Goal: Task Accomplishment & Management: Use online tool/utility

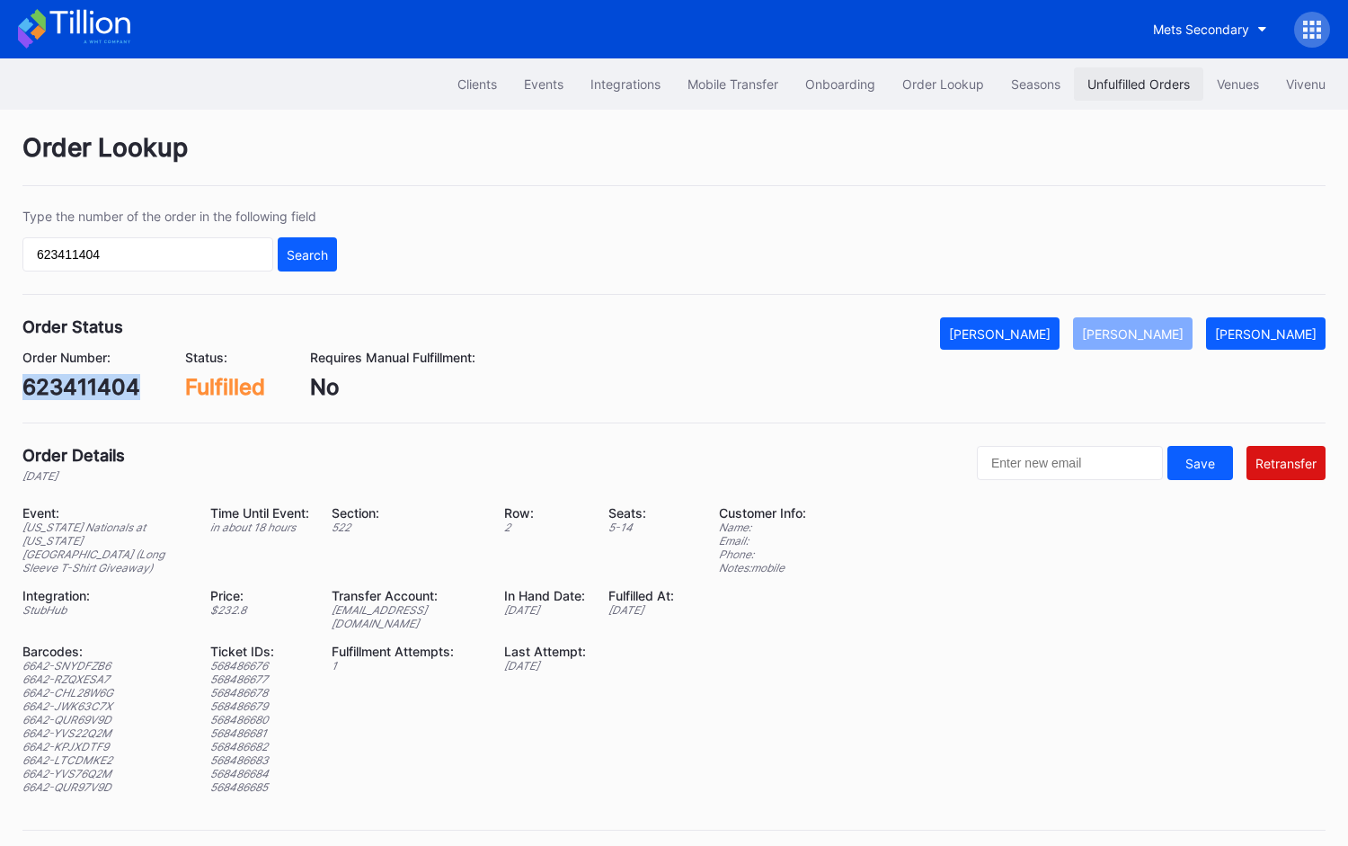
click at [1140, 80] on div "Unfulfilled Orders" at bounding box center [1139, 83] width 102 height 15
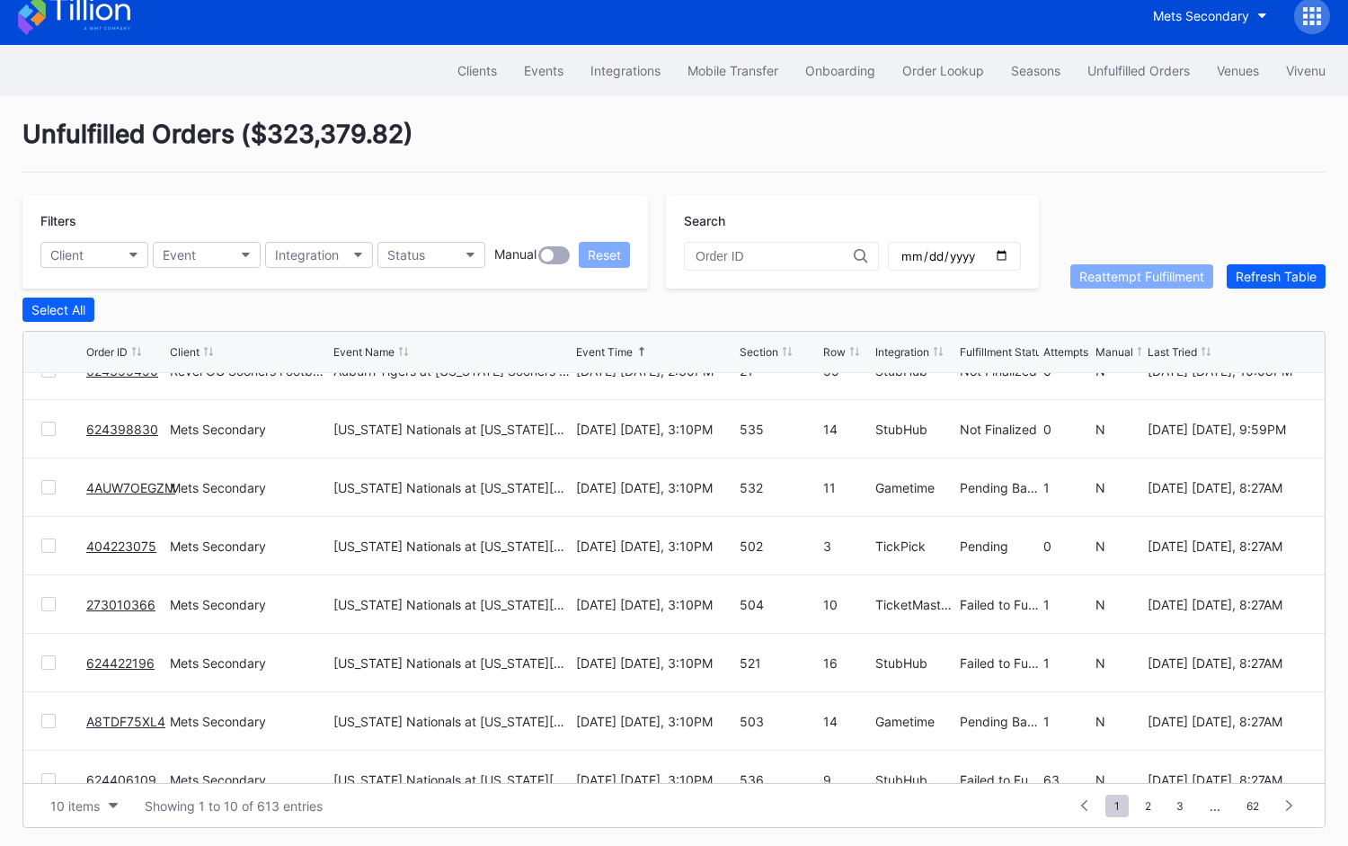
scroll to position [174, 0]
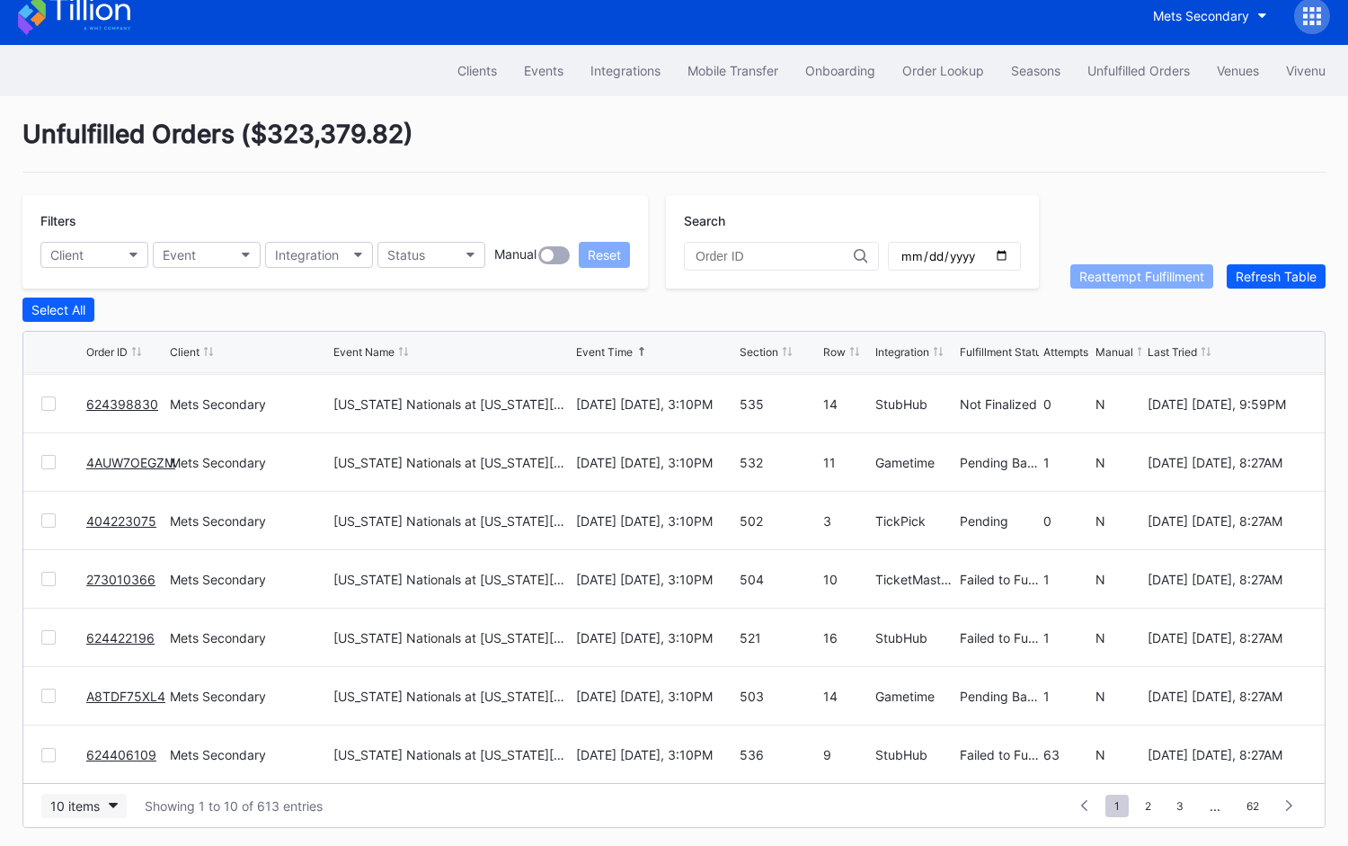
click at [97, 806] on div "10 items" at bounding box center [74, 805] width 49 height 15
click at [88, 683] on div "50 items" at bounding box center [80, 689] width 51 height 15
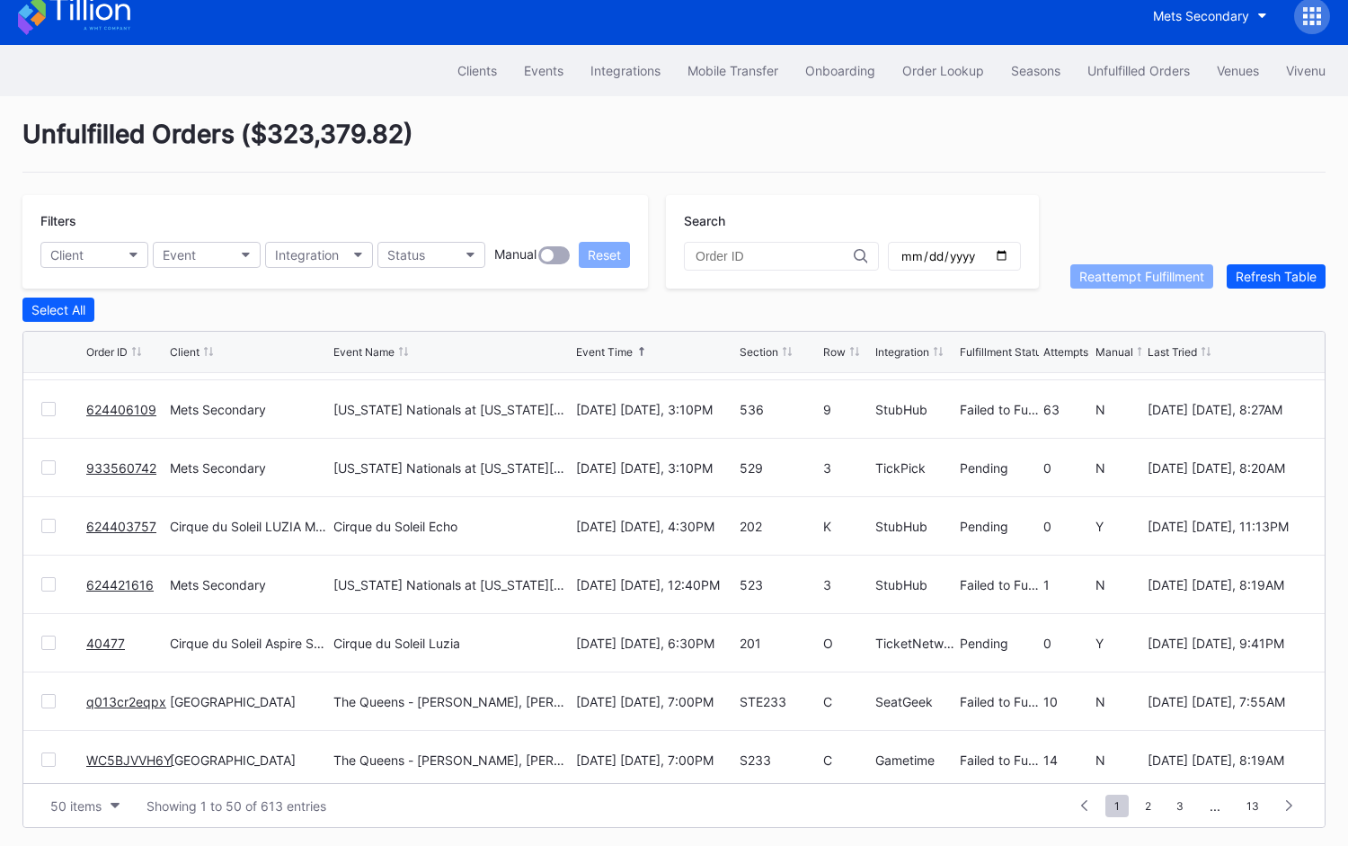
scroll to position [536, 0]
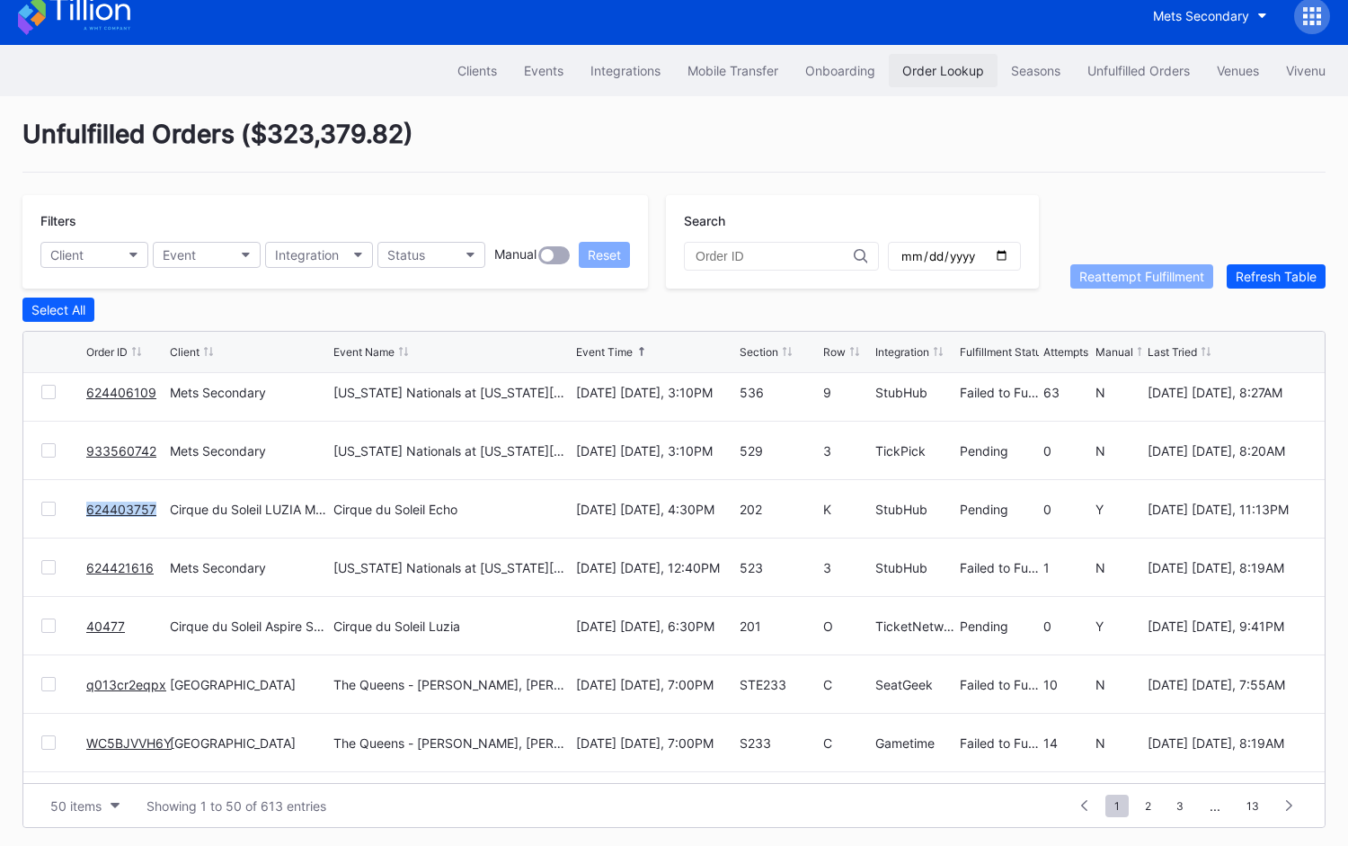
click at [949, 67] on div "Order Lookup" at bounding box center [944, 70] width 82 height 15
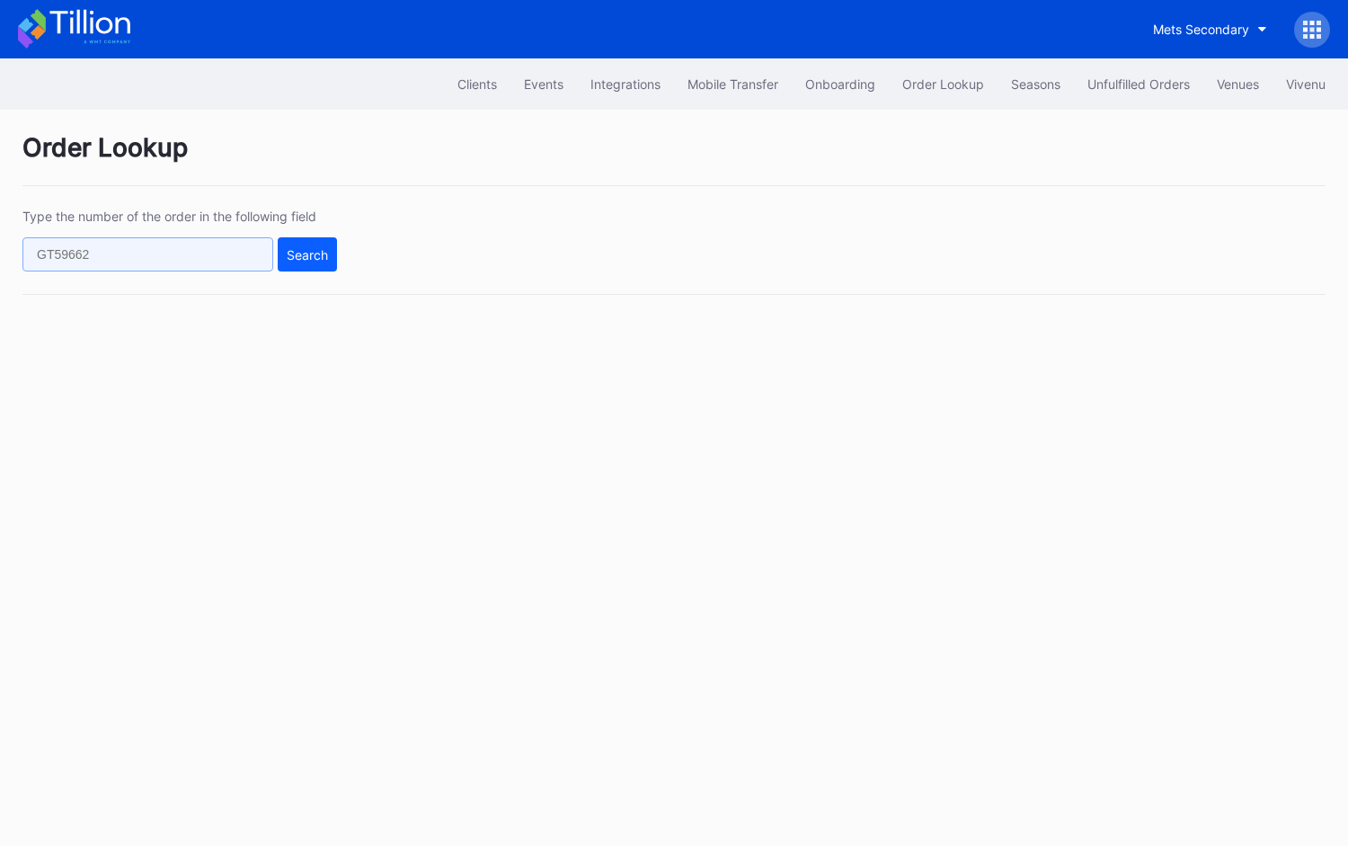
click at [233, 260] on input "text" at bounding box center [147, 254] width 251 height 34
paste input "624392830"
click at [303, 258] on div "Search" at bounding box center [307, 254] width 41 height 15
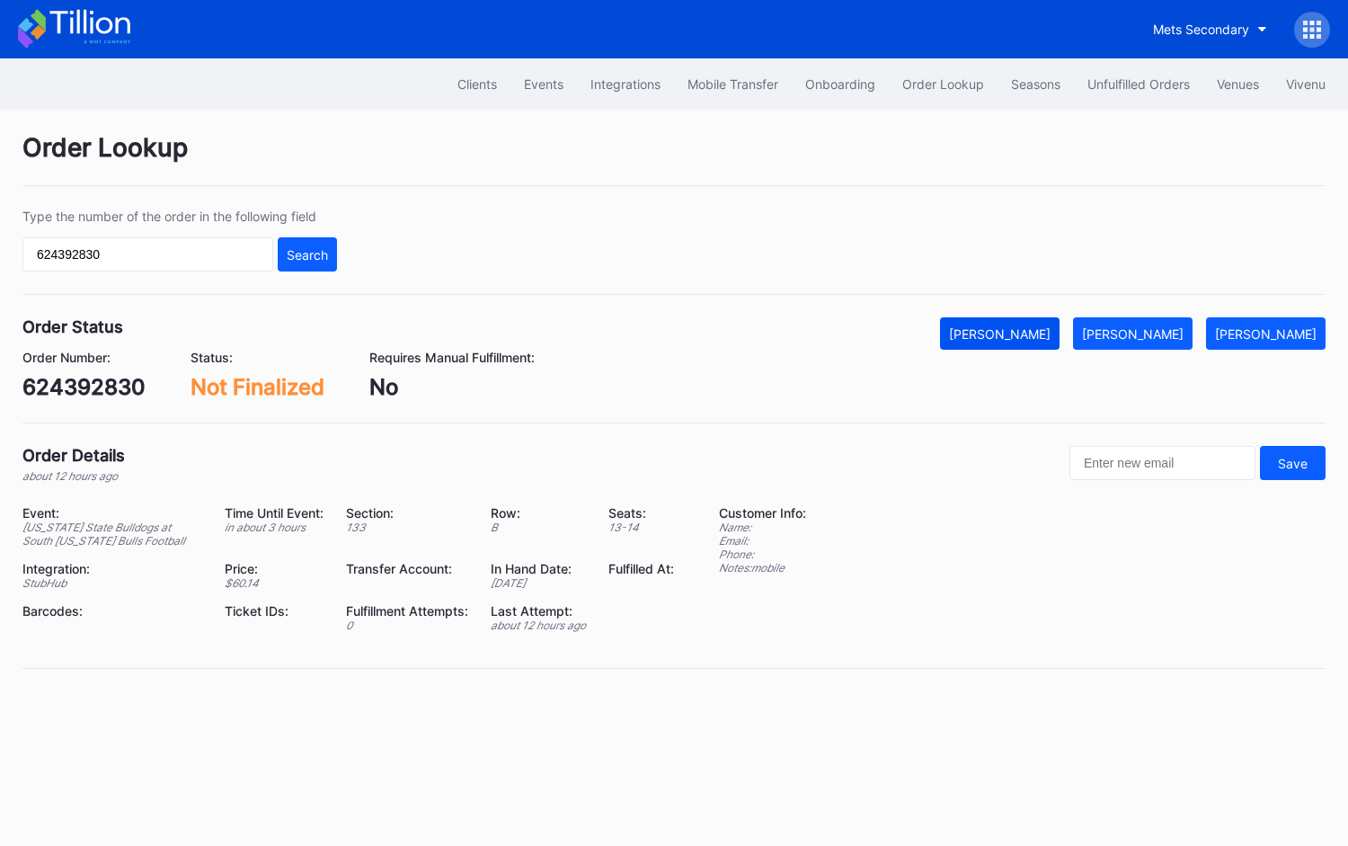
click at [1051, 335] on div "[PERSON_NAME]" at bounding box center [1000, 333] width 102 height 15
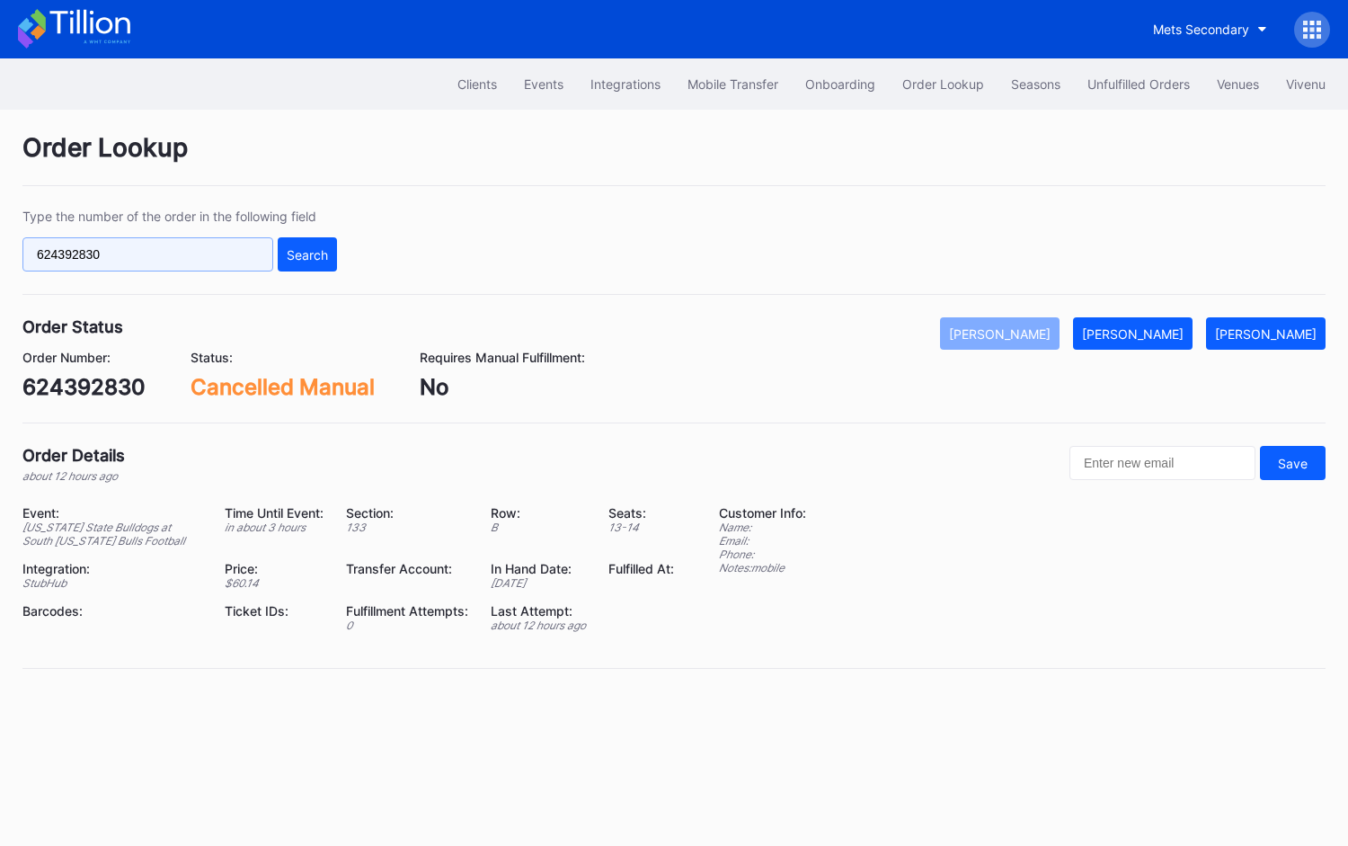
click at [258, 254] on input "624392830" at bounding box center [147, 254] width 251 height 34
paste input "8"
click at [300, 252] on div "Search" at bounding box center [307, 254] width 41 height 15
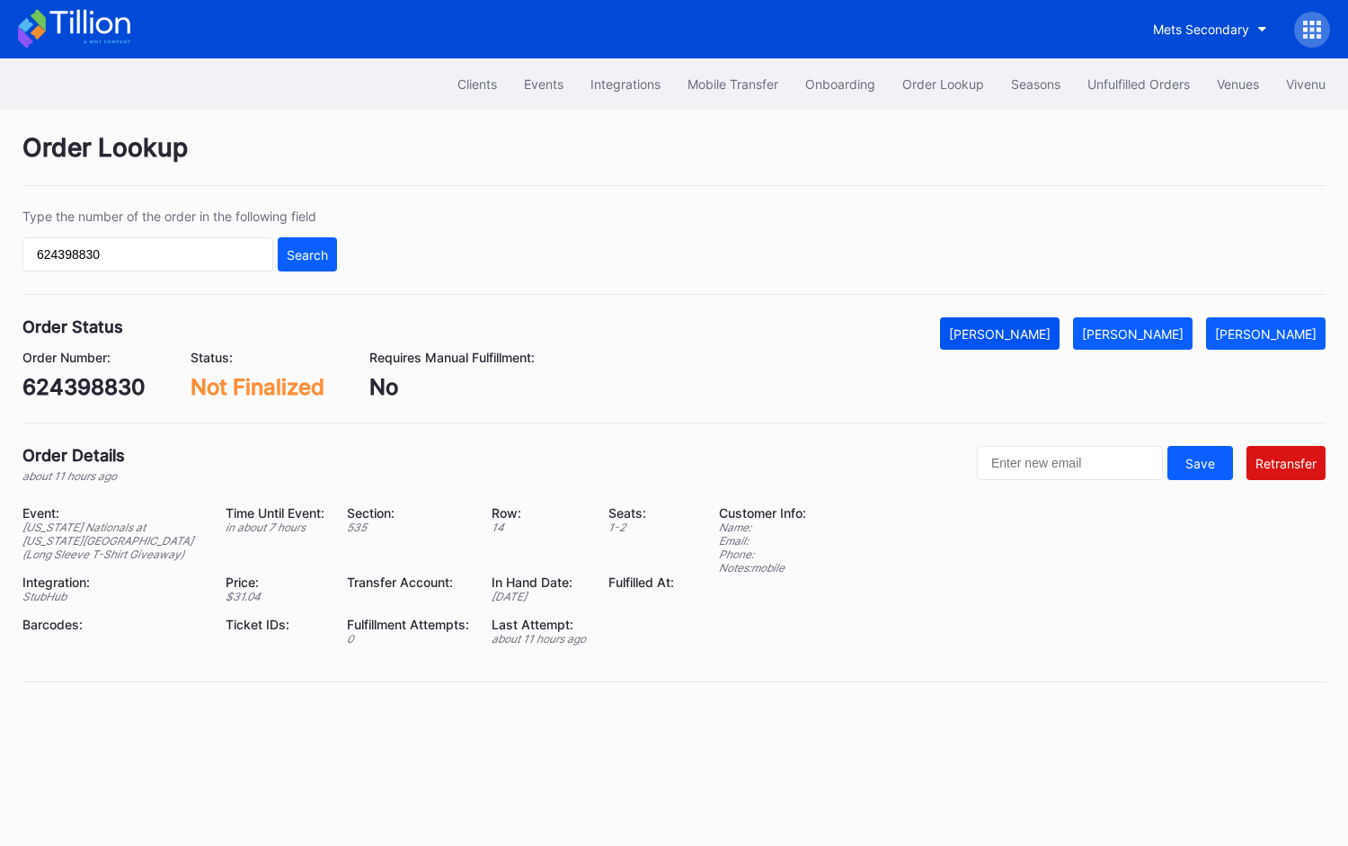
click at [1051, 337] on div "Mark Cancelled" at bounding box center [1000, 333] width 102 height 15
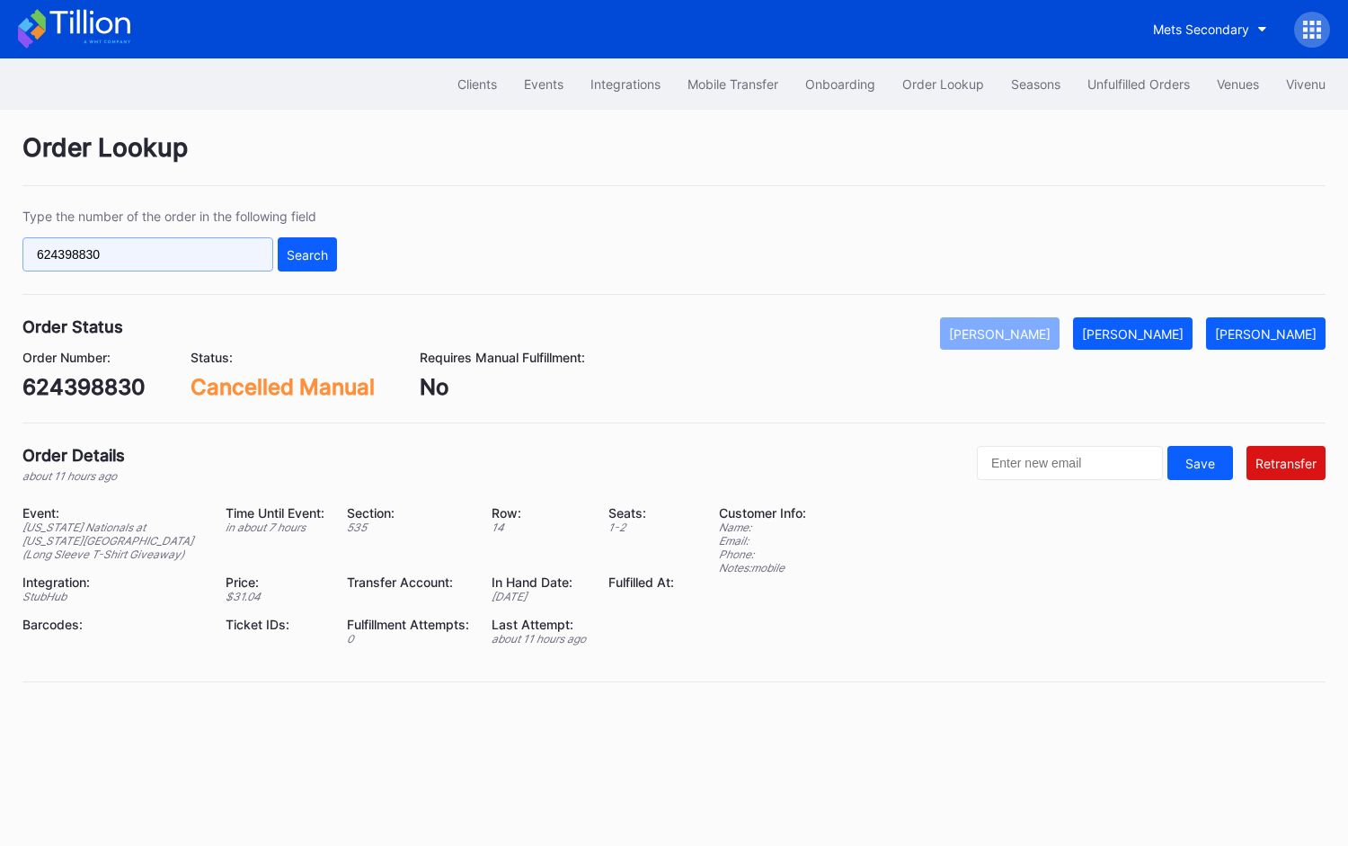
click at [264, 260] on input "624398830" at bounding box center [147, 254] width 251 height 34
paste input "303"
click at [300, 252] on div "Search" at bounding box center [307, 254] width 41 height 15
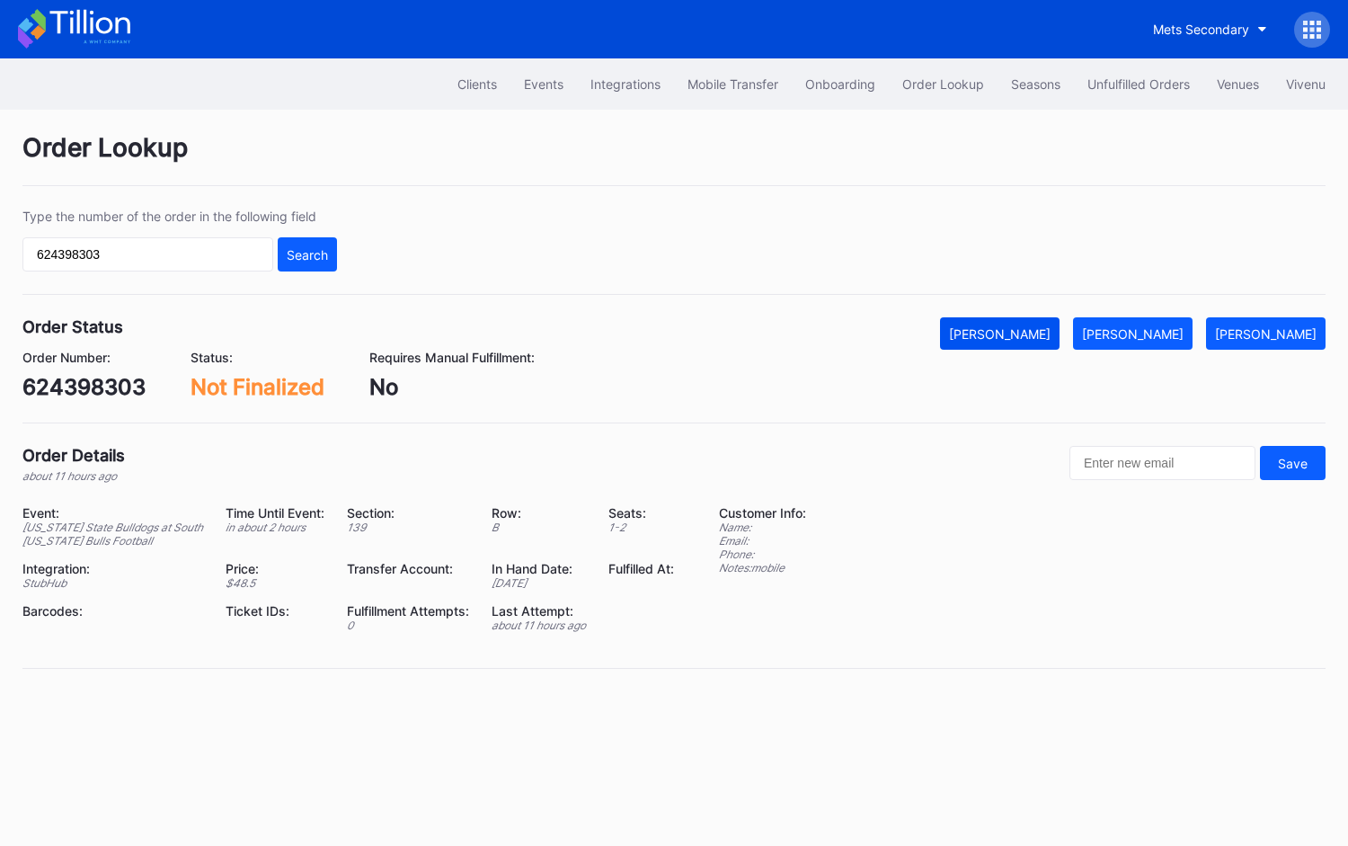
click at [1051, 327] on div "[PERSON_NAME]" at bounding box center [1000, 333] width 102 height 15
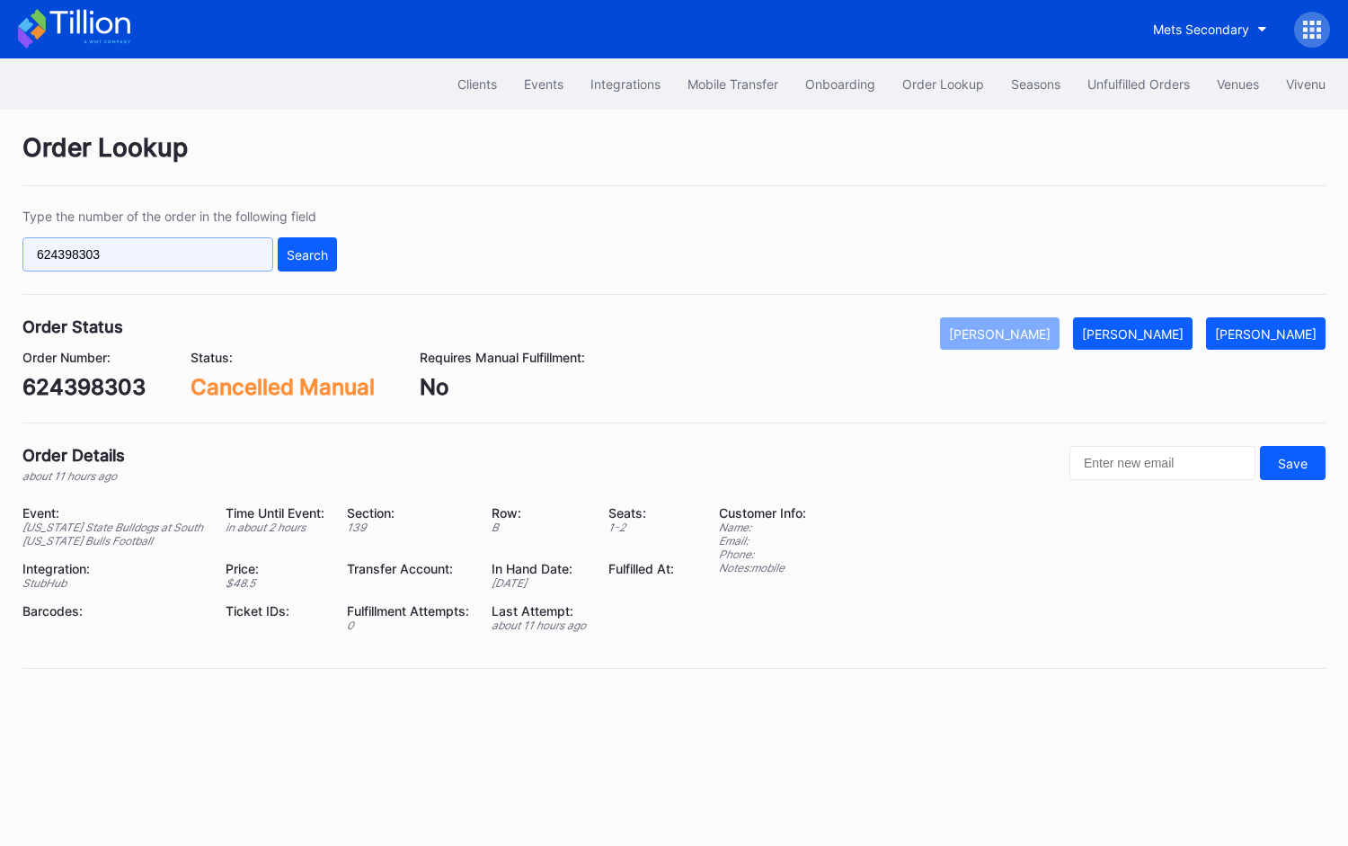
click at [218, 245] on input "624398303" at bounding box center [147, 254] width 251 height 34
paste input "9490"
click at [298, 249] on div "Search" at bounding box center [307, 254] width 41 height 15
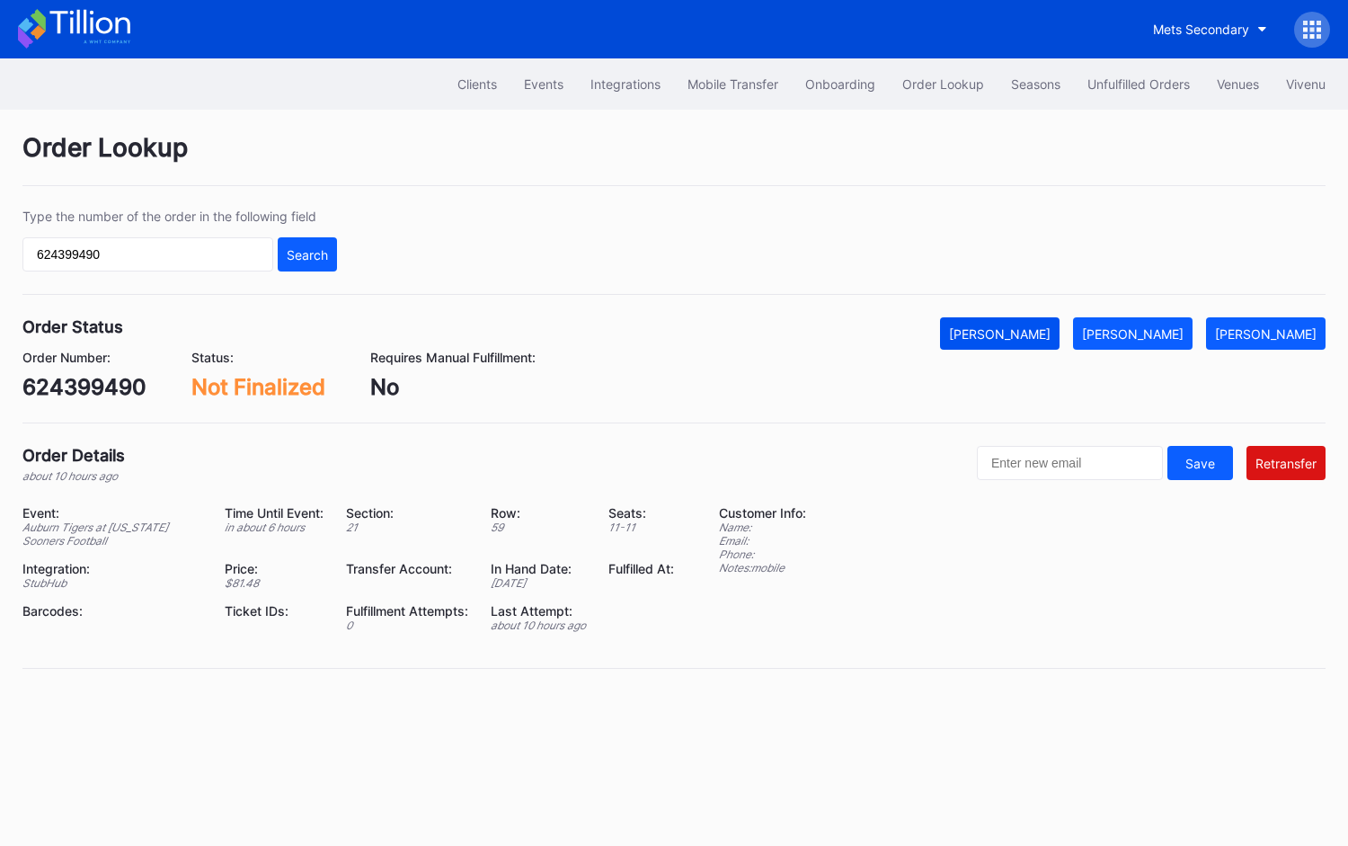
click at [1024, 334] on div "[PERSON_NAME]" at bounding box center [1000, 333] width 102 height 15
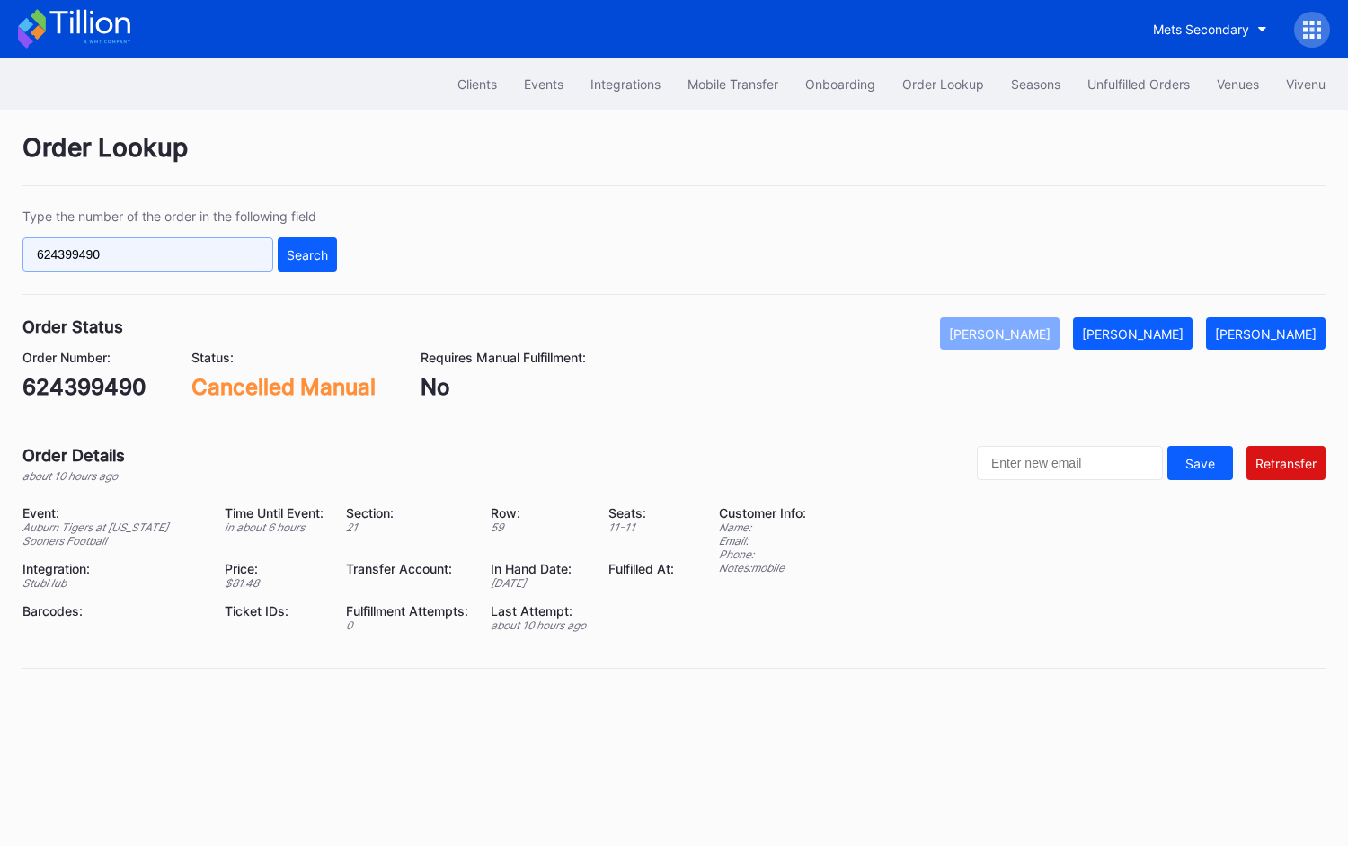
click at [216, 255] on input "624399490" at bounding box center [147, 254] width 251 height 34
paste input "REQUIRED"
click at [225, 254] on input "REQUIRED" at bounding box center [147, 254] width 251 height 34
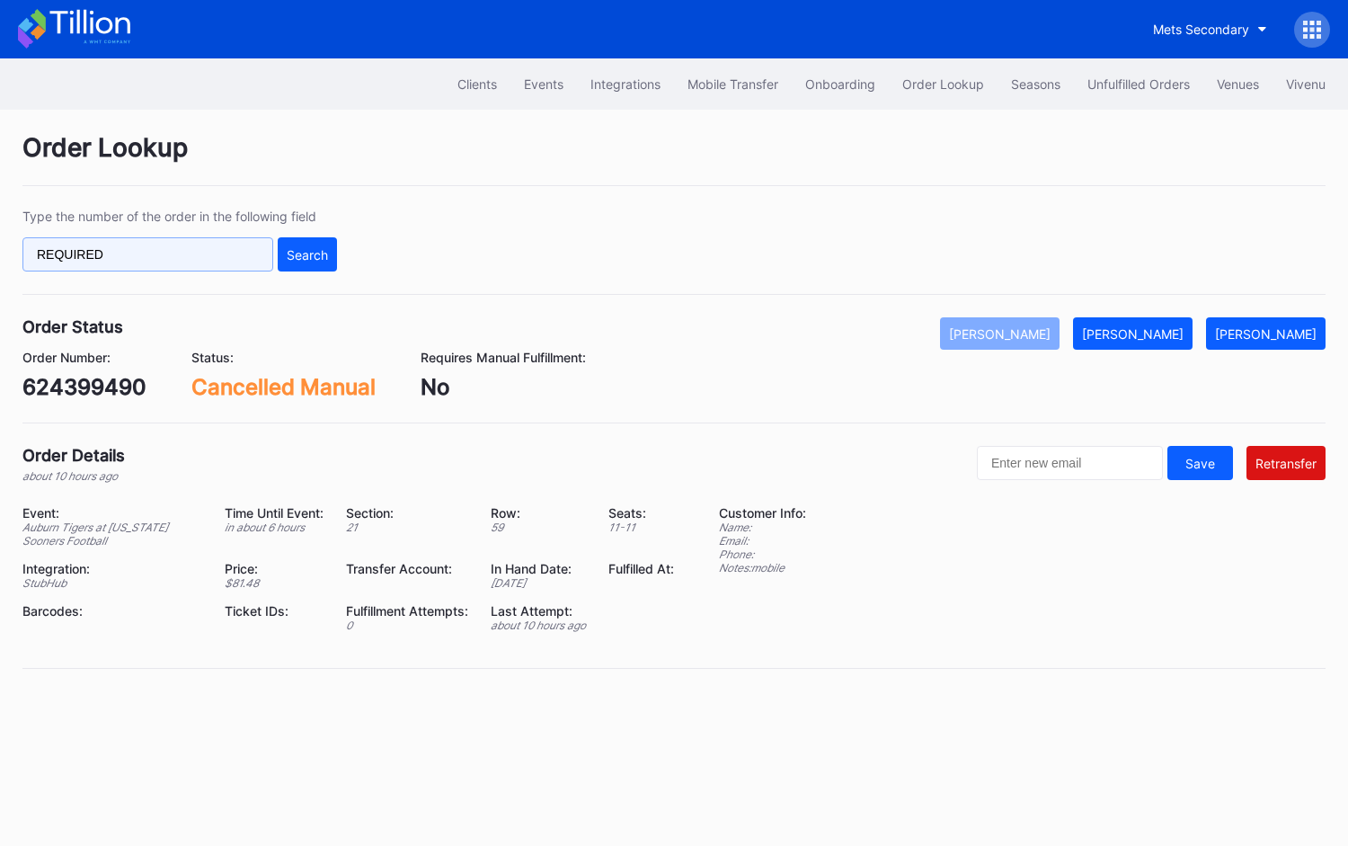
click at [225, 254] on input "REQUIRED" at bounding box center [147, 254] width 251 height 34
paste input "623538698"
click at [282, 254] on button "Search" at bounding box center [307, 254] width 59 height 34
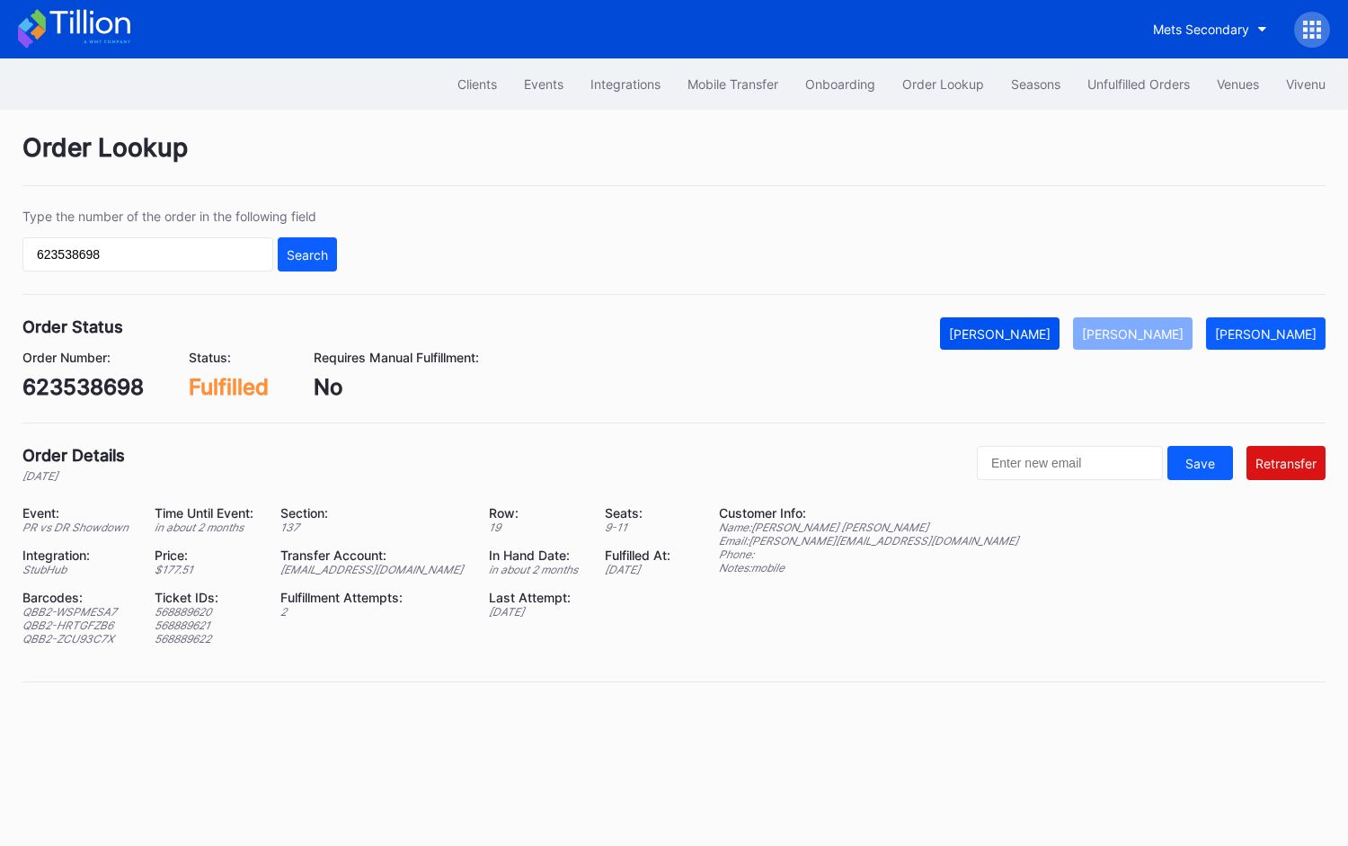
click at [1028, 333] on div "[PERSON_NAME]" at bounding box center [1000, 333] width 102 height 15
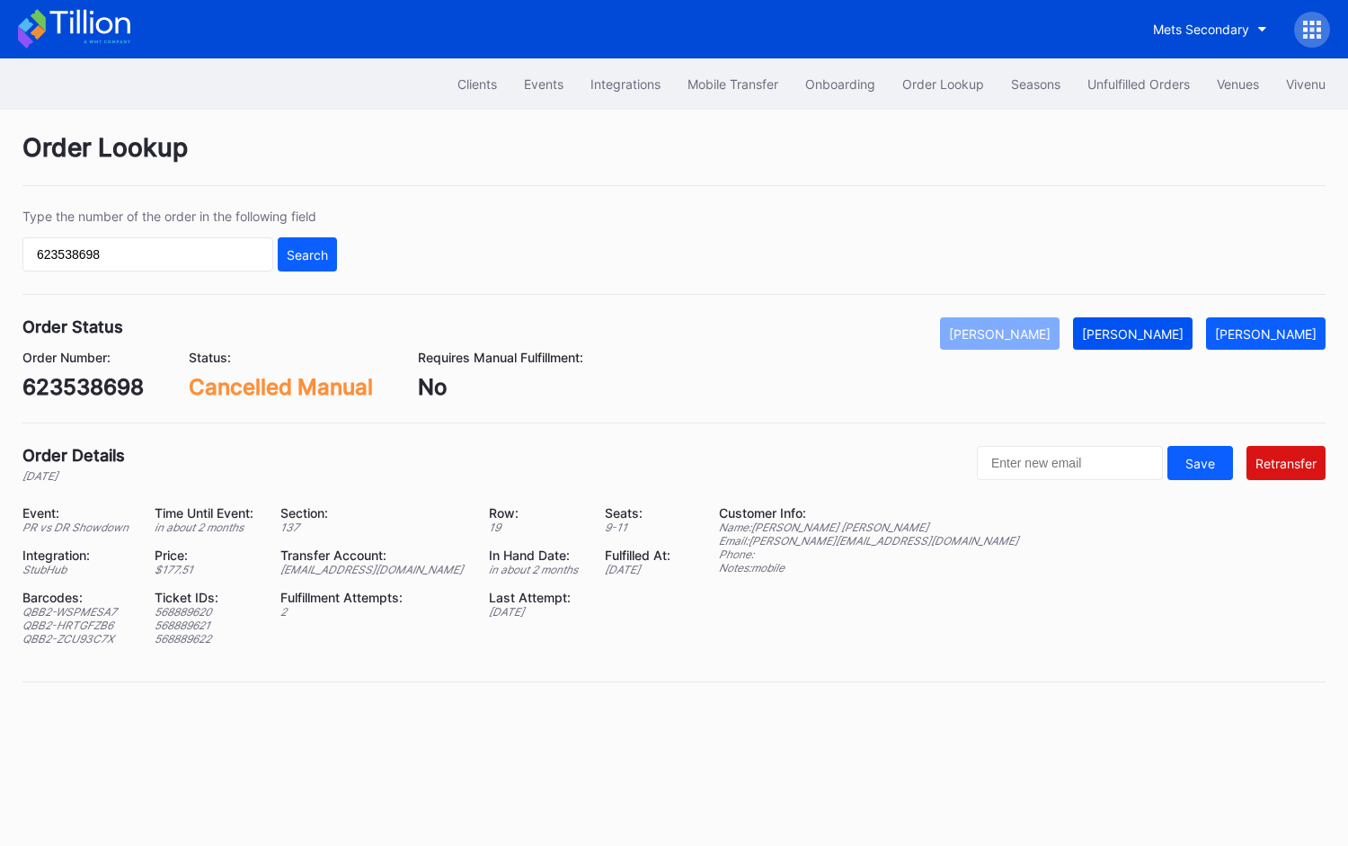
click at [1169, 329] on div "[PERSON_NAME]" at bounding box center [1133, 333] width 102 height 15
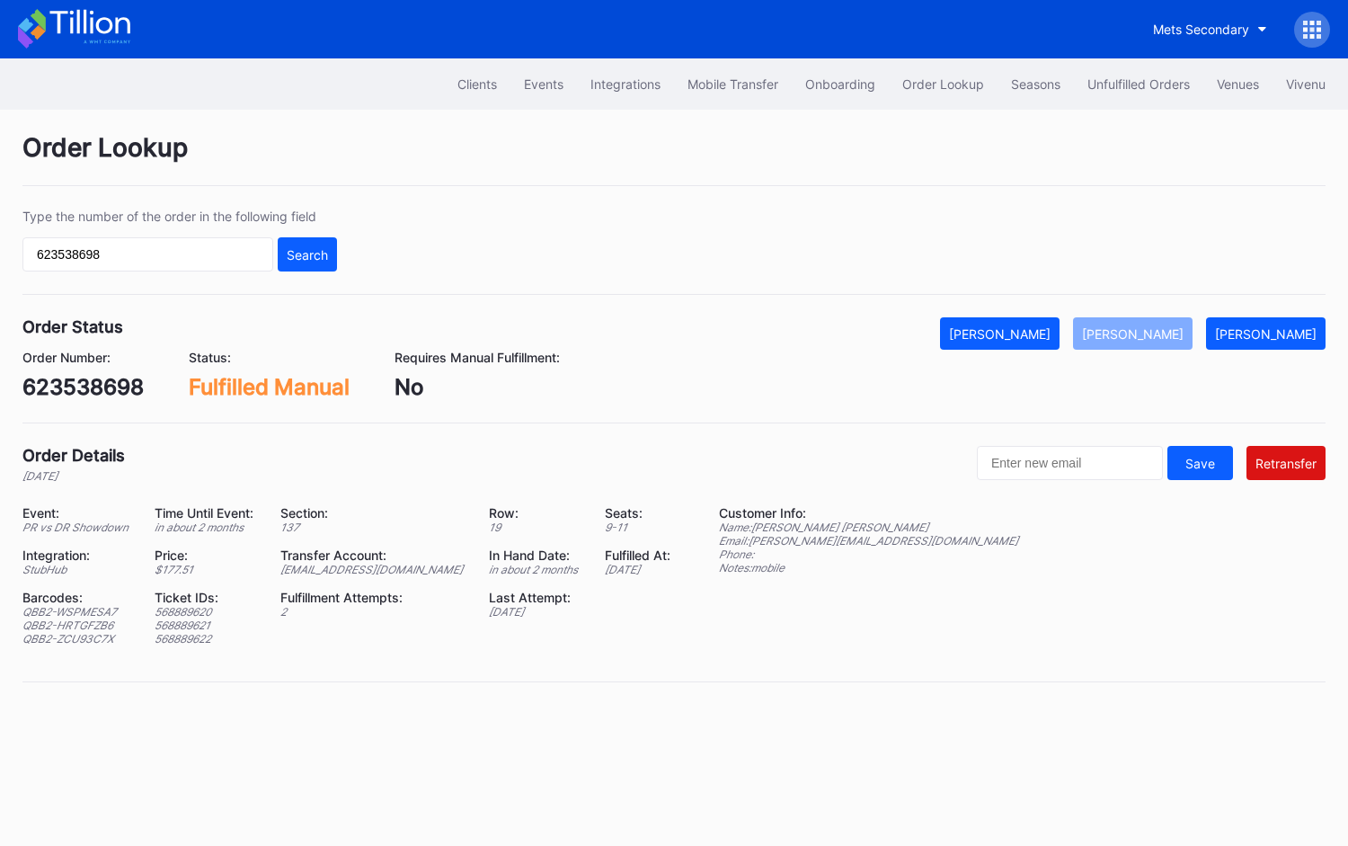
click at [417, 564] on div "ed-8158523@eventdynamic.com" at bounding box center [373, 569] width 186 height 13
copy div "ed-8158523@eventdynamic.com"
click at [188, 257] on input "623538698" at bounding box center [147, 254] width 251 height 34
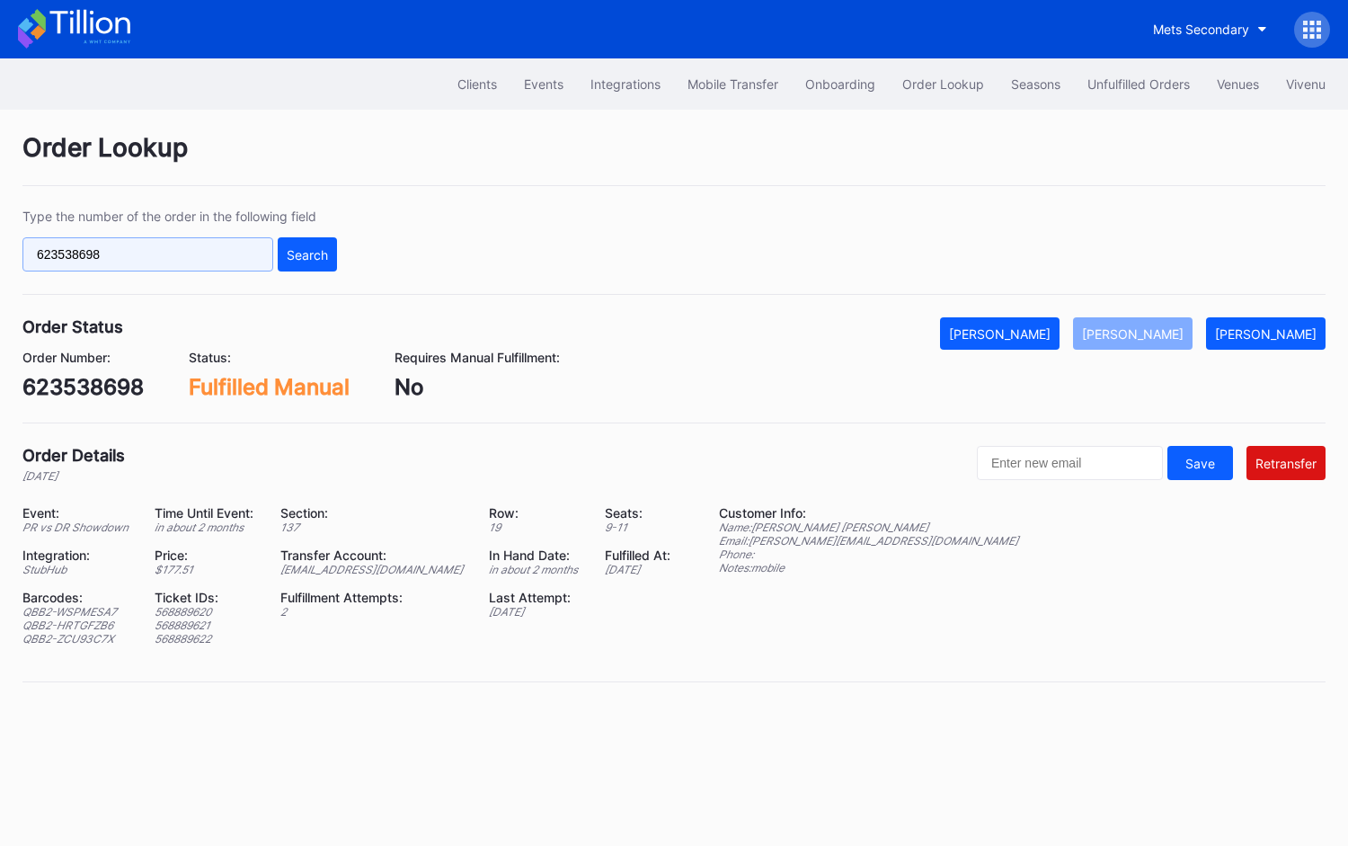
click at [188, 257] on input "623538698" at bounding box center [147, 254] width 251 height 34
paste input "400528"
click at [310, 247] on div "Search" at bounding box center [307, 254] width 41 height 15
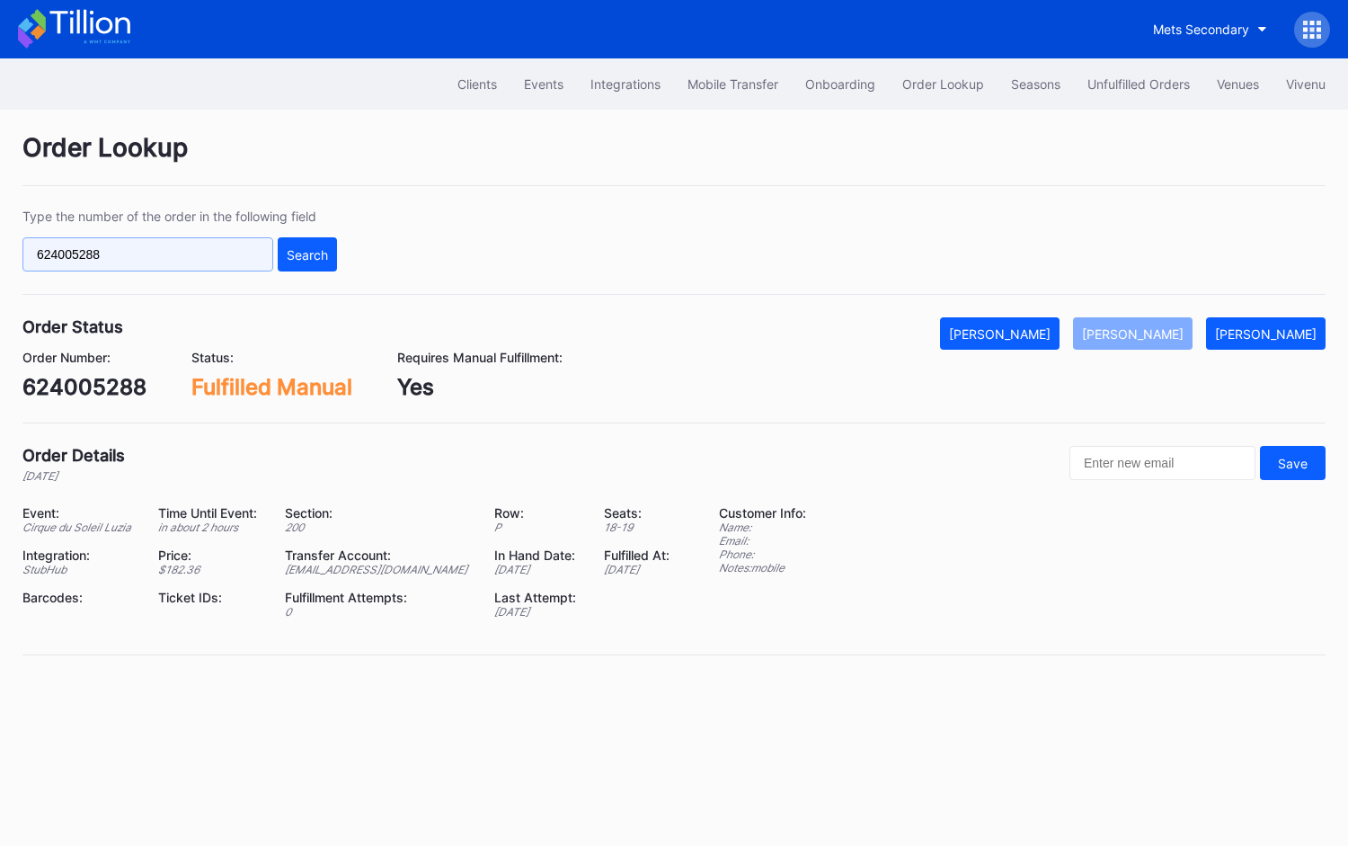
click at [236, 246] on input "624005288" at bounding box center [147, 254] width 251 height 34
paste input "415336"
click at [304, 254] on div "Search" at bounding box center [307, 254] width 41 height 15
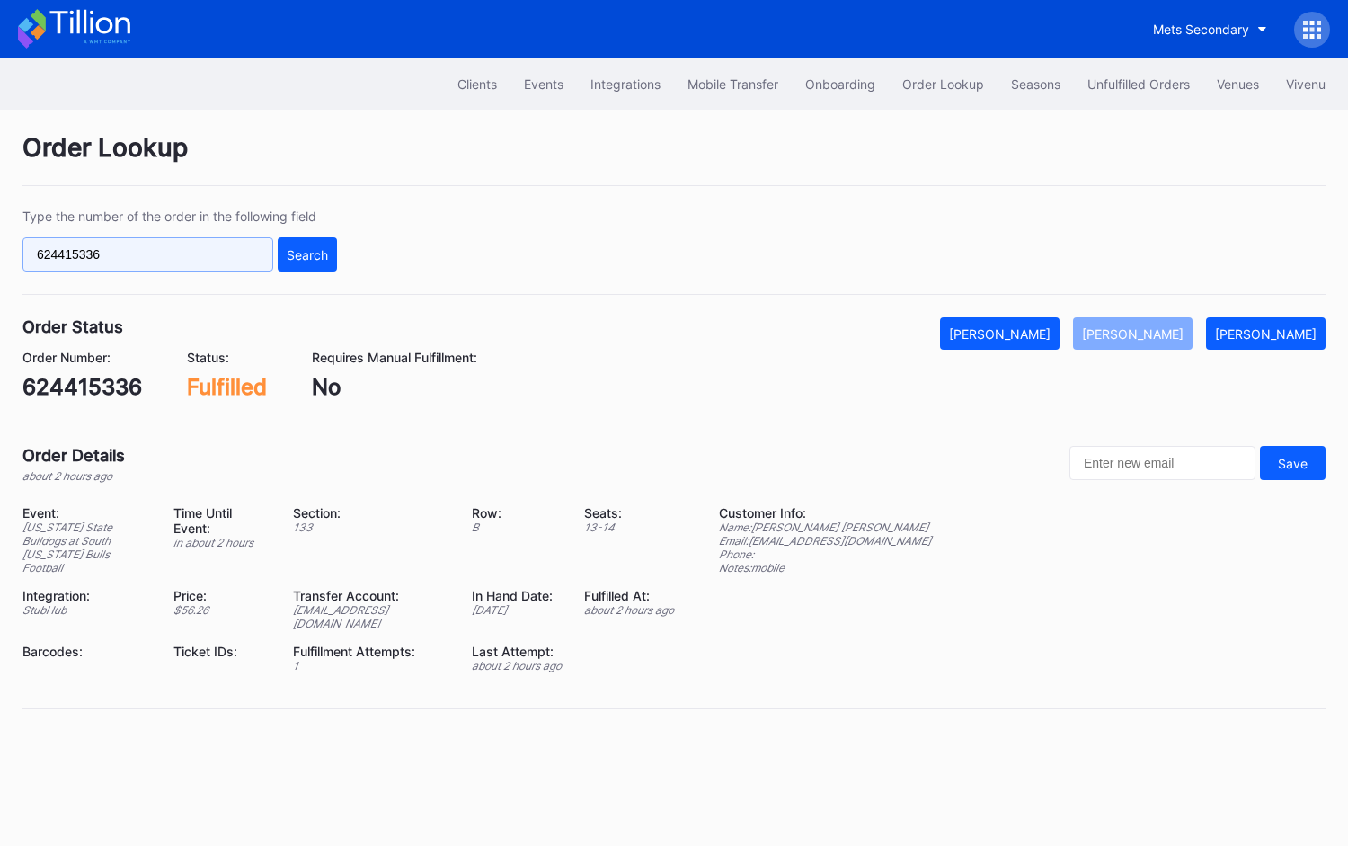
click at [232, 249] on input "624415336" at bounding box center [147, 254] width 251 height 34
paste input "WC5BJVVH6Y"
click at [300, 250] on div "Search" at bounding box center [307, 254] width 41 height 15
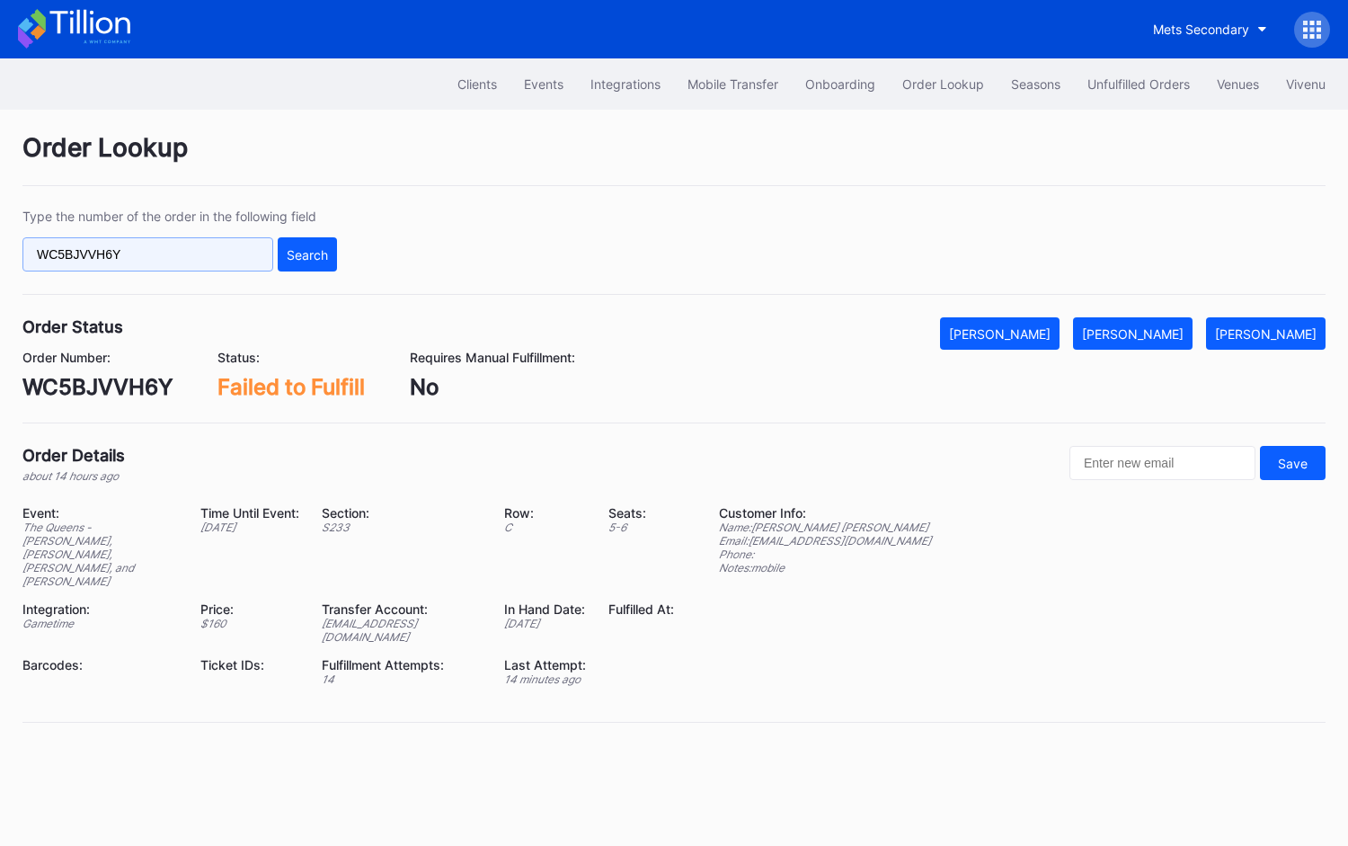
click at [244, 253] on input "WC5BJVVH6Y" at bounding box center [147, 254] width 251 height 34
paste input "624306837"
type input "624306837"
click at [327, 253] on div "Search" at bounding box center [307, 254] width 41 height 15
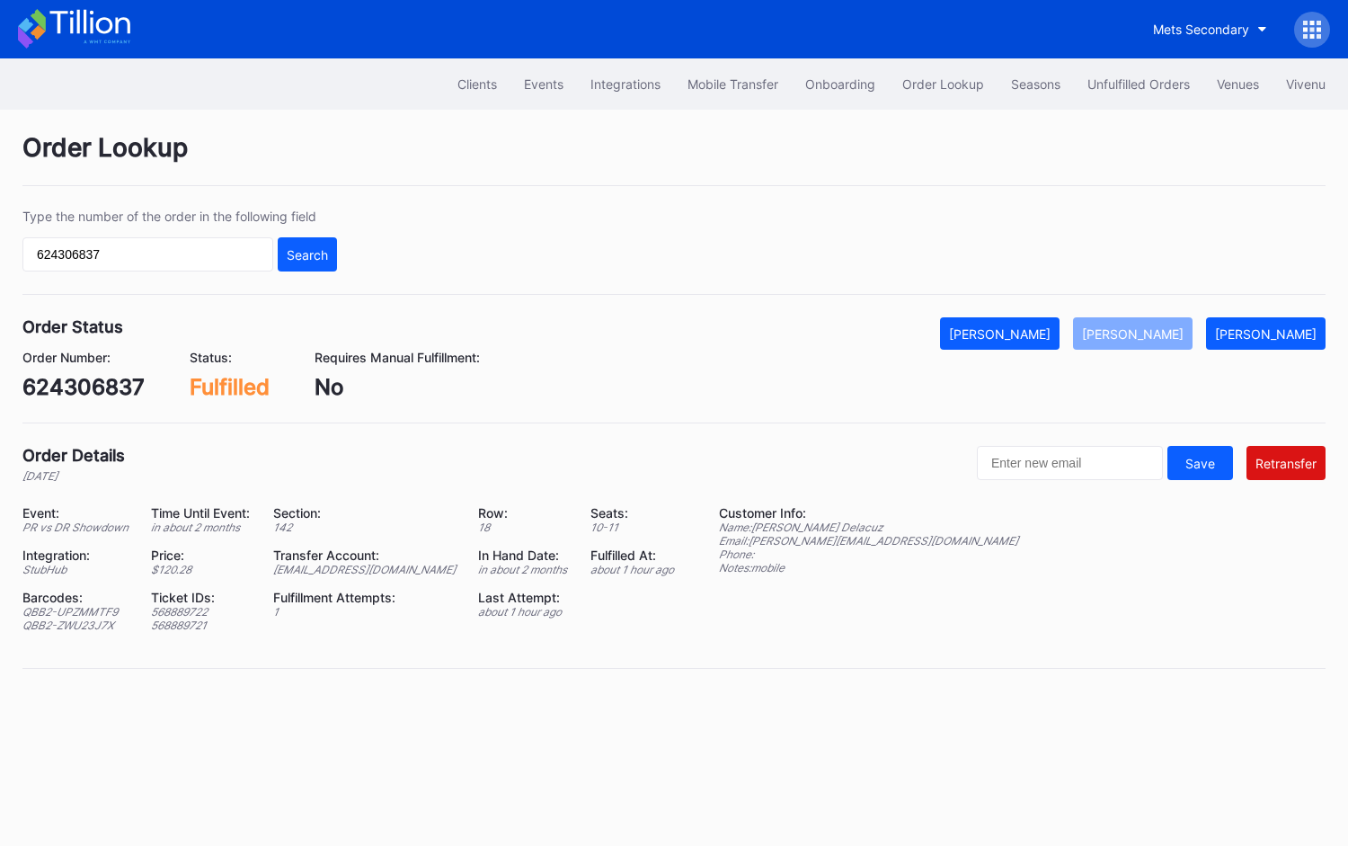
click at [376, 570] on div "ed-8158523@eventdynamic.com" at bounding box center [364, 569] width 182 height 13
copy div "ed-8158523@eventdynamic.com"
click at [120, 380] on div "624306837" at bounding box center [83, 387] width 122 height 26
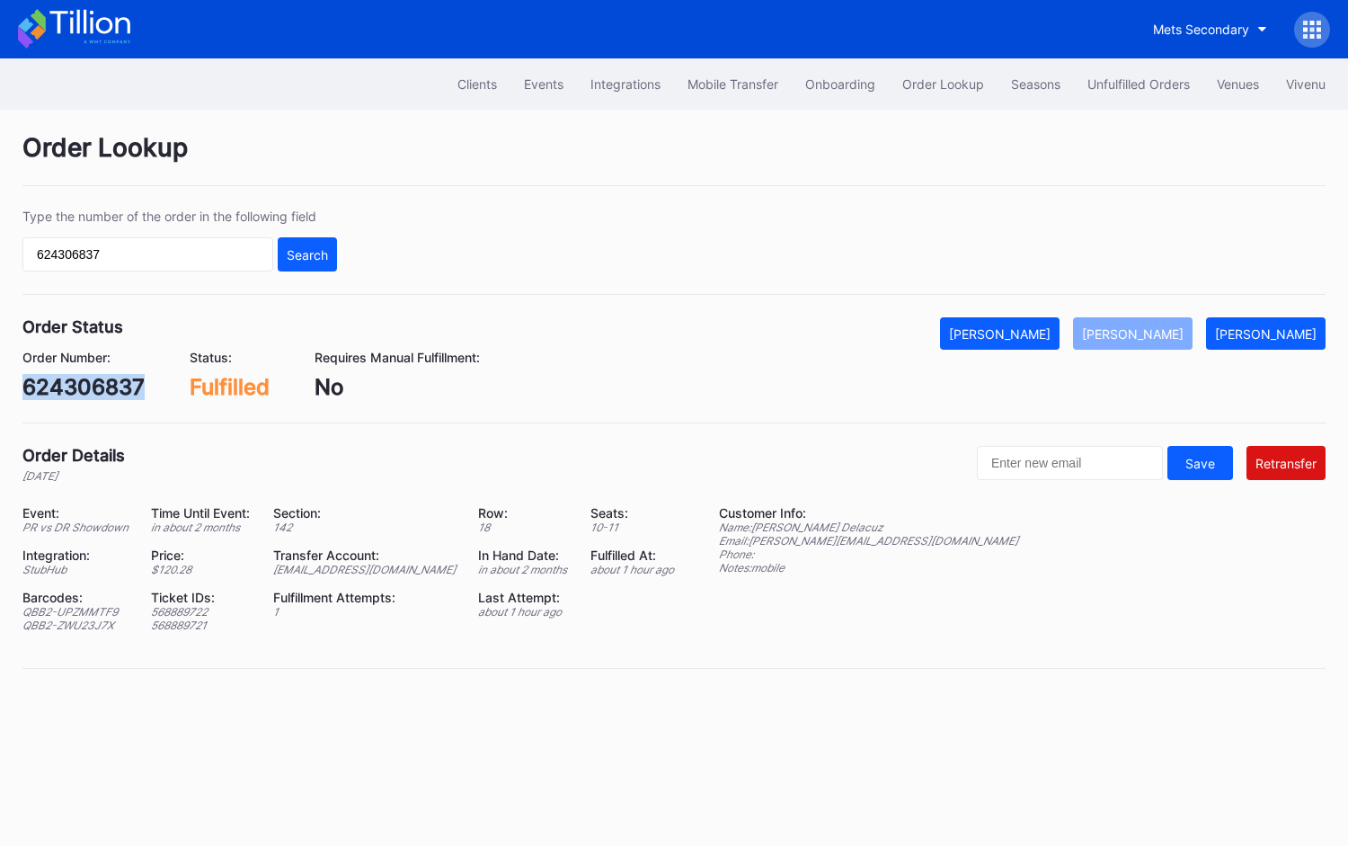
click at [120, 380] on div "624306837" at bounding box center [83, 387] width 122 height 26
copy div "624306837"
click at [1136, 89] on div "Unfulfilled Orders" at bounding box center [1139, 83] width 102 height 15
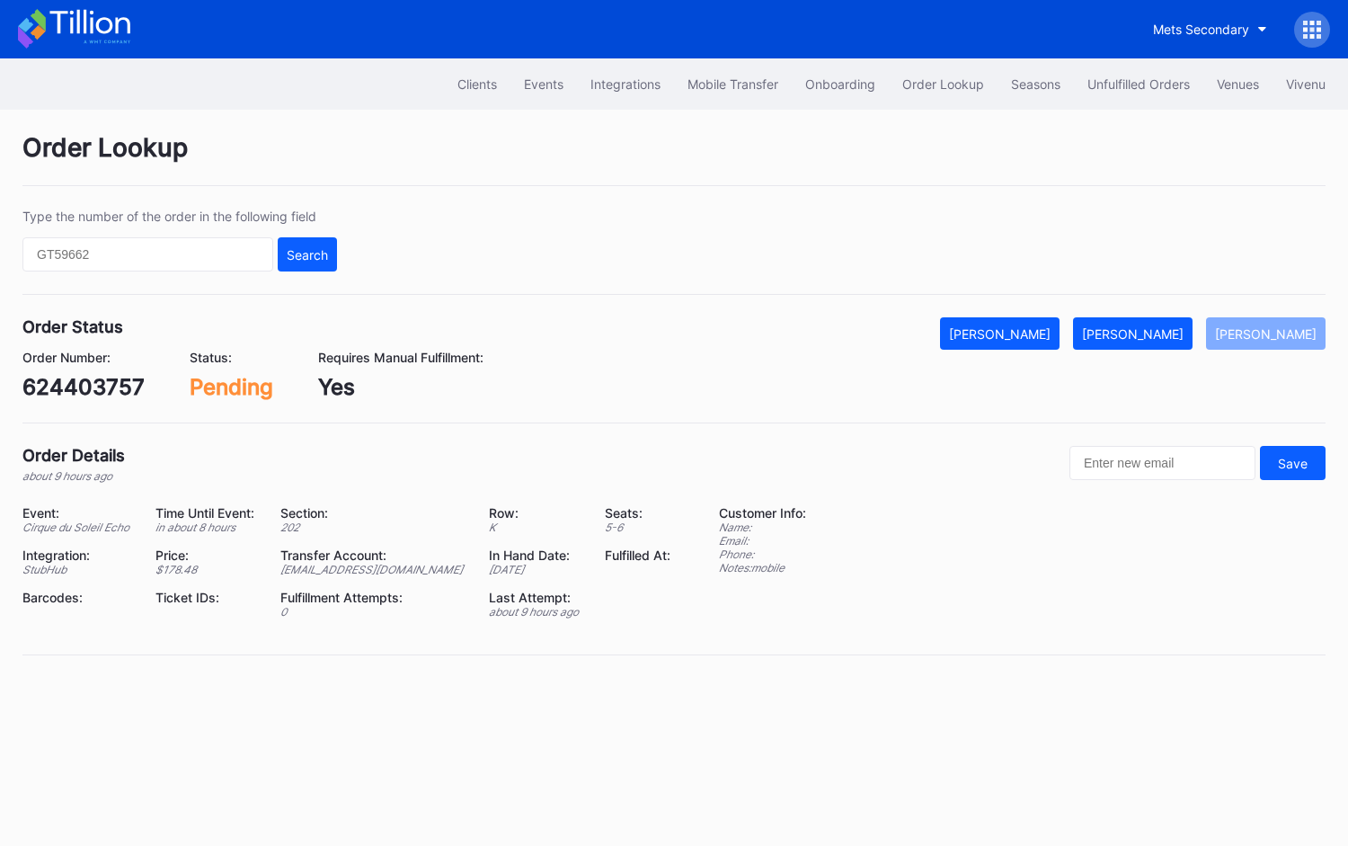
click at [116, 397] on div "Order Status Mark Cancelled Mark Fulfilled Mark Pending Order Number: 624403757…" at bounding box center [674, 370] width 1304 height 106
click at [109, 388] on div "624403757" at bounding box center [83, 387] width 122 height 26
copy div "624403757"
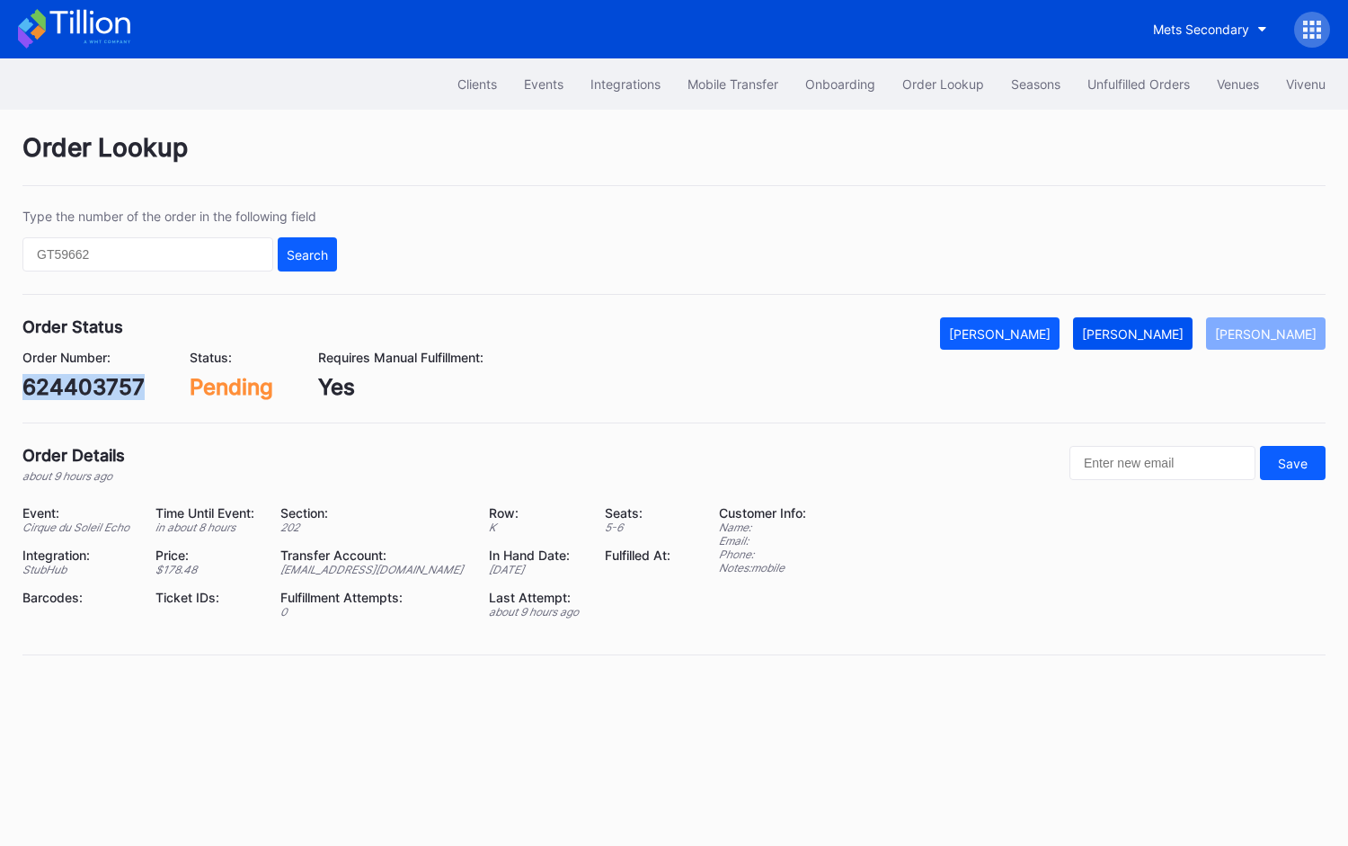
click at [1166, 328] on div "[PERSON_NAME]" at bounding box center [1133, 333] width 102 height 15
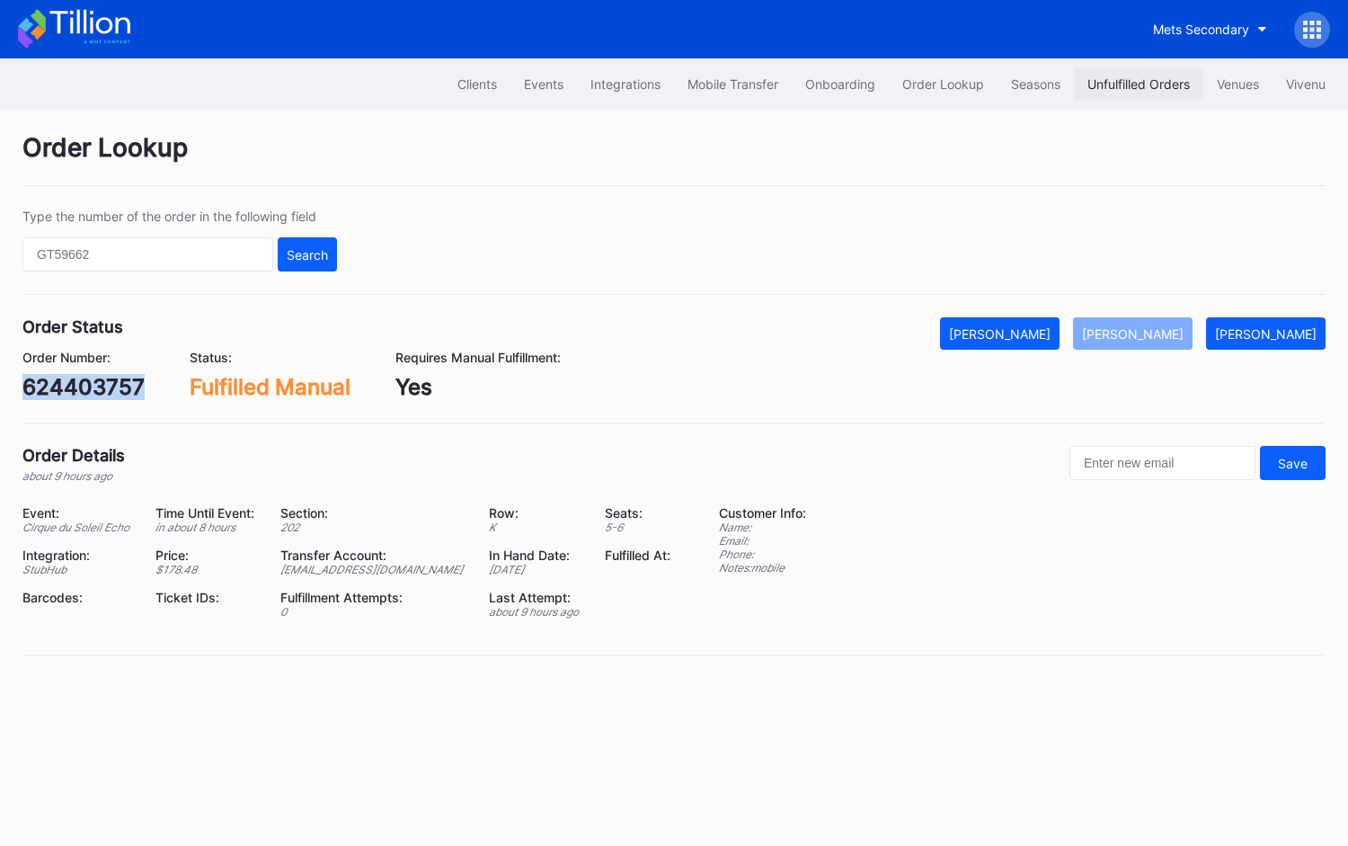
click at [1129, 82] on div "Unfulfilled Orders" at bounding box center [1139, 83] width 102 height 15
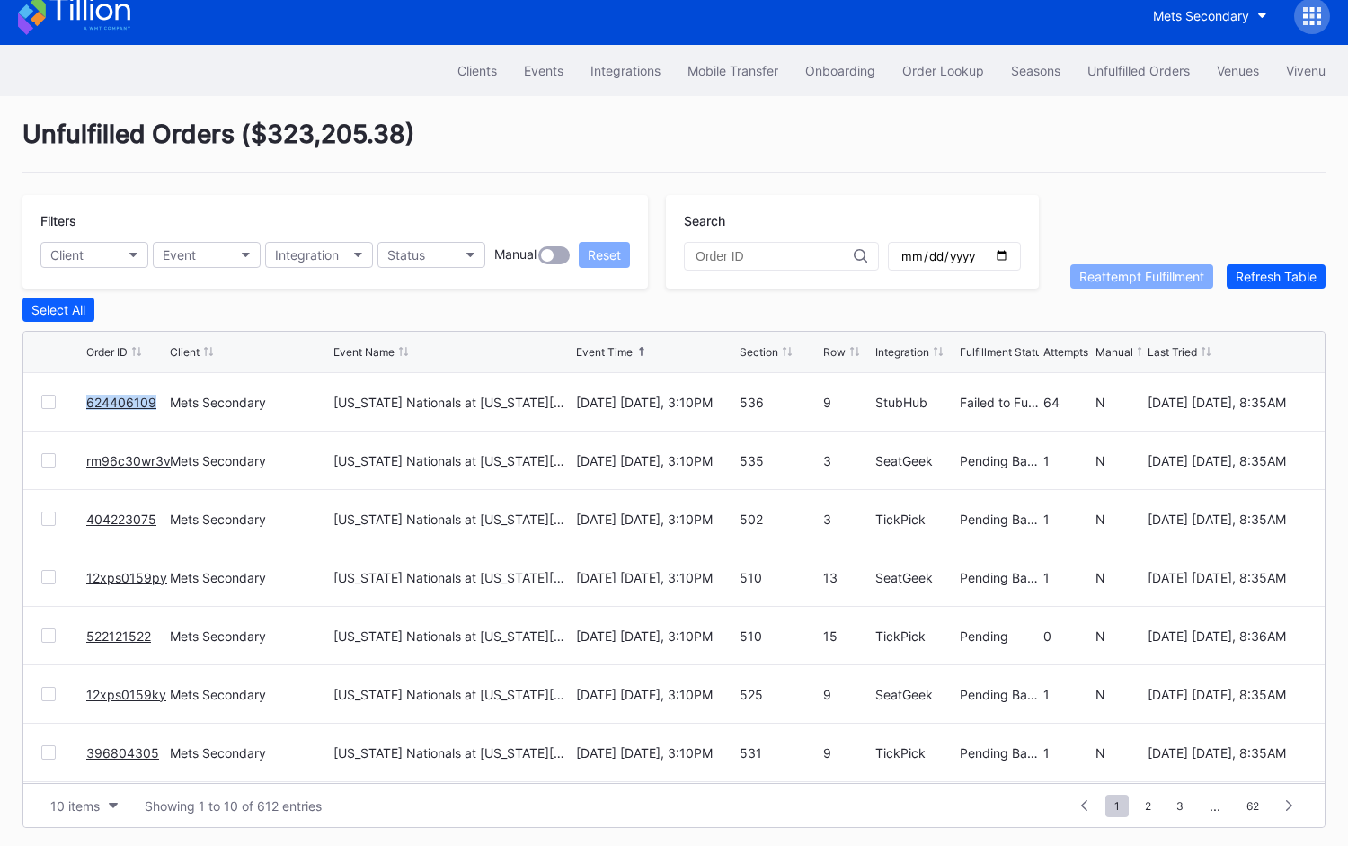
scroll to position [174, 0]
click at [68, 798] on div "10 items" at bounding box center [74, 805] width 49 height 15
click at [90, 692] on div "50 items" at bounding box center [80, 689] width 51 height 15
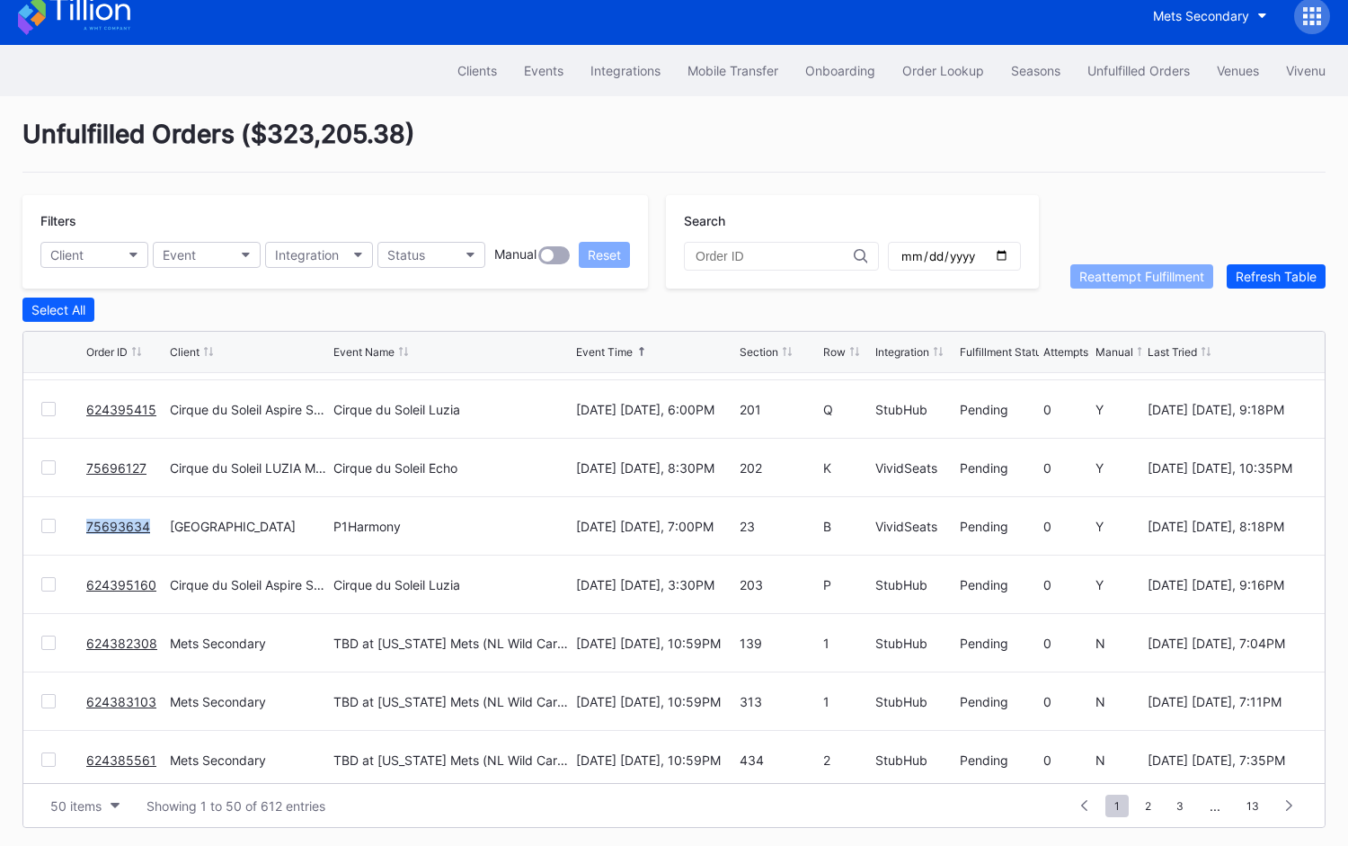
scroll to position [891, 0]
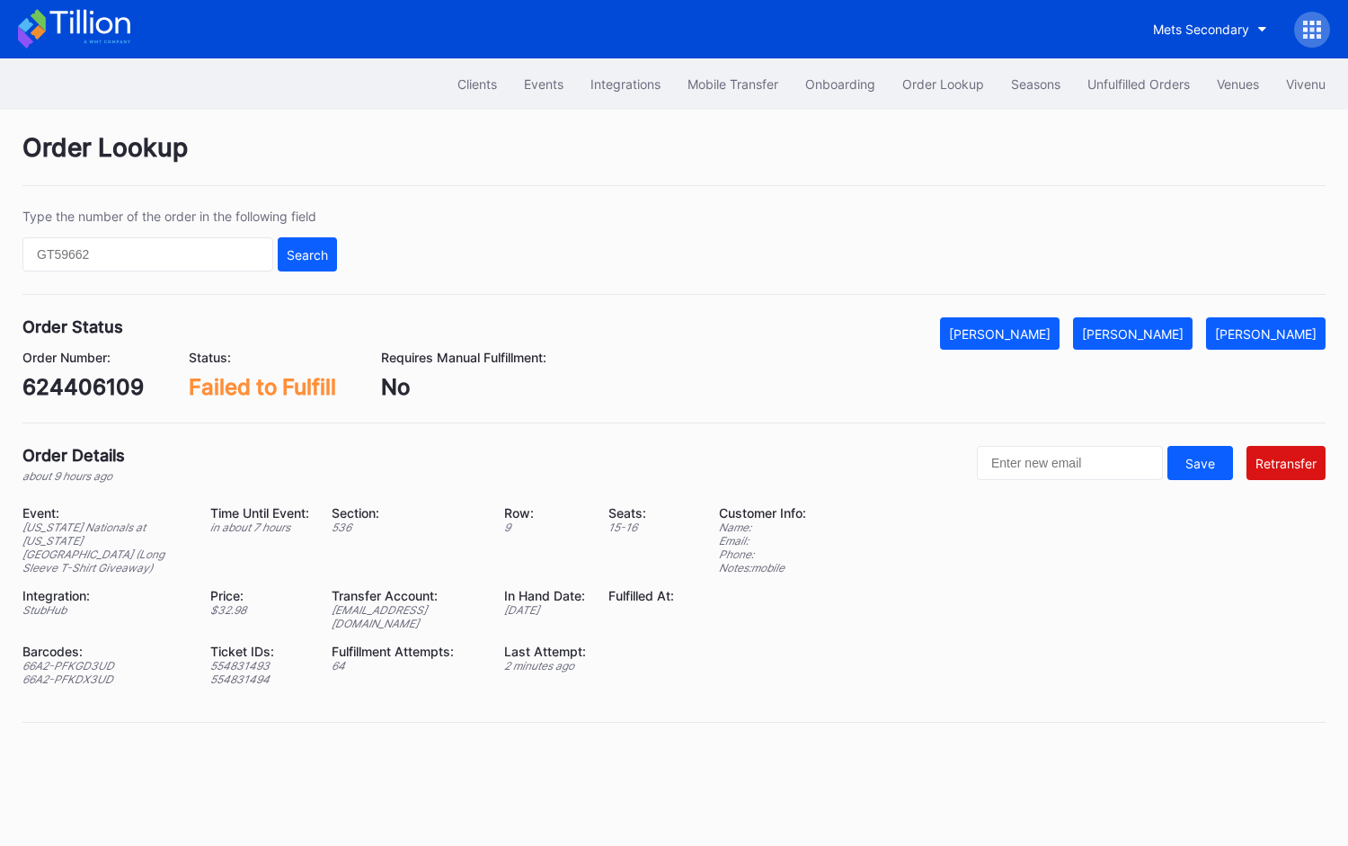
click at [444, 603] on div "[EMAIL_ADDRESS][DOMAIN_NAME]" at bounding box center [407, 616] width 150 height 27
copy div "[EMAIL_ADDRESS][DOMAIN_NAME]"
click at [129, 386] on div "624406109" at bounding box center [82, 387] width 121 height 26
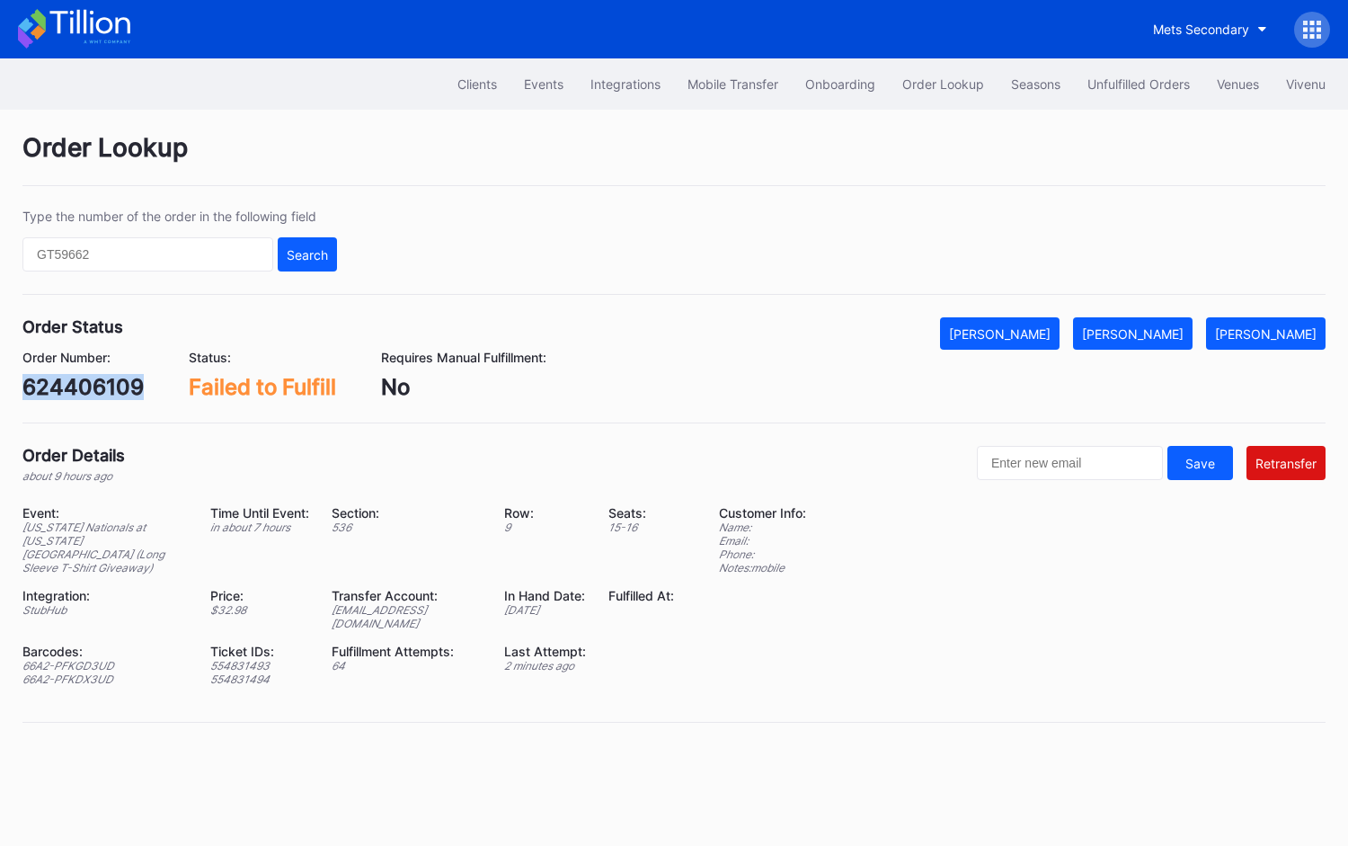
click at [129, 386] on div "624406109" at bounding box center [82, 387] width 121 height 26
copy div "624406109"
click at [1341, 256] on div "Order Lookup Type the number of the order in the following field Search Order S…" at bounding box center [674, 439] width 1348 height 658
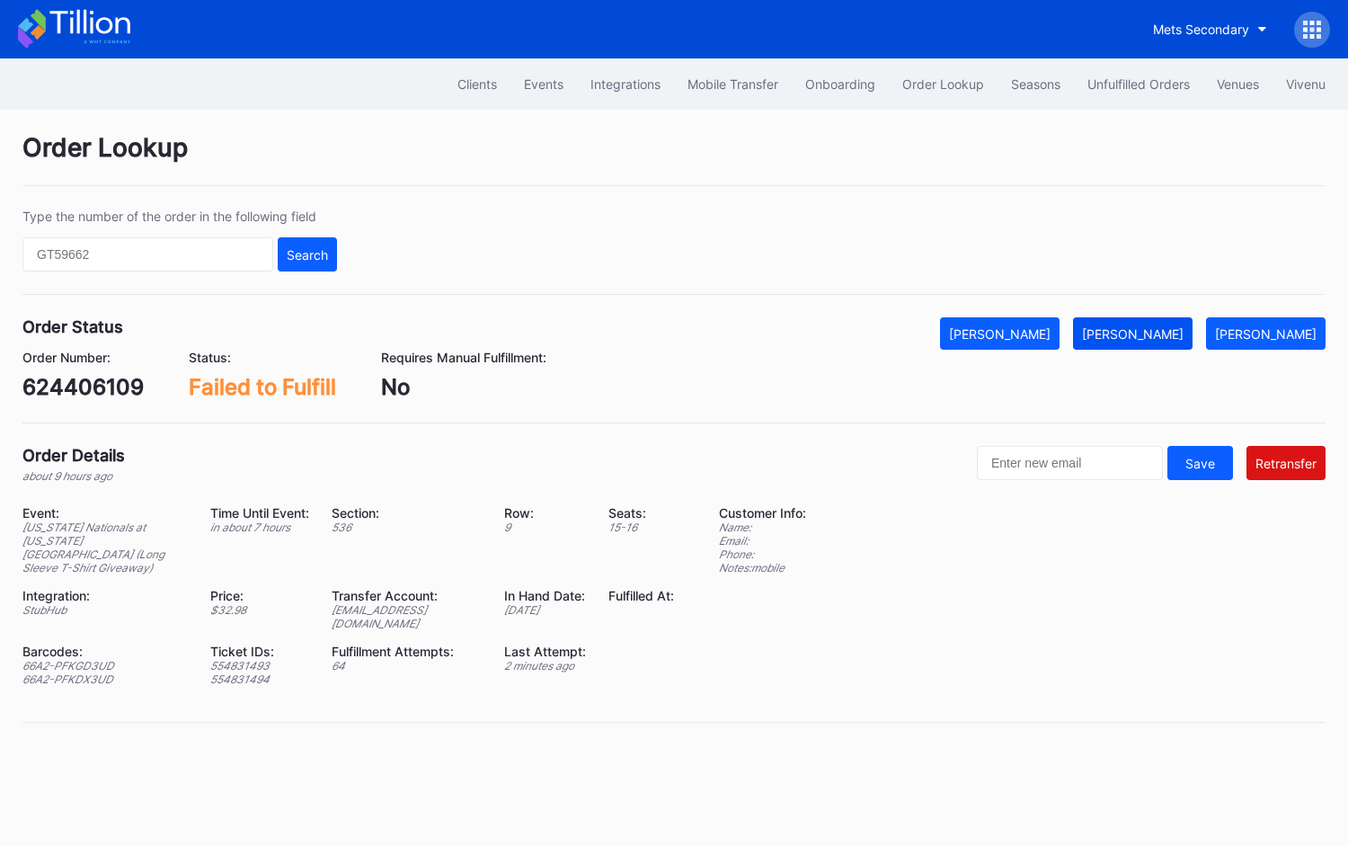
click at [1151, 340] on button "[PERSON_NAME]" at bounding box center [1133, 333] width 120 height 32
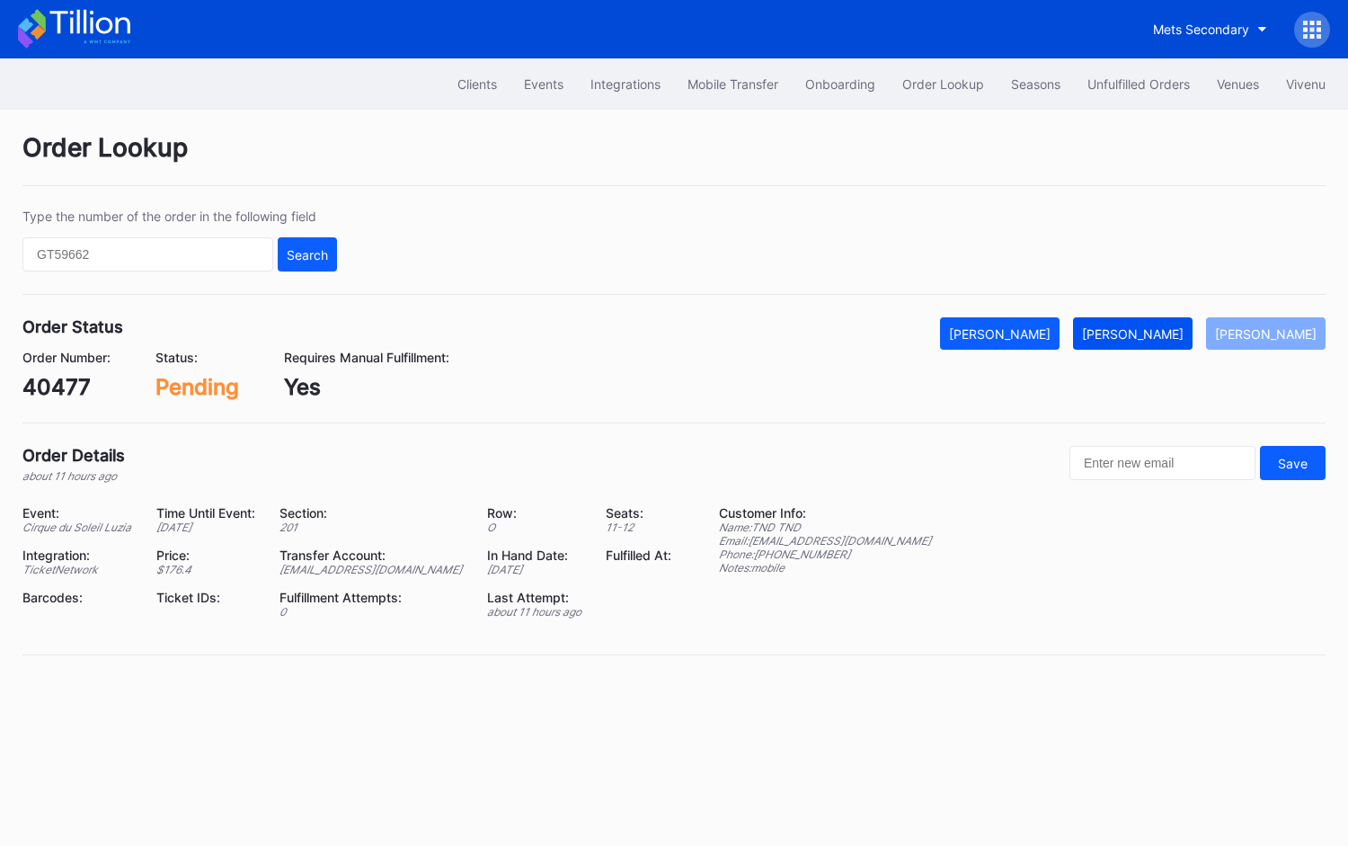
click at [1167, 327] on div "Mark Fulfilled" at bounding box center [1133, 333] width 102 height 15
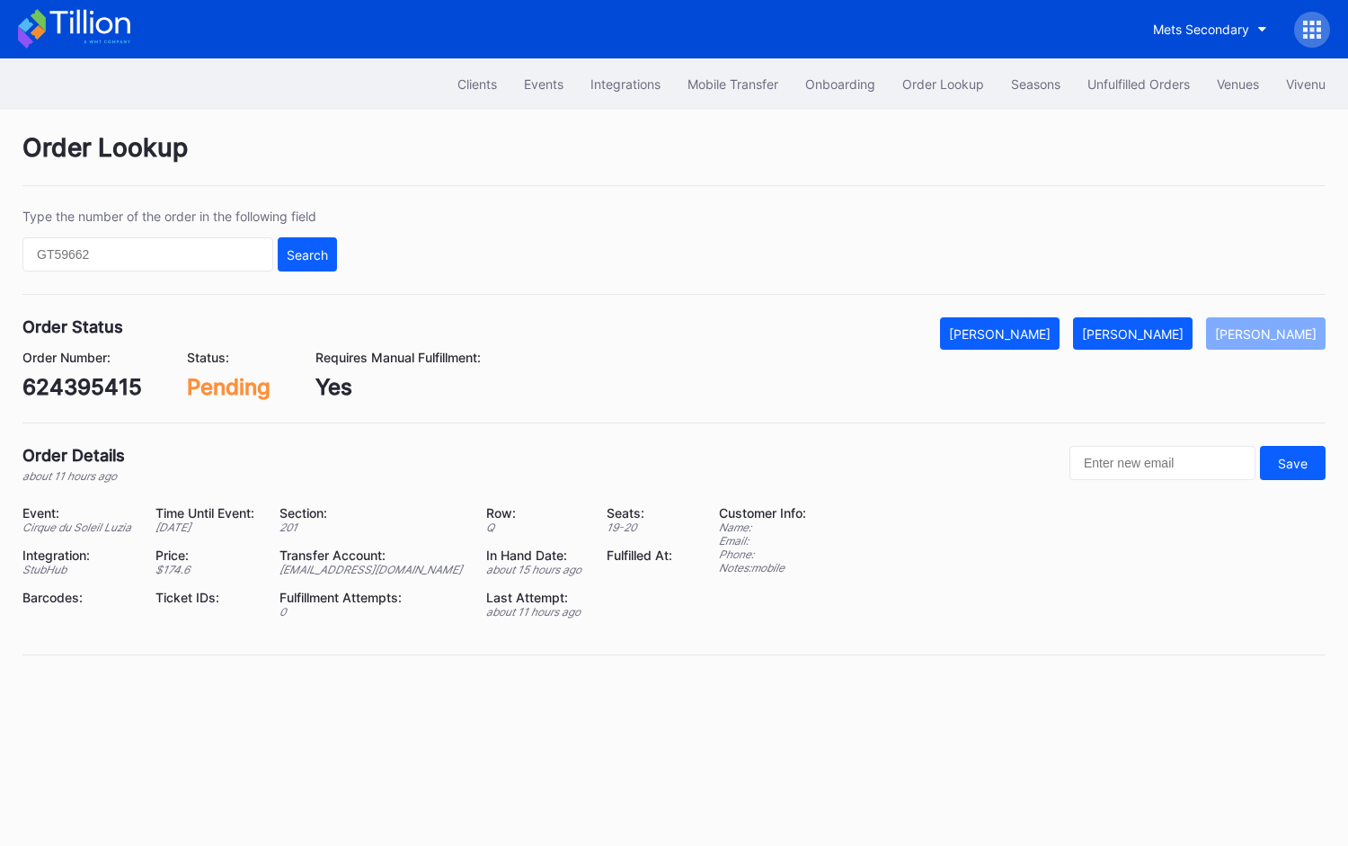
click at [93, 386] on div "624395415" at bounding box center [82, 387] width 120 height 26
copy div "624395415"
click at [1165, 331] on div "[PERSON_NAME]" at bounding box center [1133, 333] width 102 height 15
click at [84, 387] on div "75696127" at bounding box center [73, 387] width 102 height 26
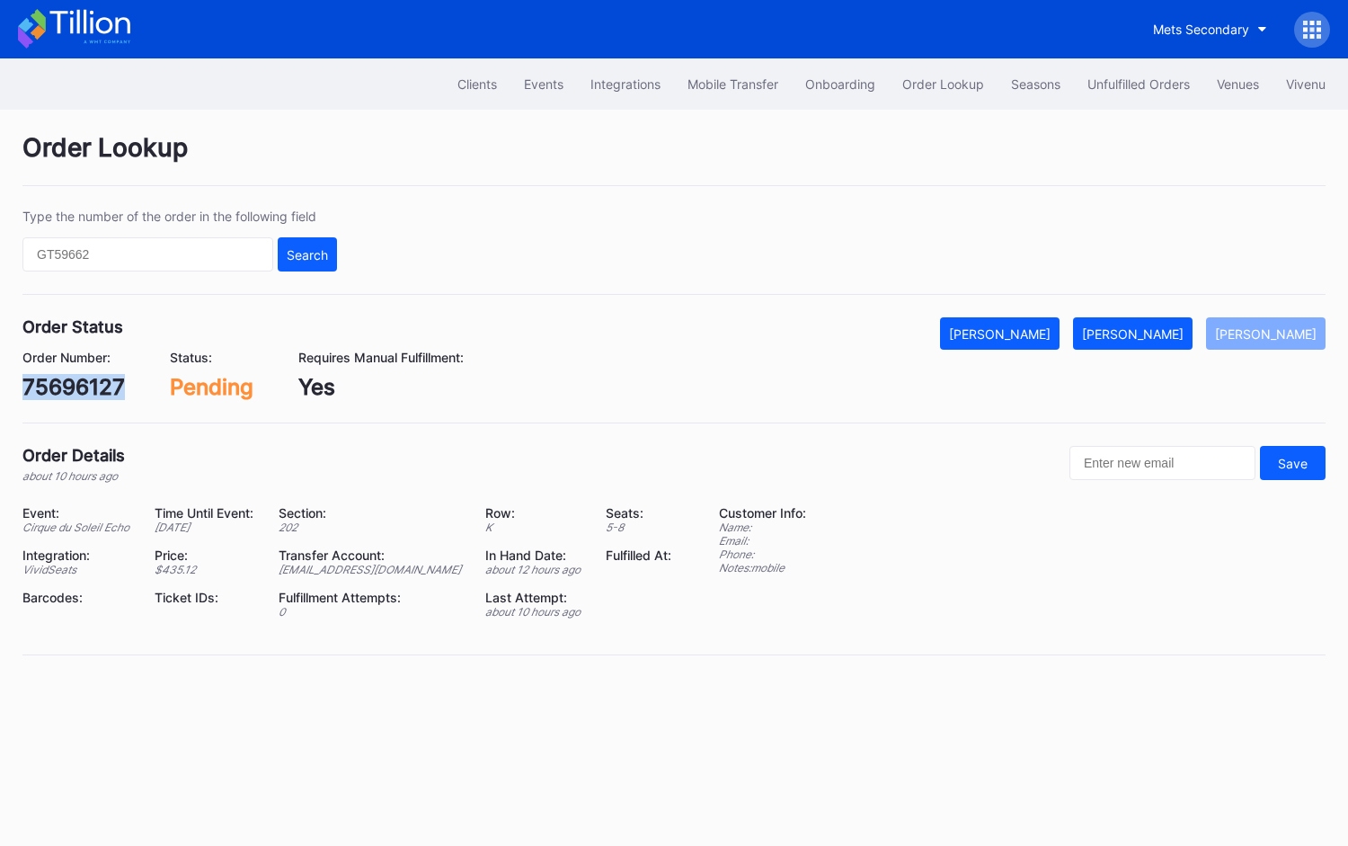
click at [84, 387] on div "75696127" at bounding box center [73, 387] width 102 height 26
copy div "75696127"
click at [1163, 326] on div "[PERSON_NAME]" at bounding box center [1133, 333] width 102 height 15
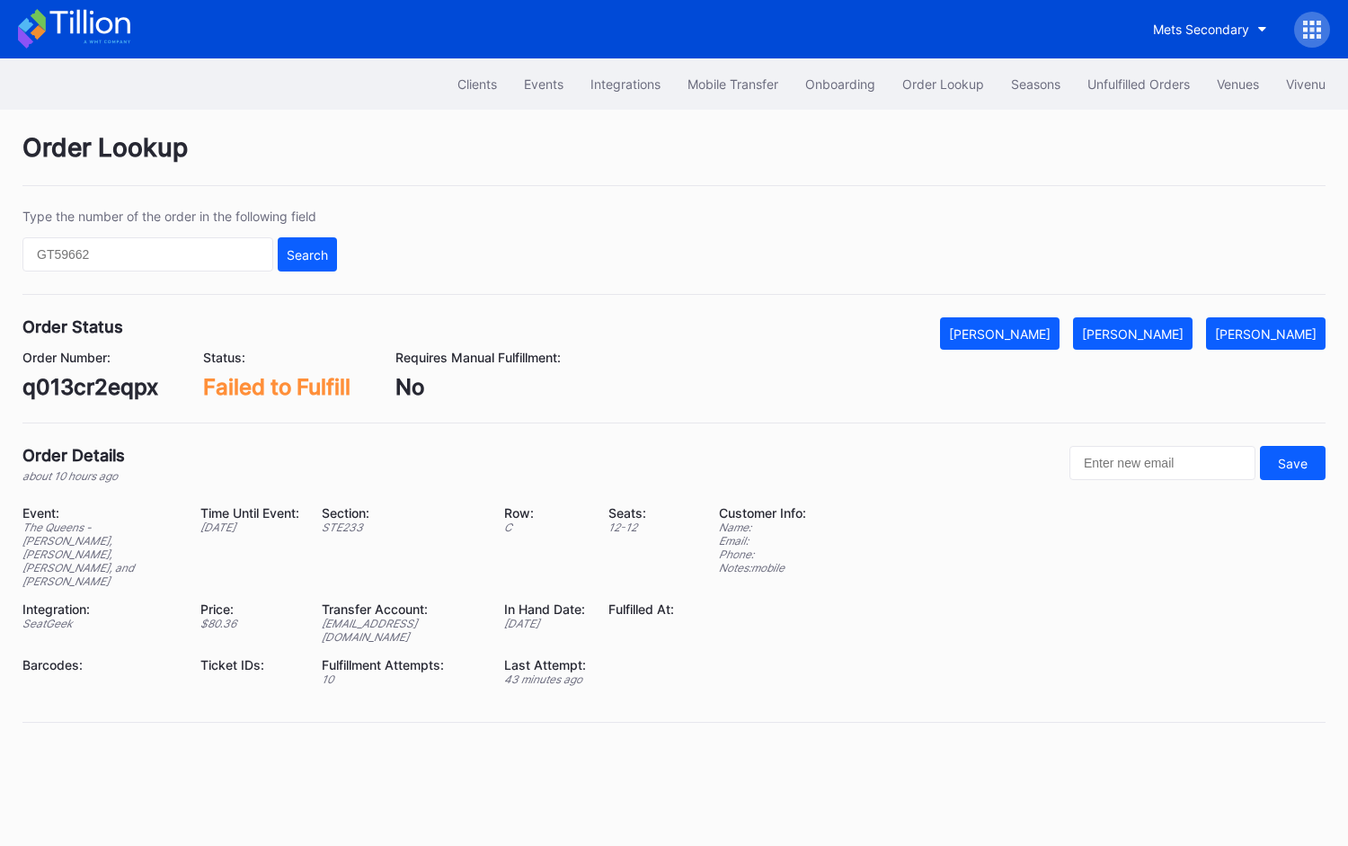
click at [138, 387] on div "q013cr2eqpx" at bounding box center [90, 387] width 136 height 26
copy div "q013cr2eqpx"
click at [1167, 336] on div "[PERSON_NAME]" at bounding box center [1133, 333] width 102 height 15
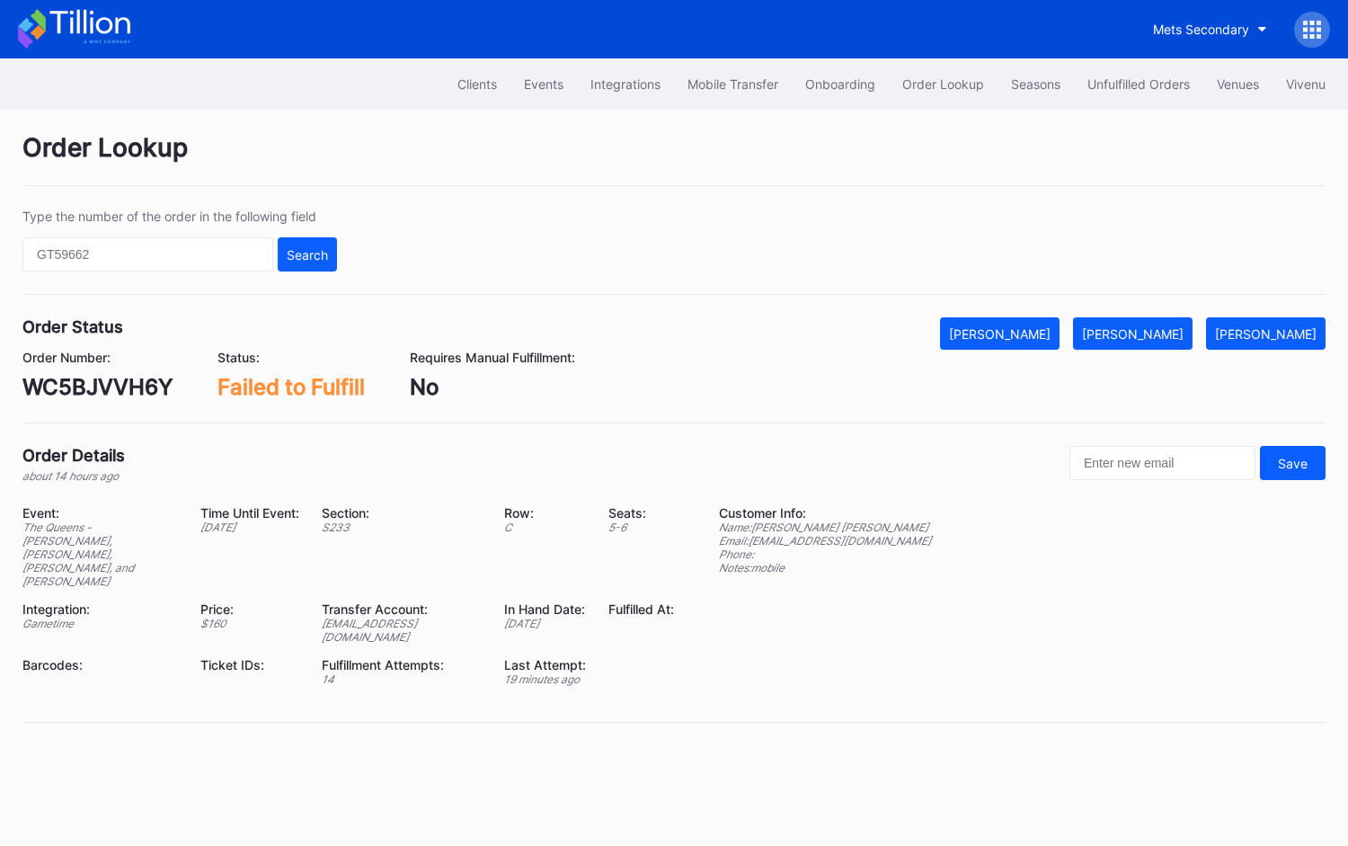
click at [117, 381] on div "WC5BJVVH6Y" at bounding box center [97, 387] width 150 height 26
copy div "WC5BJVVH6Y"
click at [1170, 321] on button "[PERSON_NAME]" at bounding box center [1133, 333] width 120 height 32
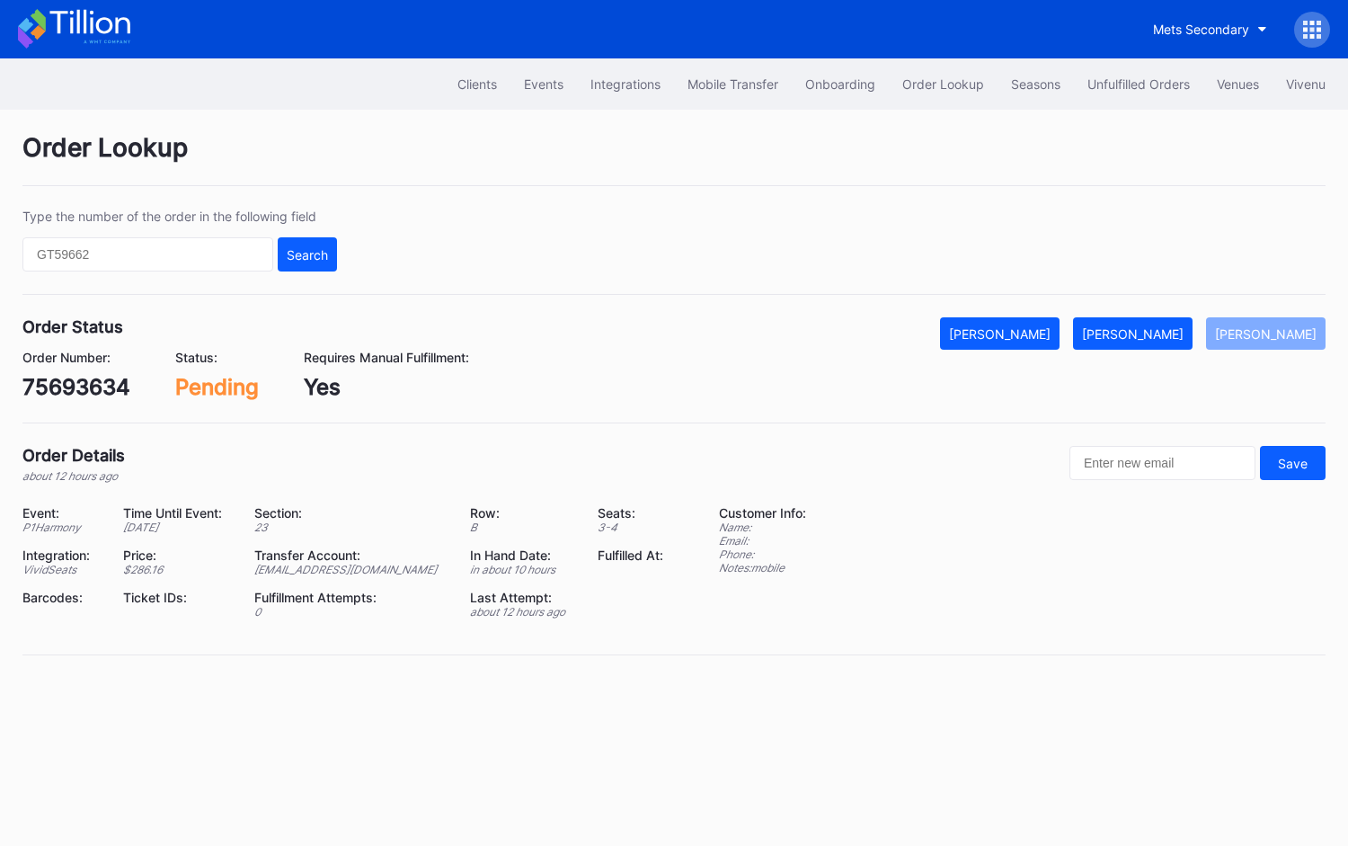
click at [107, 378] on div "75693634" at bounding box center [76, 387] width 108 height 26
copy div "75693634"
click at [1172, 332] on div "[PERSON_NAME]" at bounding box center [1133, 333] width 102 height 15
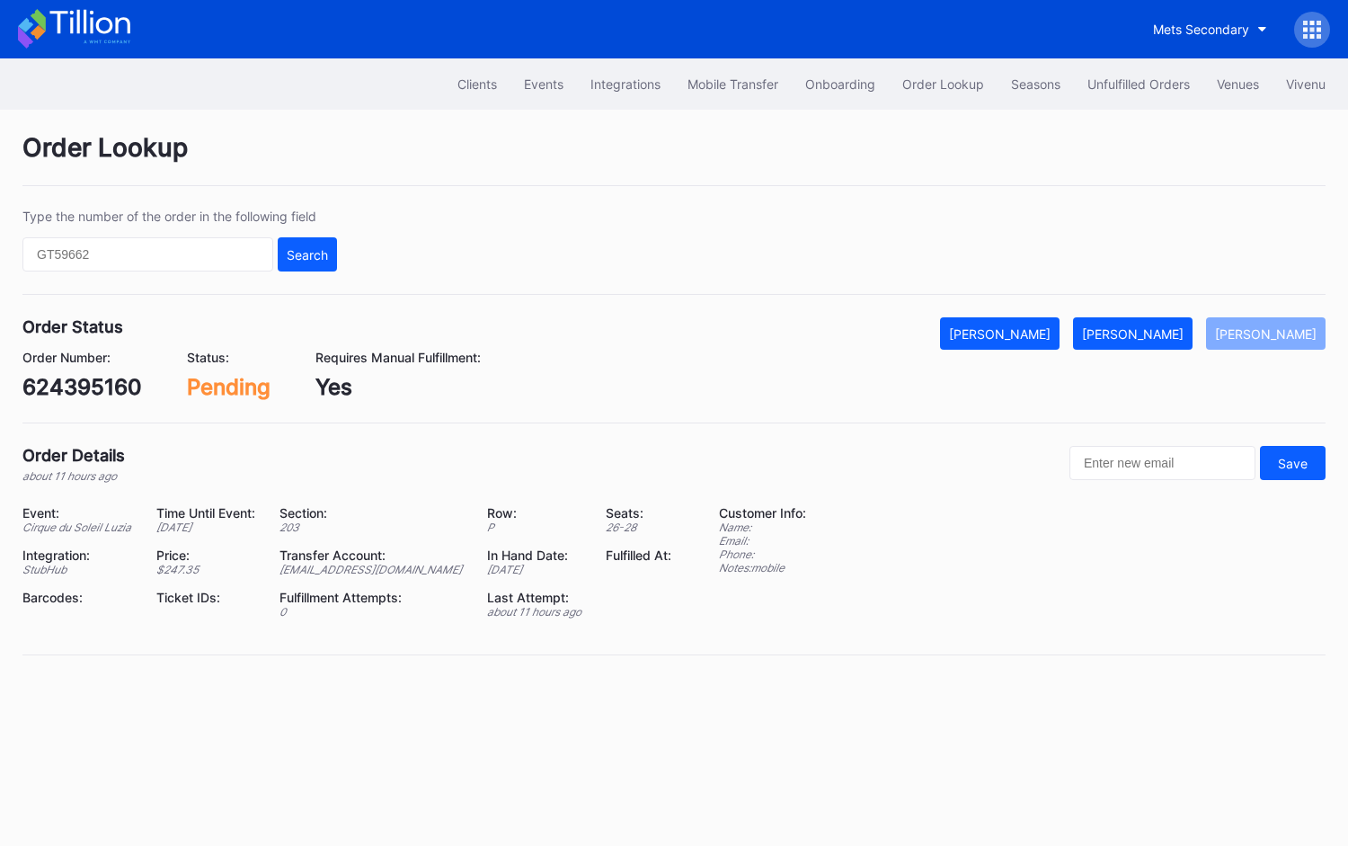
click at [93, 380] on div "624395160" at bounding box center [82, 387] width 120 height 26
copy div "624395160"
click at [1171, 332] on div "[PERSON_NAME]" at bounding box center [1133, 333] width 102 height 15
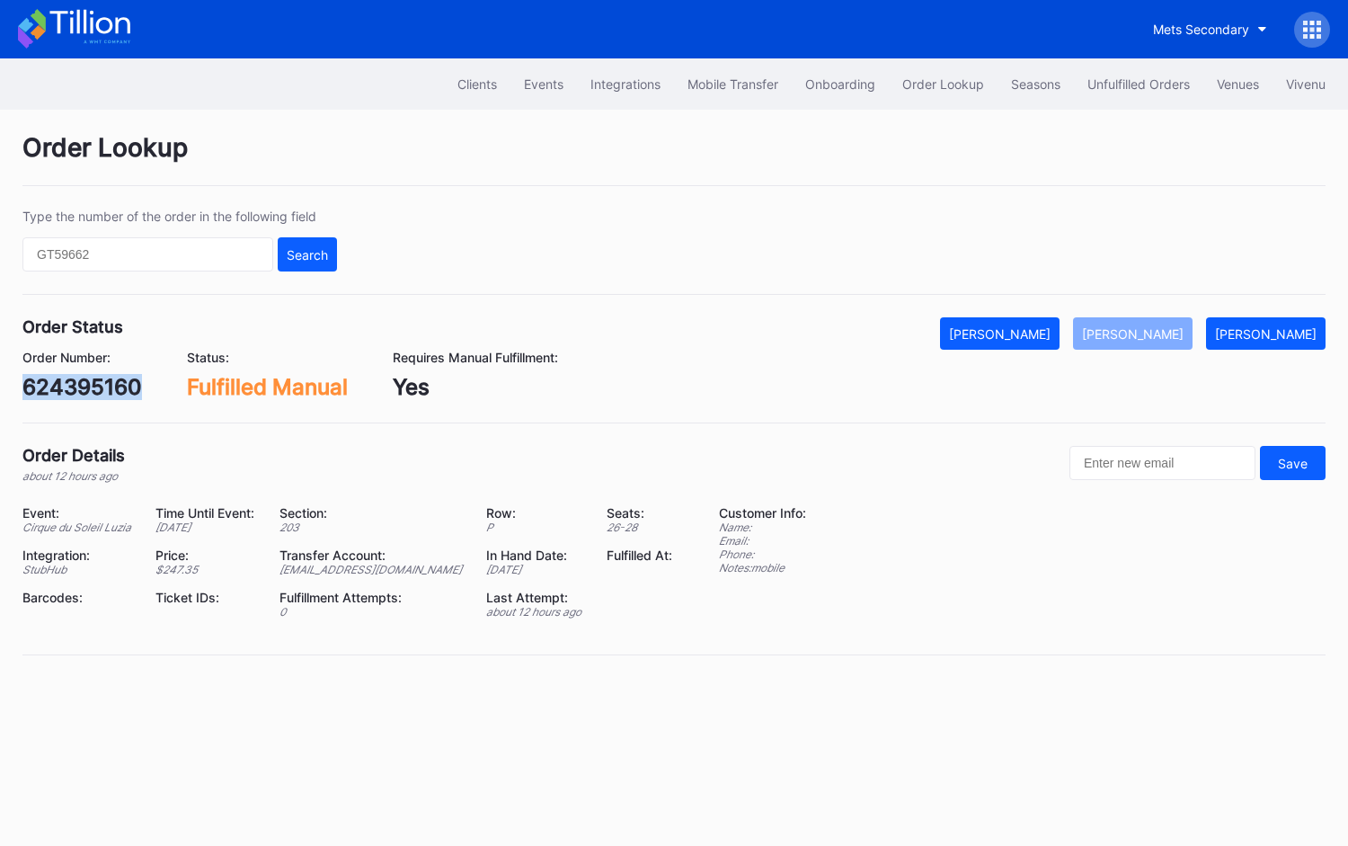
copy div "624395160"
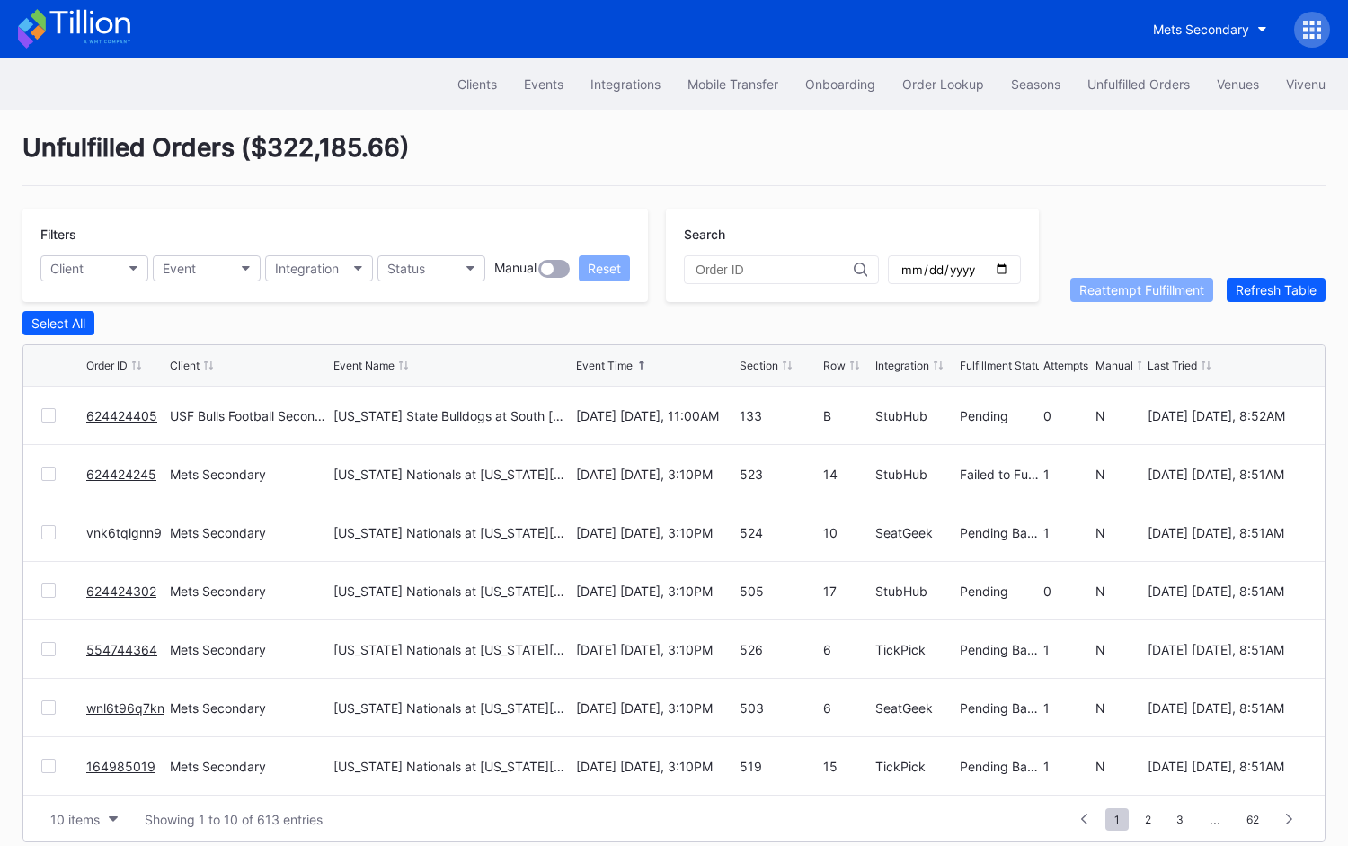
scroll to position [13, 0]
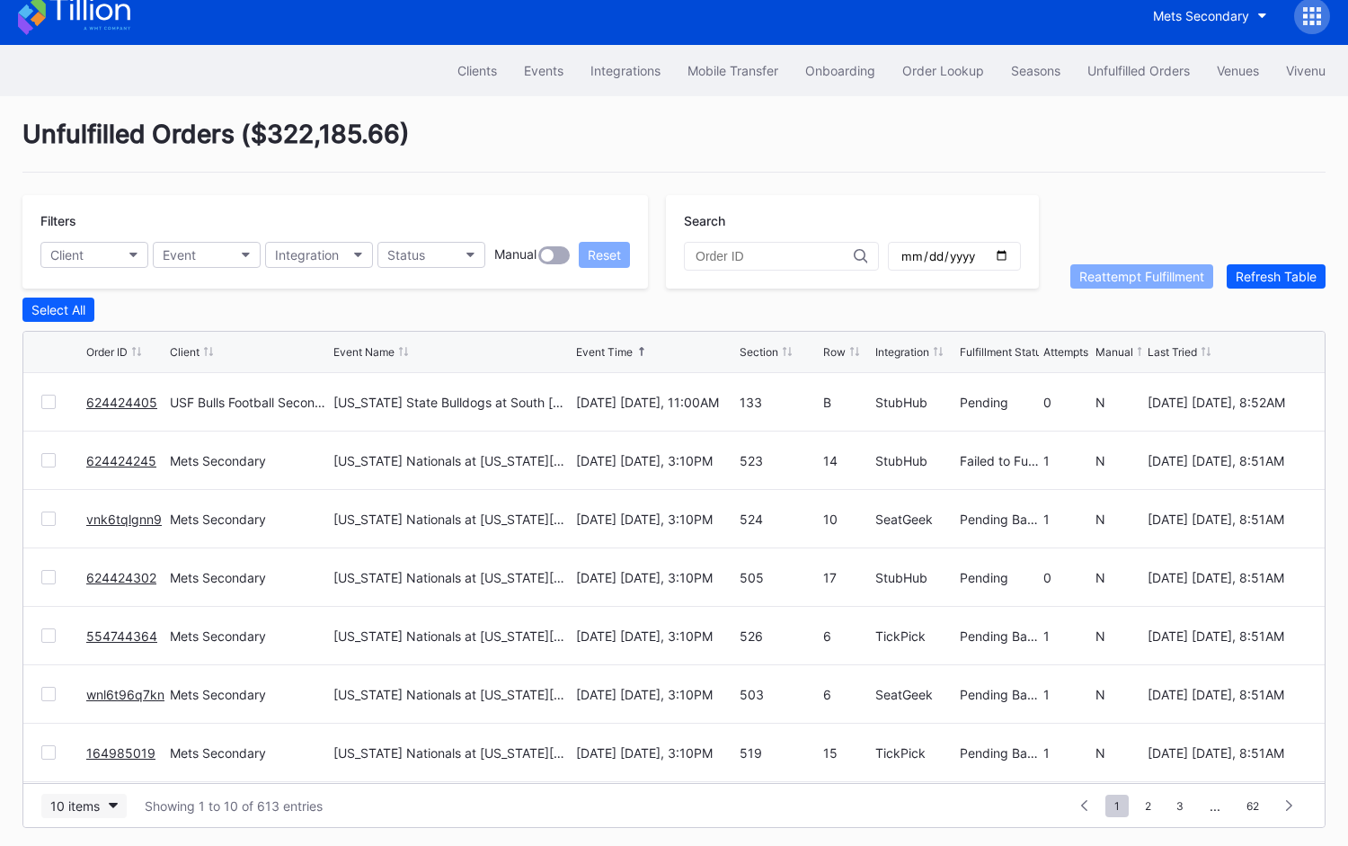
click at [92, 803] on div "10 items" at bounding box center [74, 805] width 49 height 15
click at [97, 710] on div "100 items" at bounding box center [83, 723] width 85 height 33
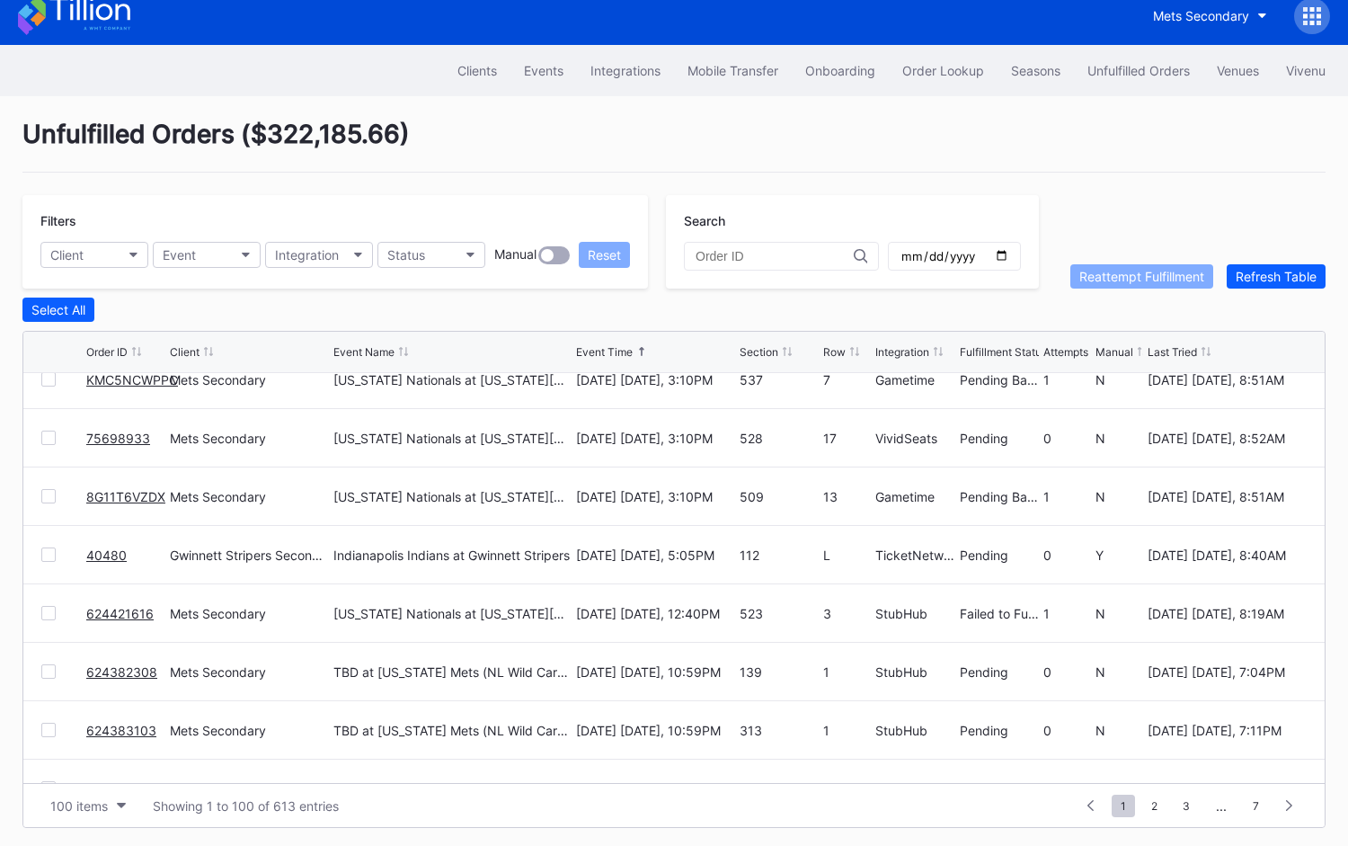
scroll to position [931, 0]
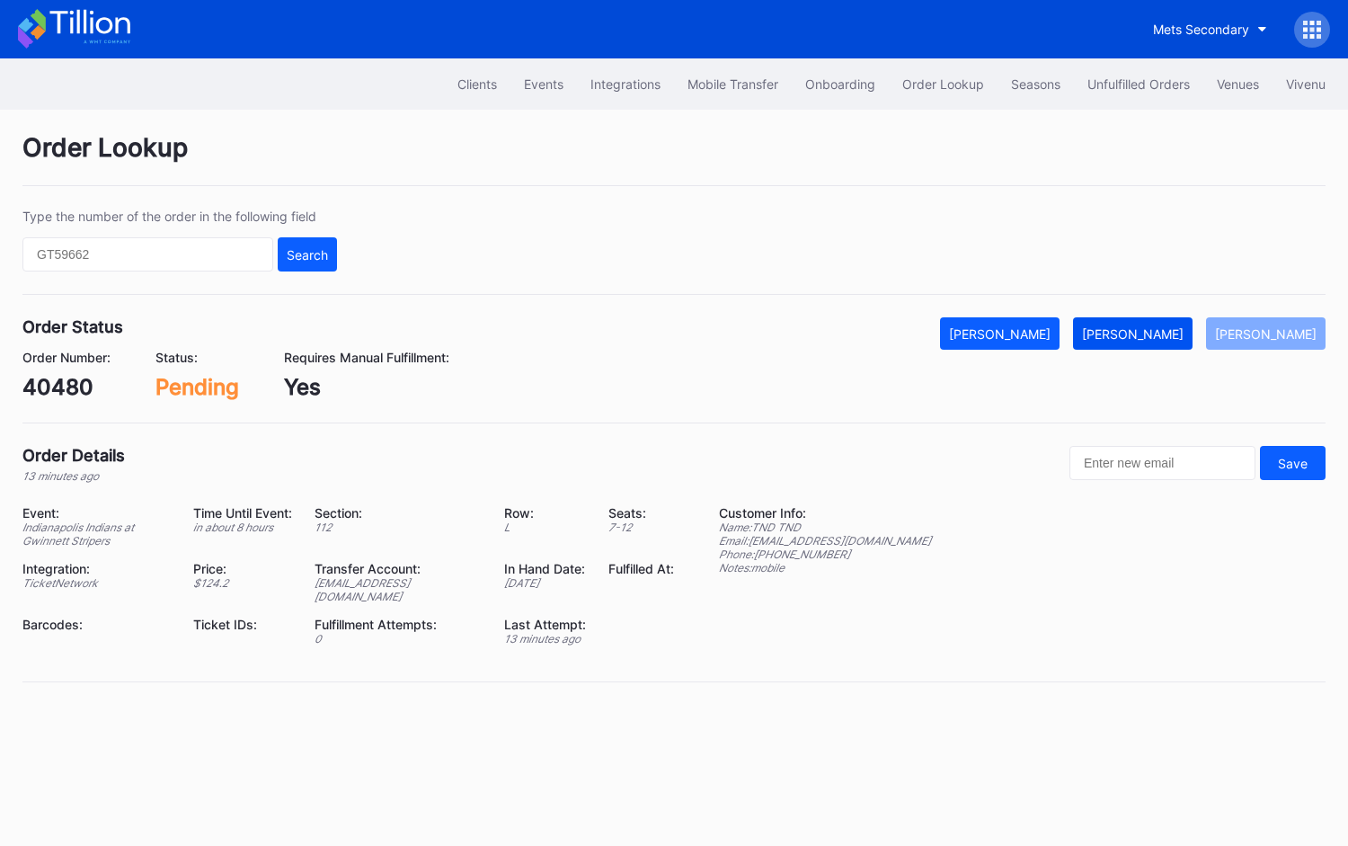
click at [1183, 330] on div "[PERSON_NAME]" at bounding box center [1133, 333] width 102 height 15
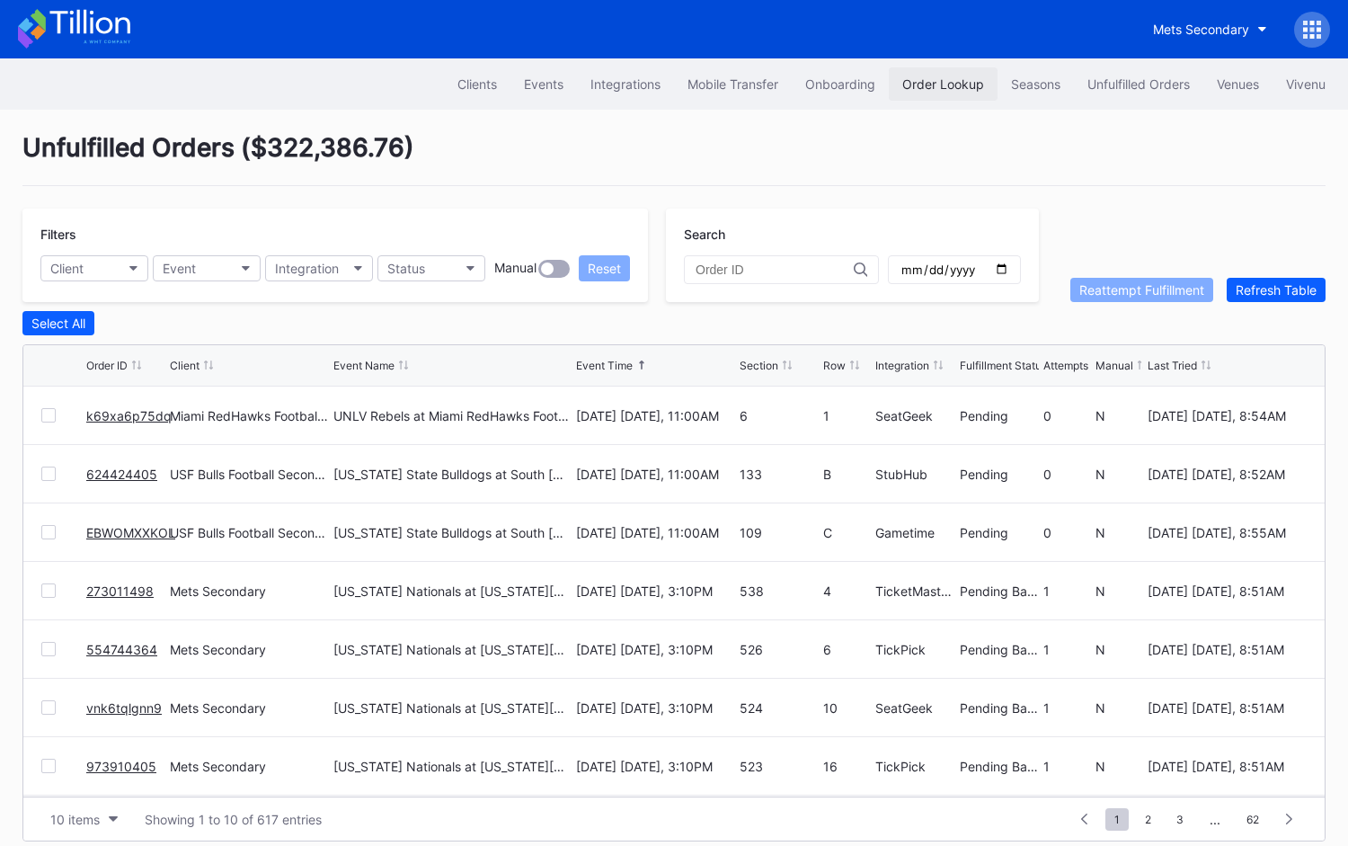
click at [957, 76] on div "Order Lookup" at bounding box center [944, 83] width 82 height 15
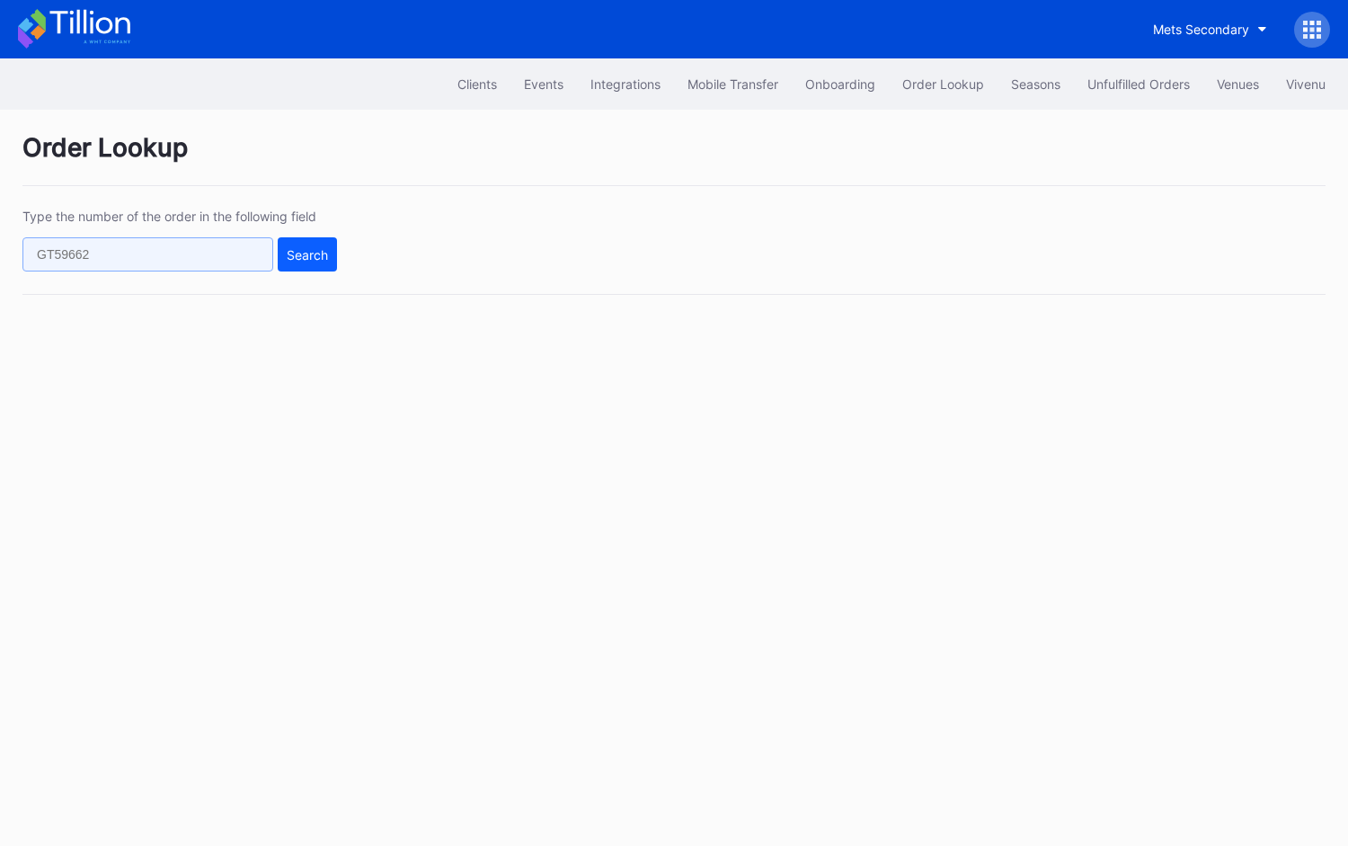
click at [209, 261] on input "text" at bounding box center [147, 254] width 251 height 34
paste input "75638173"
type input "75638173"
click at [344, 242] on div "Type the number of the order in the following field 75638173 Search" at bounding box center [674, 252] width 1304 height 86
click at [311, 252] on div "Search" at bounding box center [307, 254] width 41 height 15
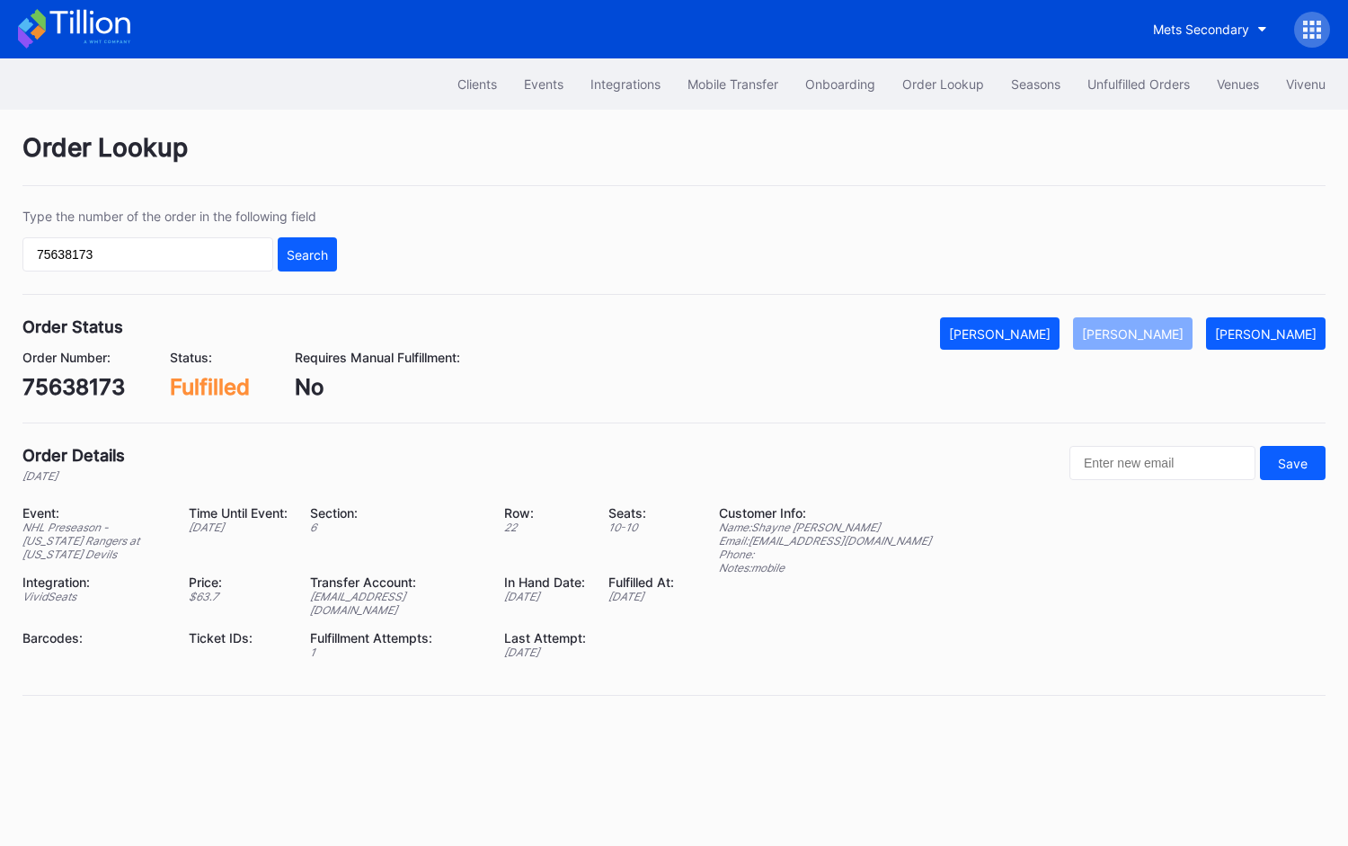
click at [87, 388] on div "75638173" at bounding box center [73, 387] width 102 height 26
copy div "75638173"
click at [1140, 74] on button "Unfulfilled Orders" at bounding box center [1138, 83] width 129 height 33
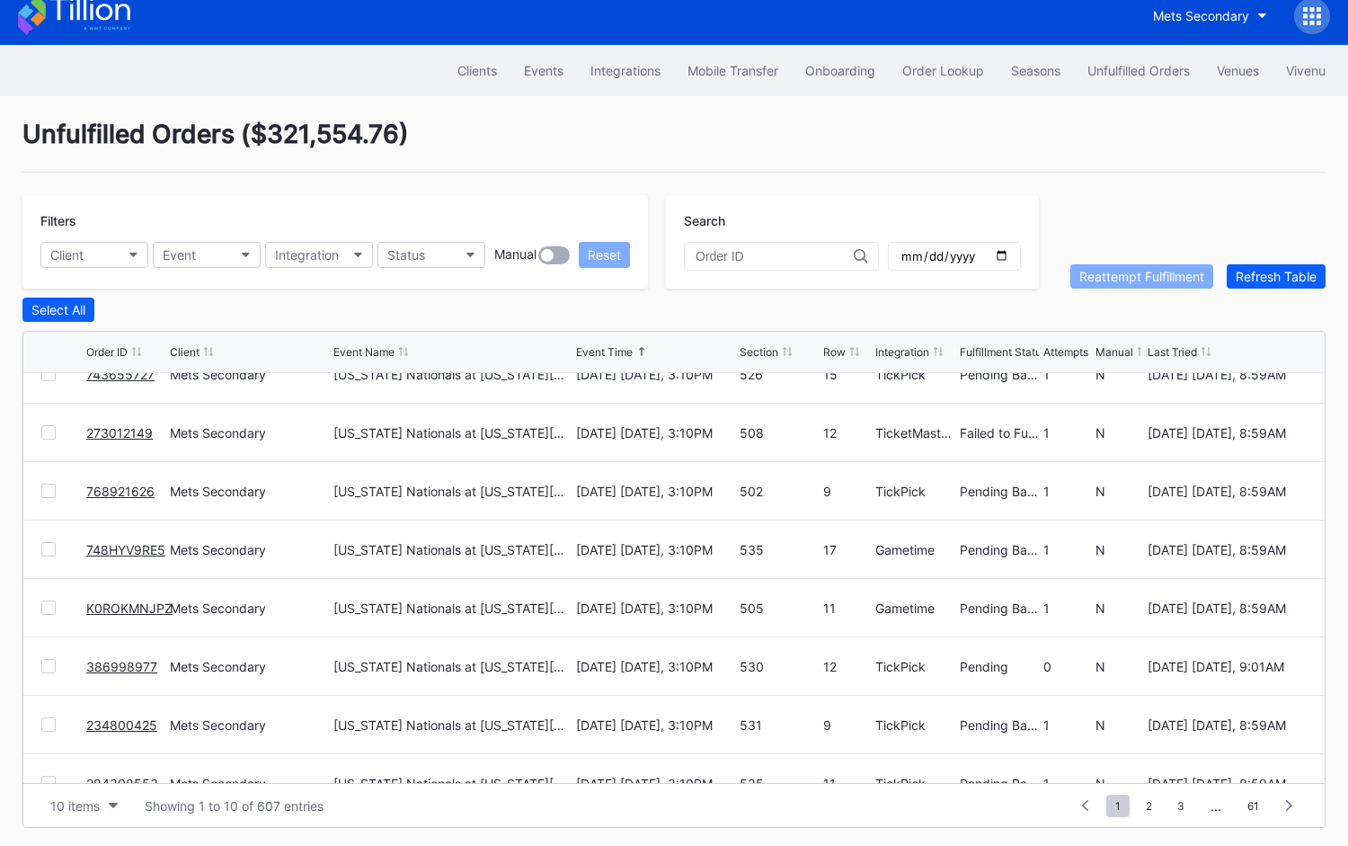
scroll to position [174, 0]
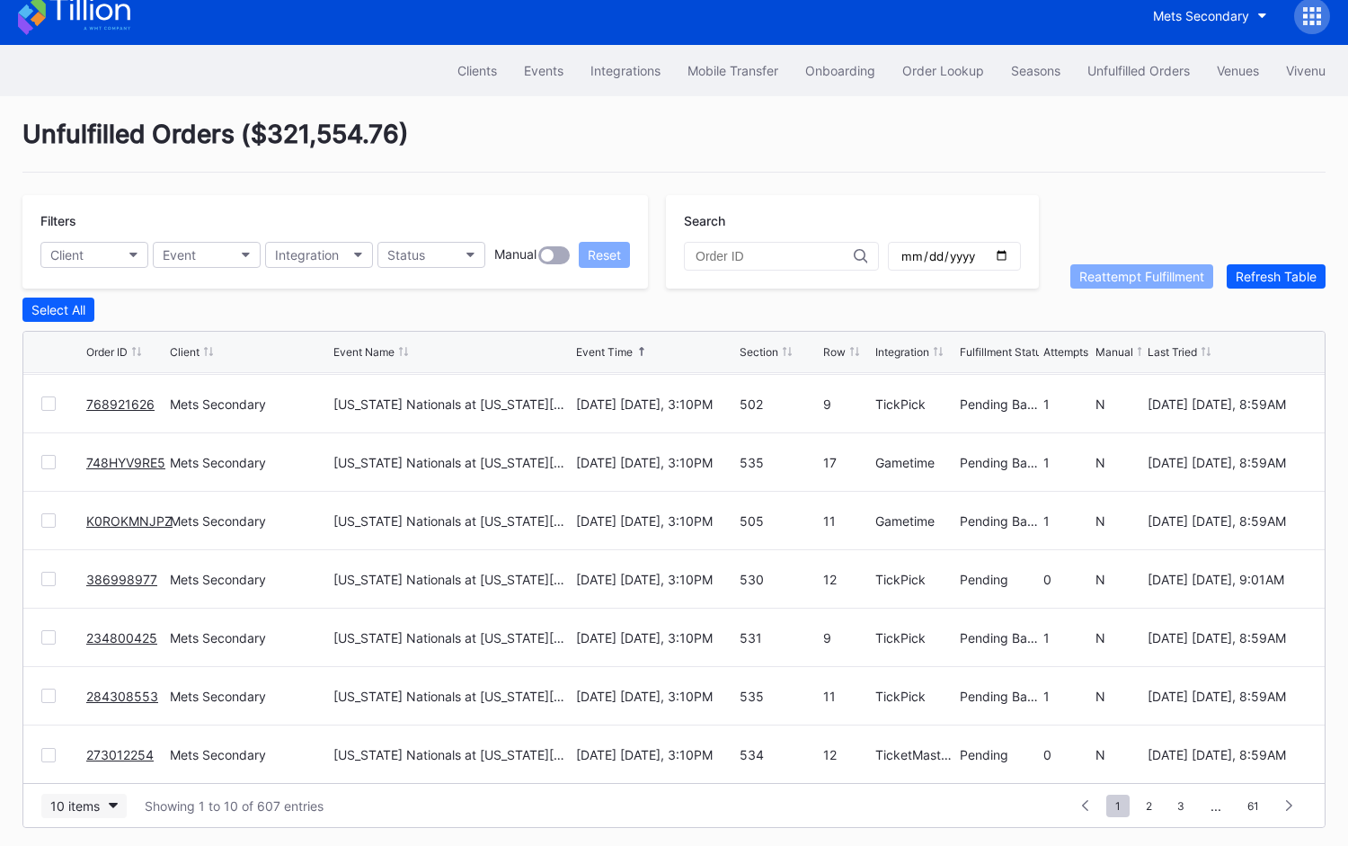
click at [96, 798] on div "10 items" at bounding box center [74, 805] width 49 height 15
click at [94, 688] on div "50 items" at bounding box center [80, 689] width 51 height 15
click at [938, 76] on div "Order Lookup" at bounding box center [944, 70] width 82 height 15
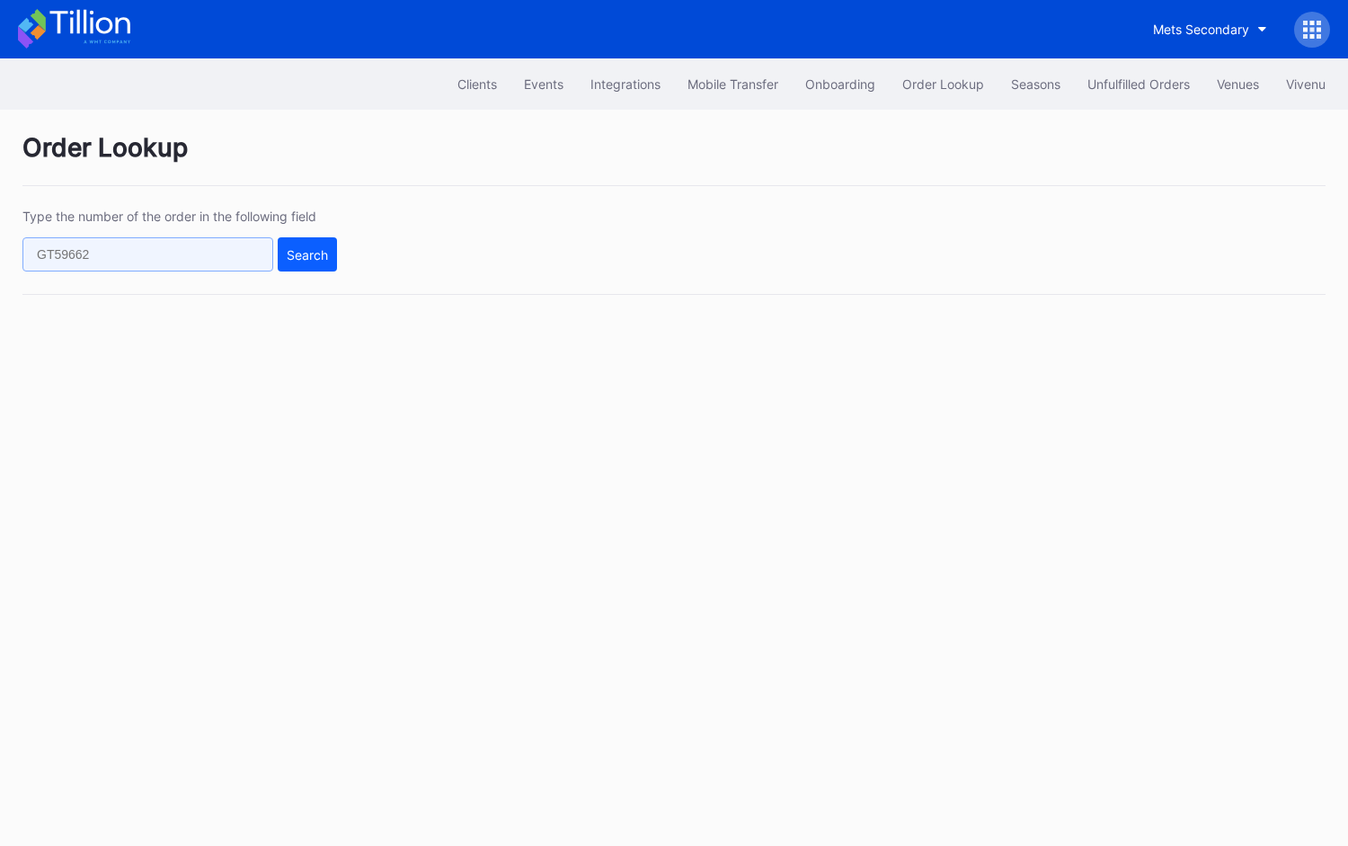
click at [235, 265] on input "text" at bounding box center [147, 254] width 251 height 34
paste input "272680414"
click at [317, 256] on div "Search" at bounding box center [307, 254] width 41 height 15
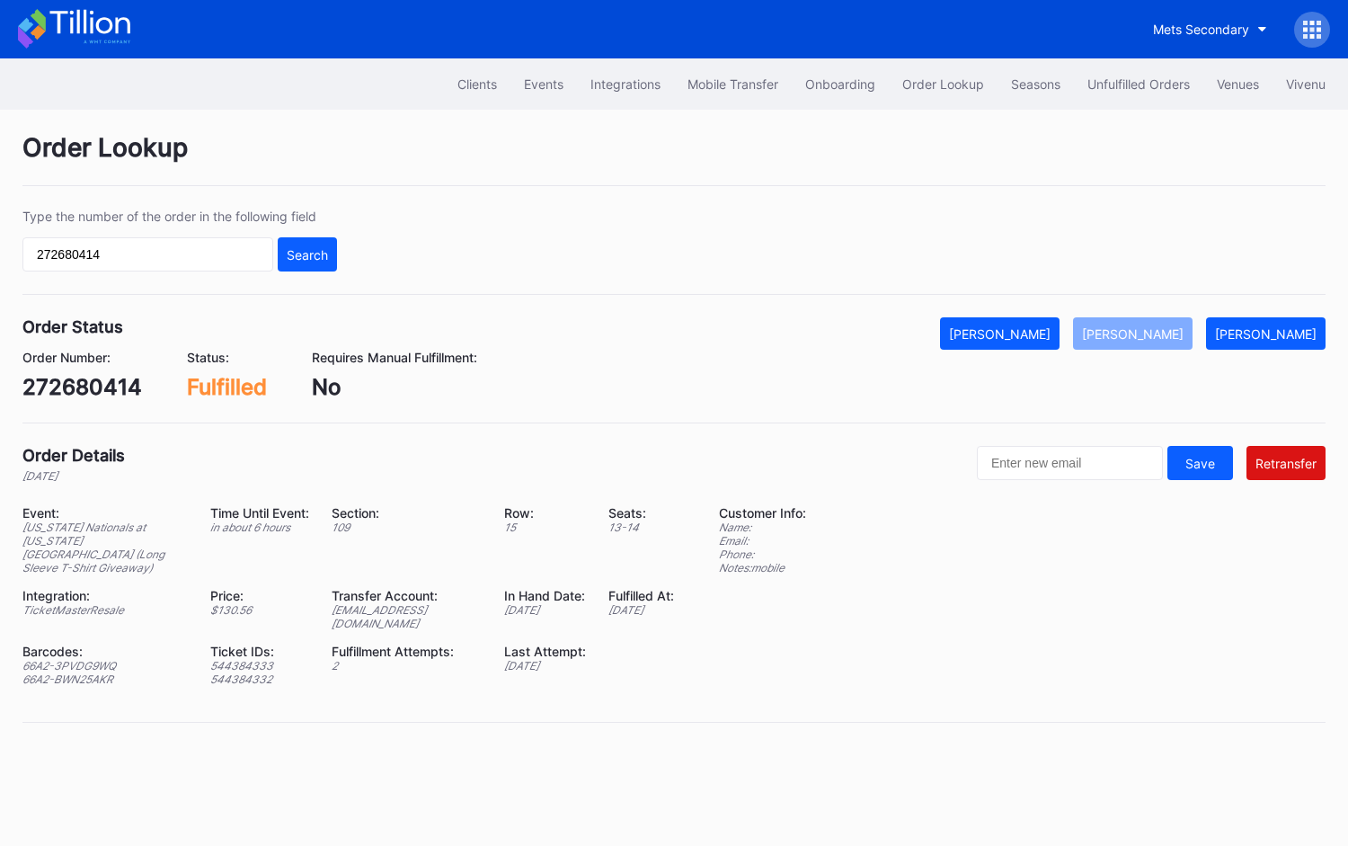
click at [410, 603] on div "[EMAIL_ADDRESS][DOMAIN_NAME]" at bounding box center [407, 616] width 150 height 27
copy div "[EMAIL_ADDRESS][DOMAIN_NAME]"
click at [93, 386] on div "272680414" at bounding box center [82, 387] width 120 height 26
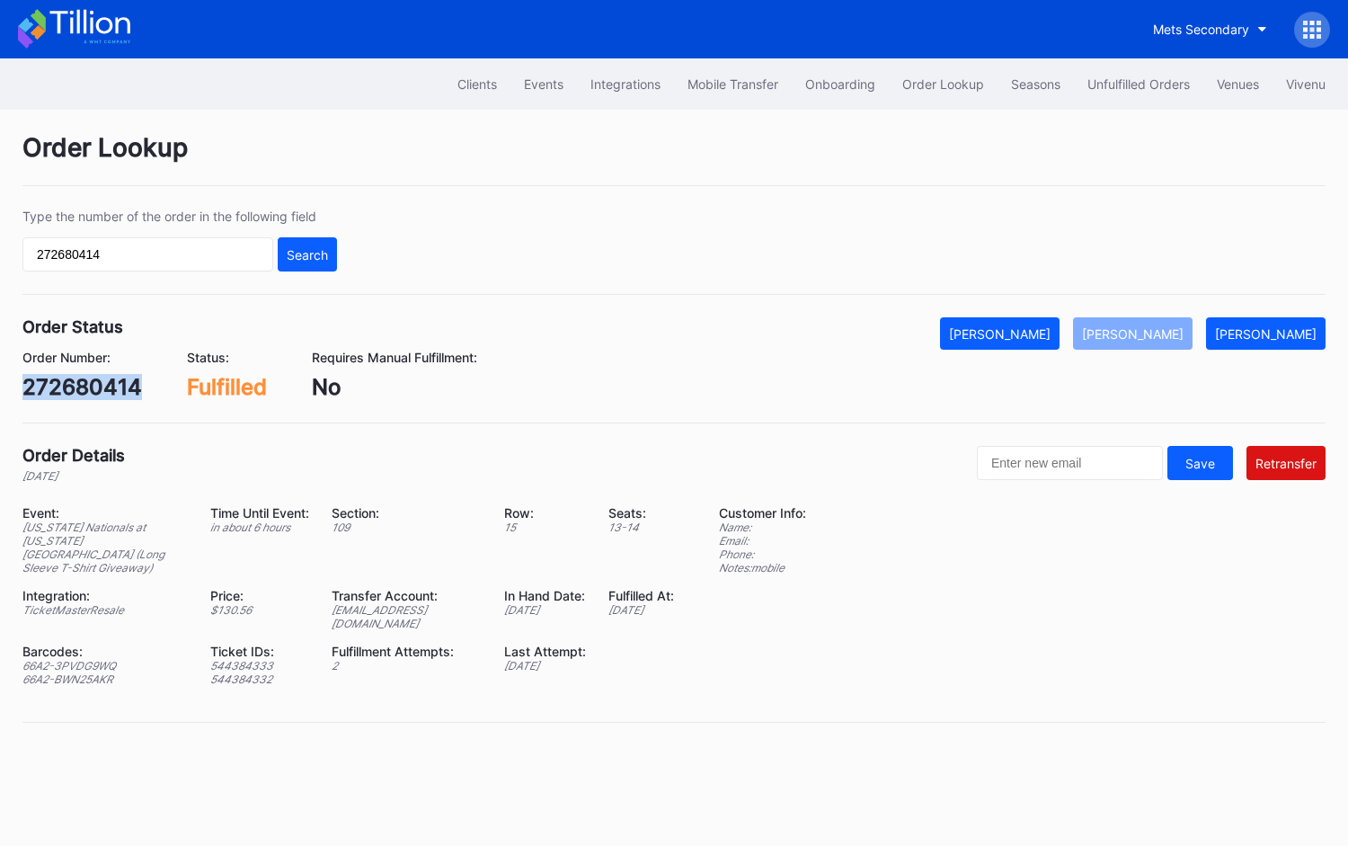
click at [93, 386] on div "272680414" at bounding box center [82, 387] width 120 height 26
copy div "272680414"
click at [179, 251] on input "272680414" at bounding box center [147, 254] width 251 height 34
paste input "624425948"
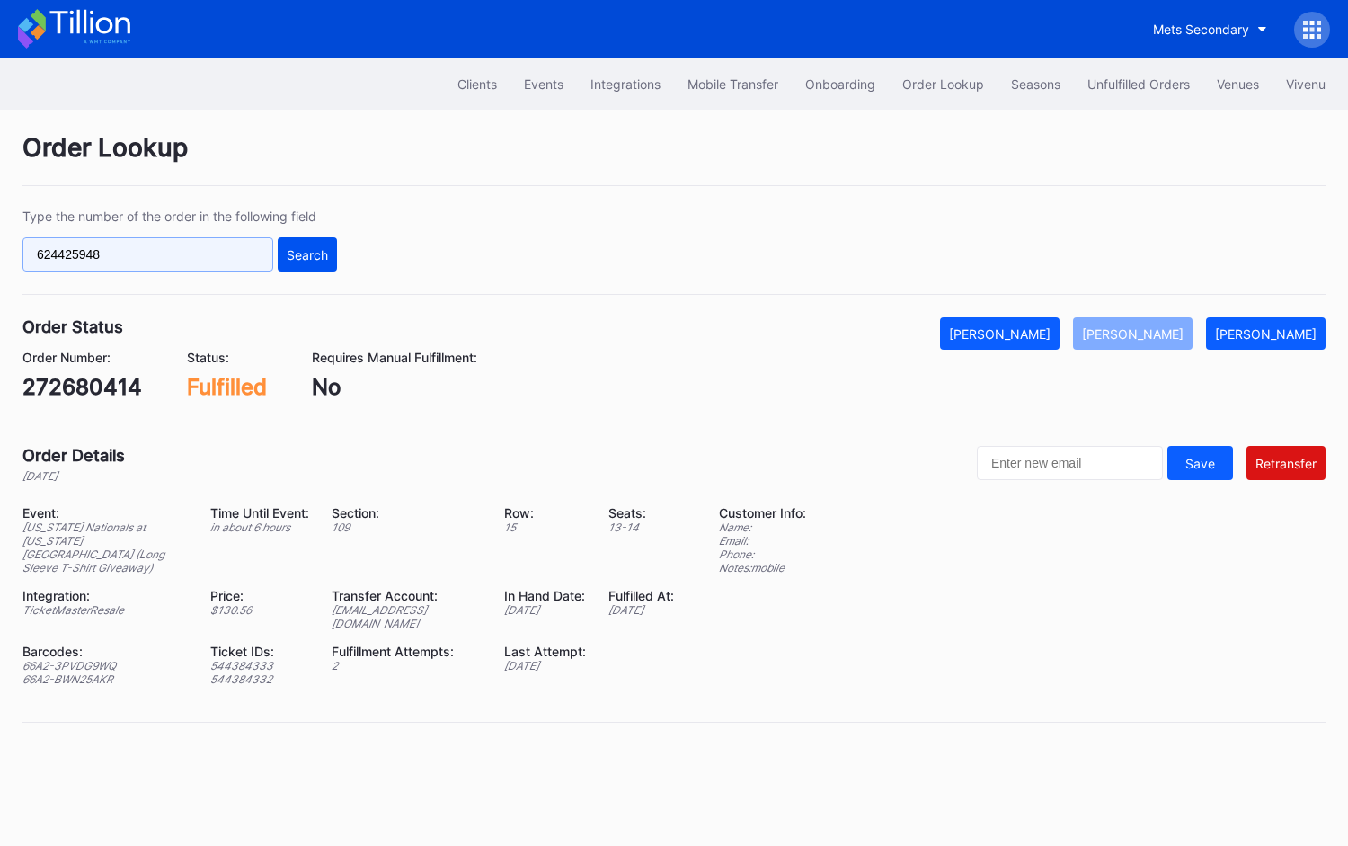
type input "624425948"
click at [299, 256] on div "Search" at bounding box center [307, 254] width 41 height 15
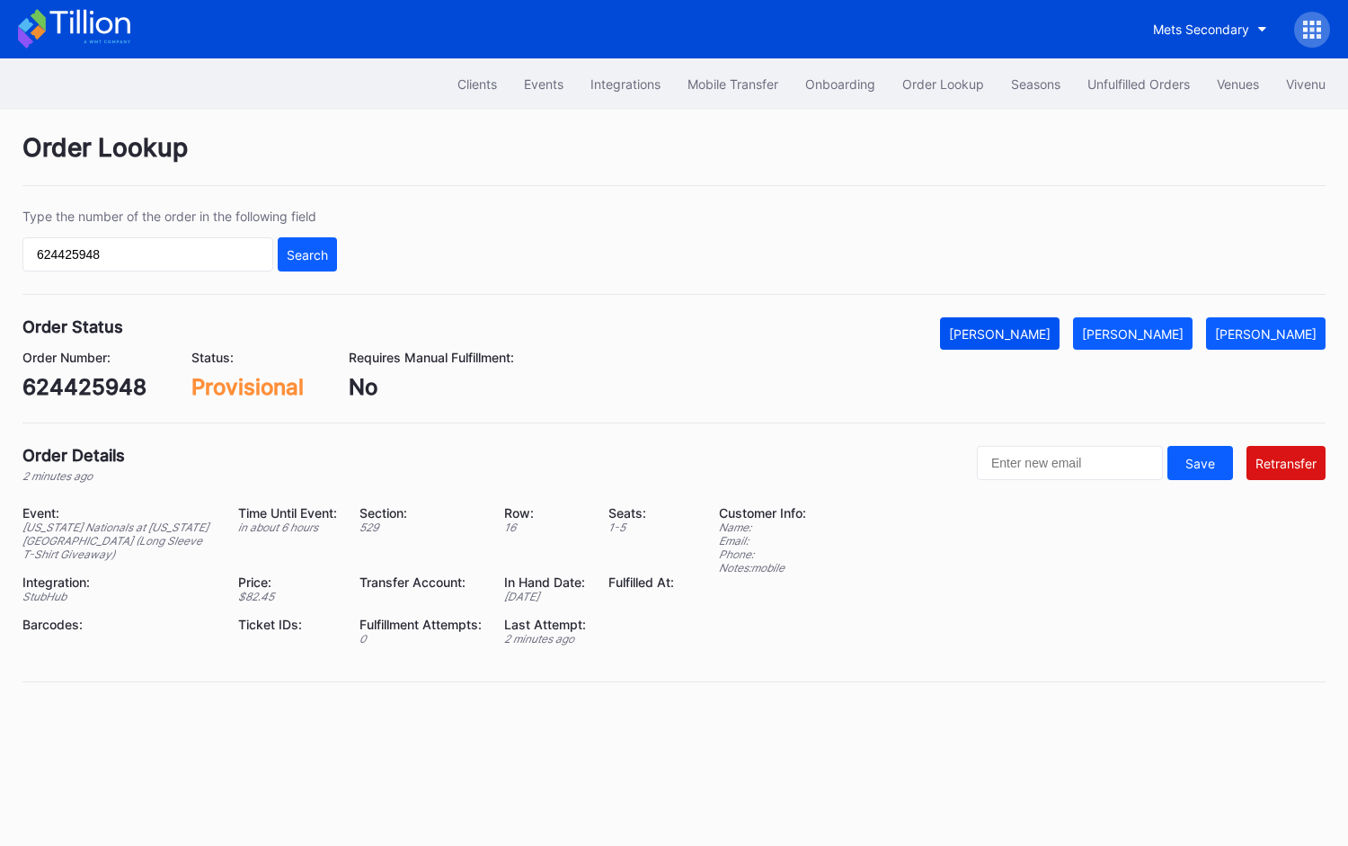
click at [1051, 327] on div "[PERSON_NAME]" at bounding box center [1000, 333] width 102 height 15
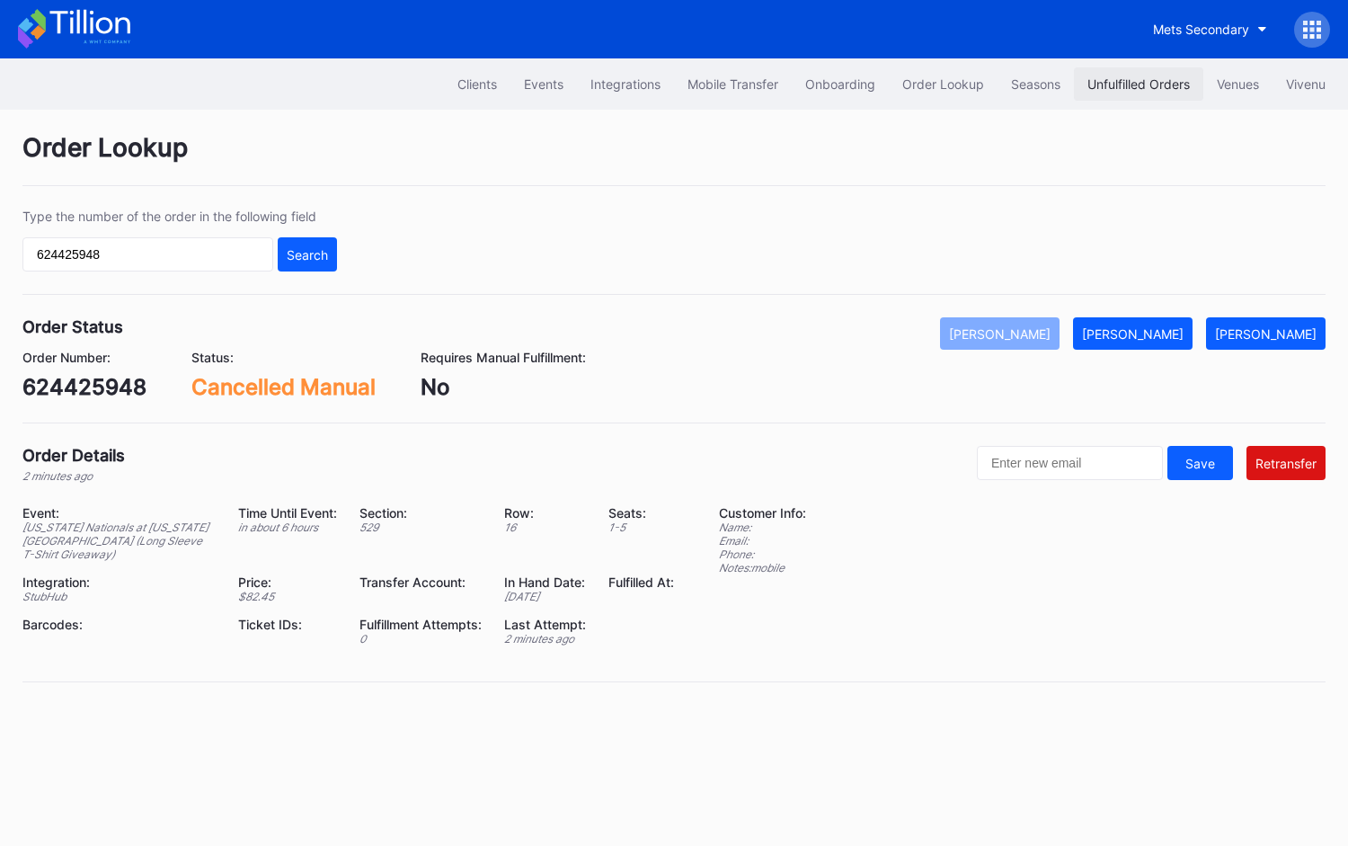
click at [1129, 96] on button "Unfulfilled Orders" at bounding box center [1138, 83] width 129 height 33
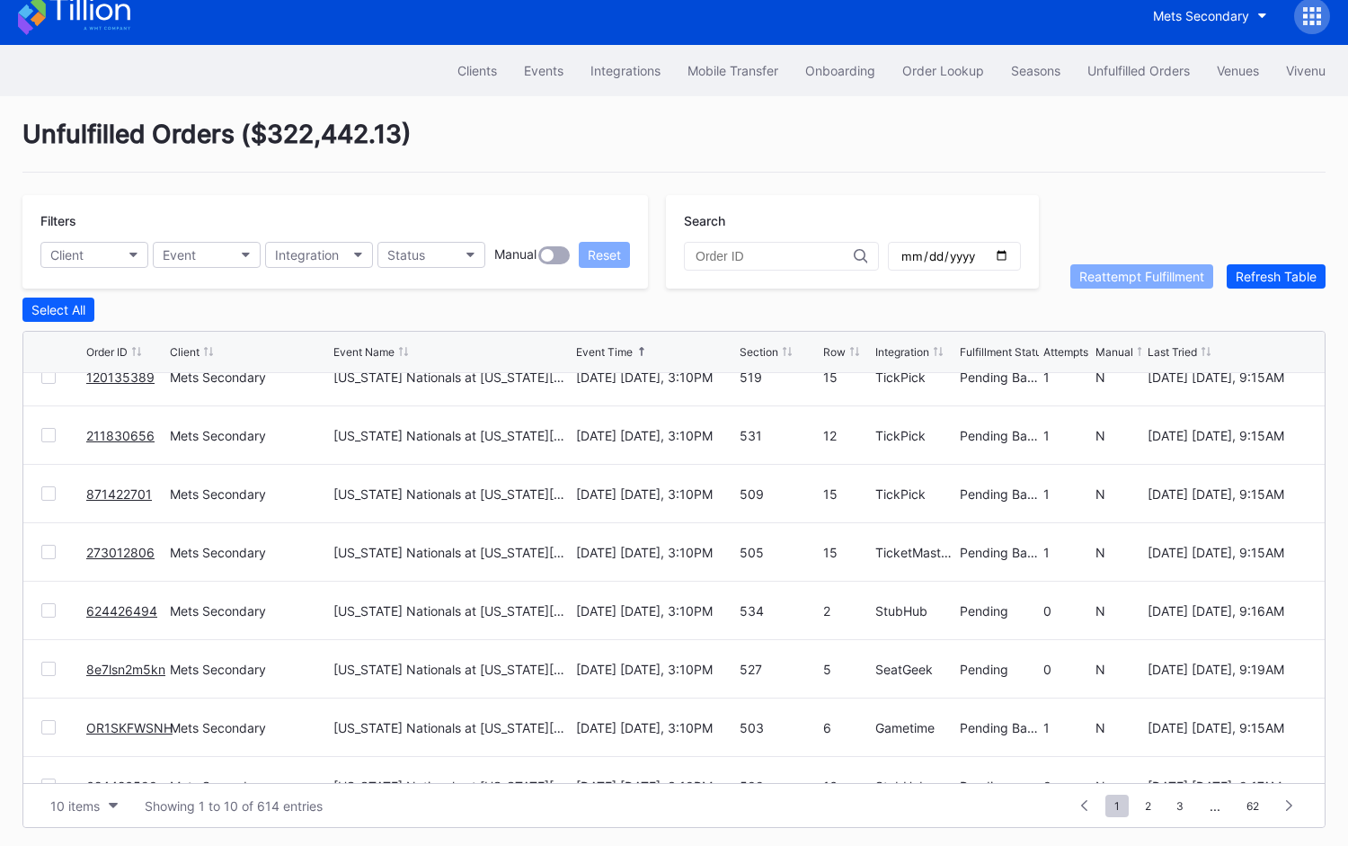
scroll to position [174, 0]
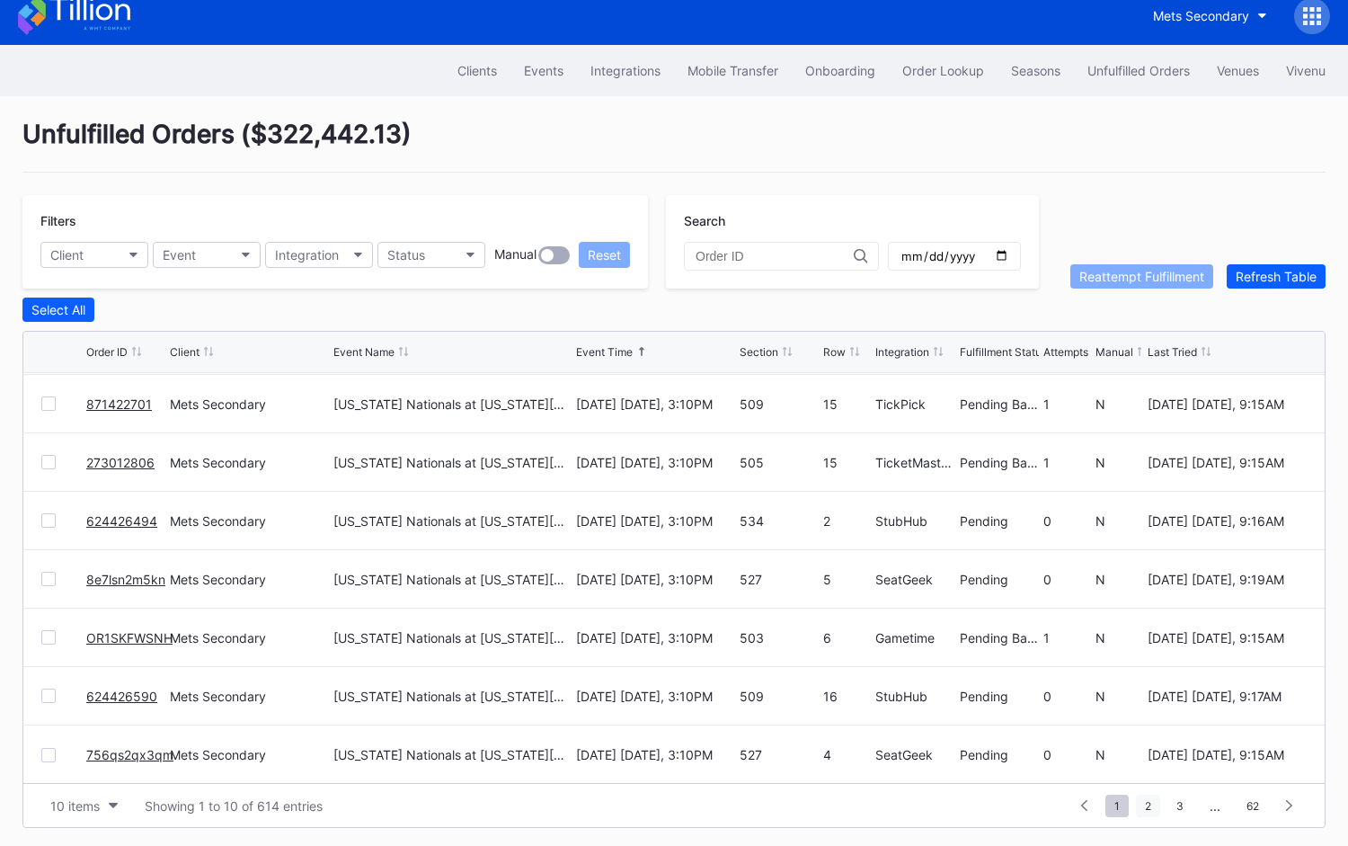
click at [1151, 800] on span "2" at bounding box center [1148, 806] width 24 height 22
click at [1151, 805] on span "3" at bounding box center [1147, 806] width 25 height 22
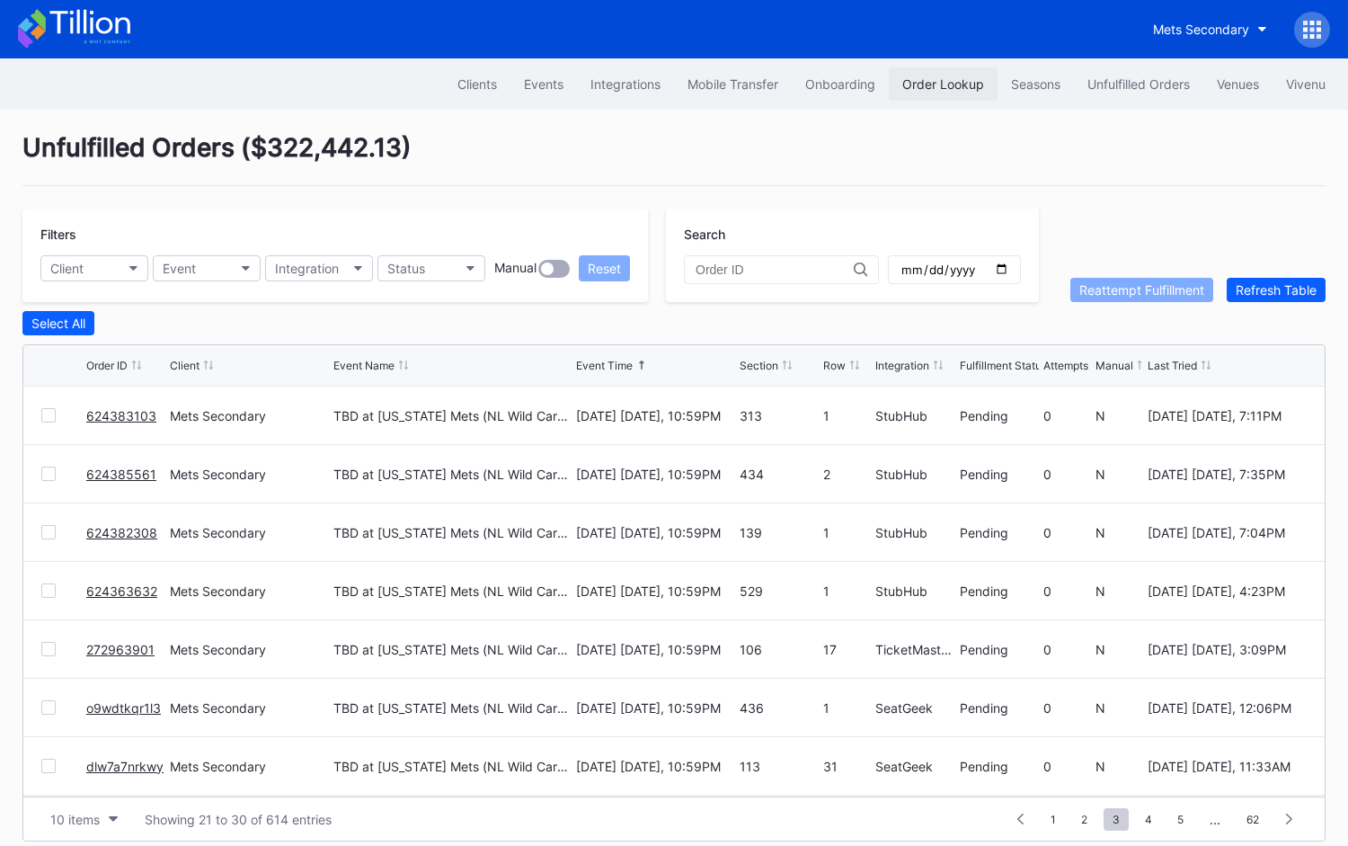
click at [913, 86] on div "Order Lookup" at bounding box center [944, 83] width 82 height 15
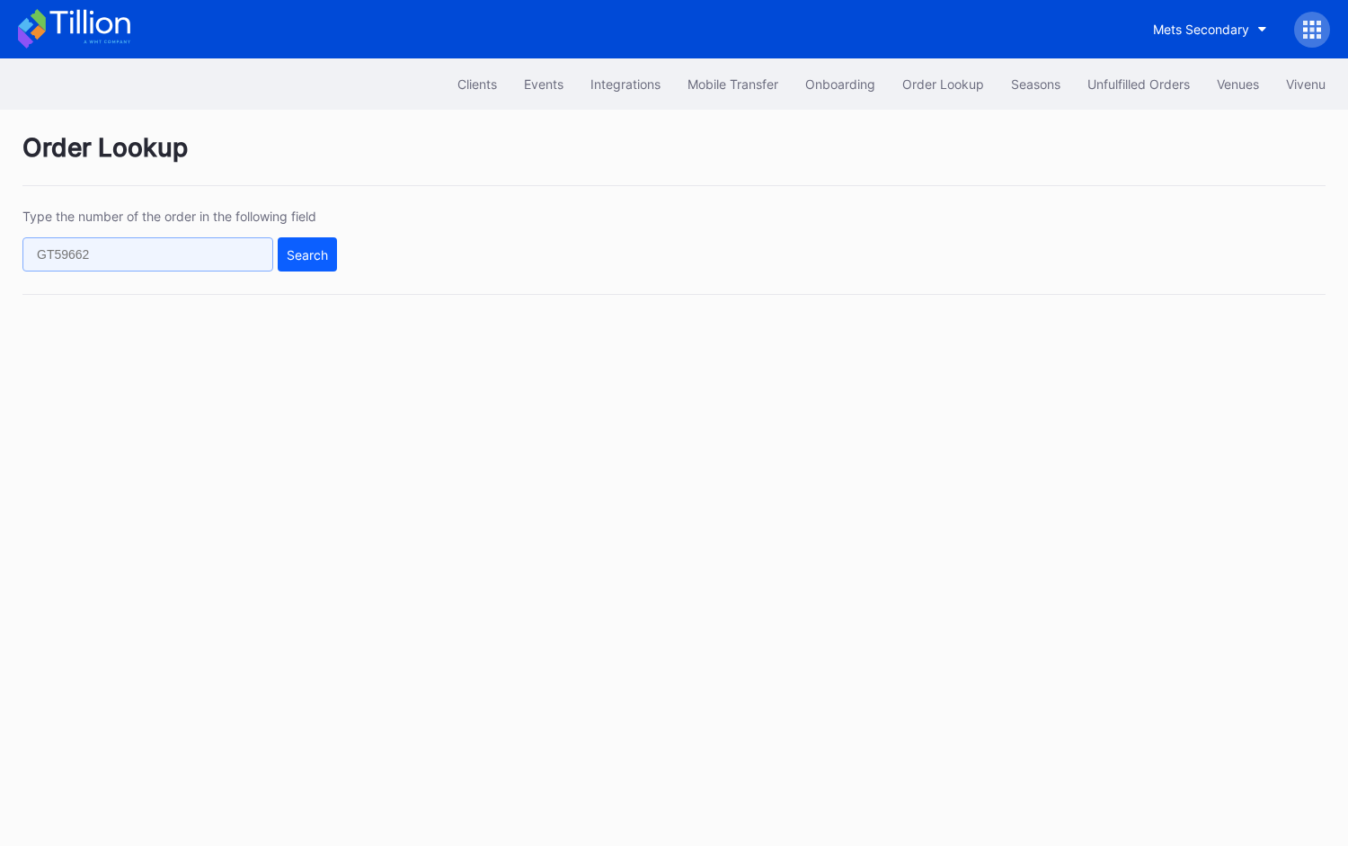
click at [253, 263] on input "text" at bounding box center [147, 254] width 251 height 34
paste input "624427392"
click at [314, 259] on div "Search" at bounding box center [307, 254] width 41 height 15
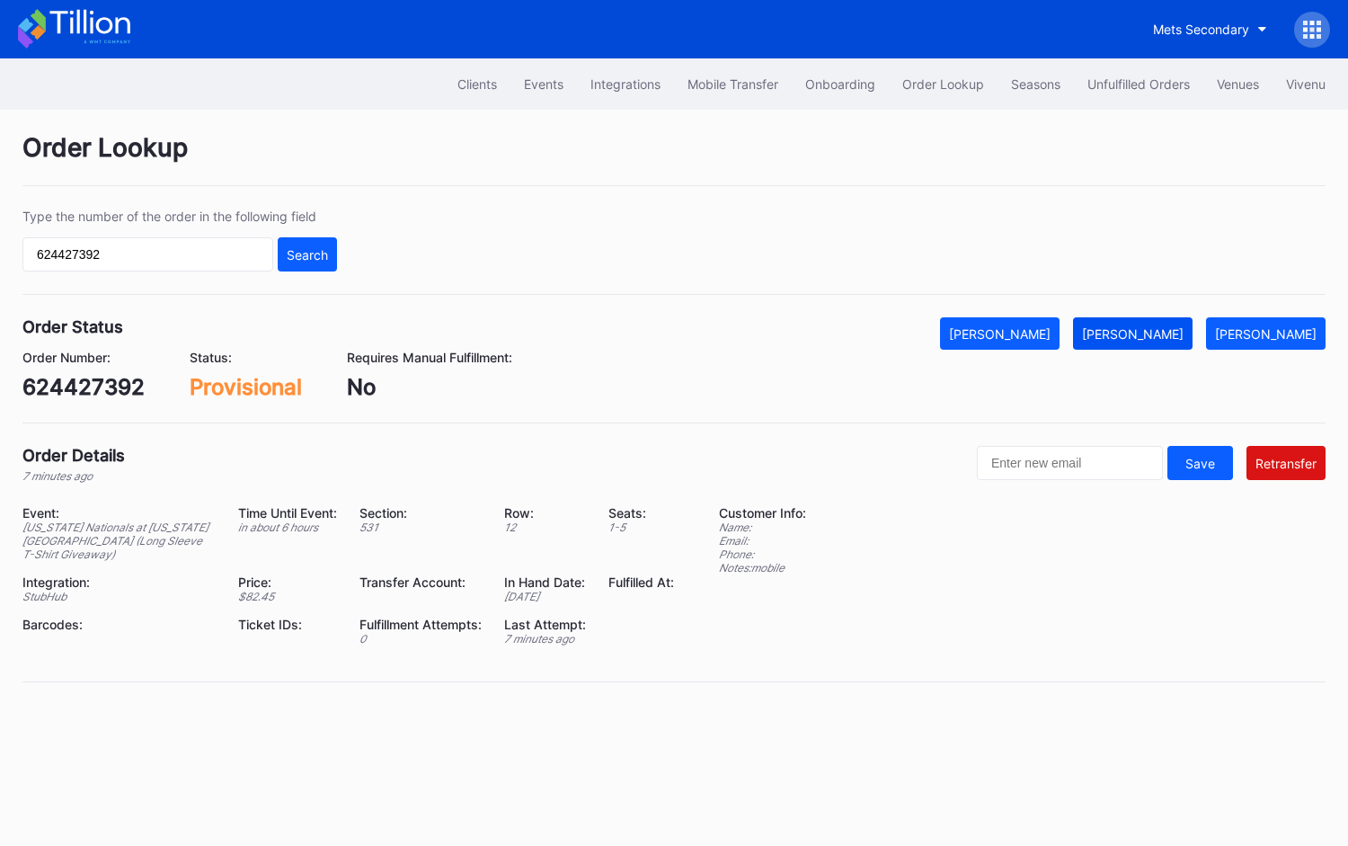
click at [1140, 335] on div "[PERSON_NAME]" at bounding box center [1133, 333] width 102 height 15
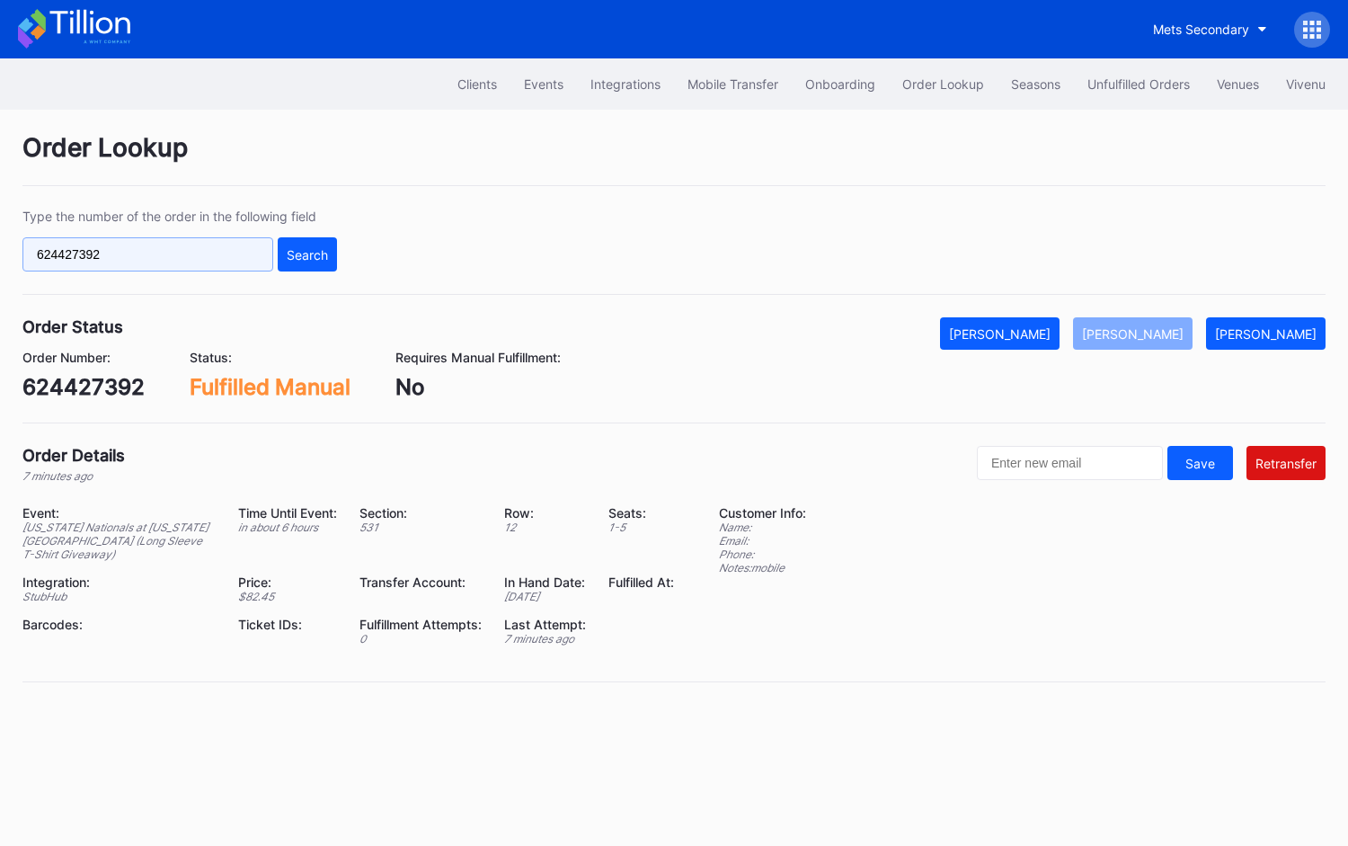
click at [258, 247] on input "624427392" at bounding box center [147, 254] width 251 height 34
paste input "005288"
type input "624005288"
click at [314, 254] on div "Search" at bounding box center [307, 254] width 41 height 15
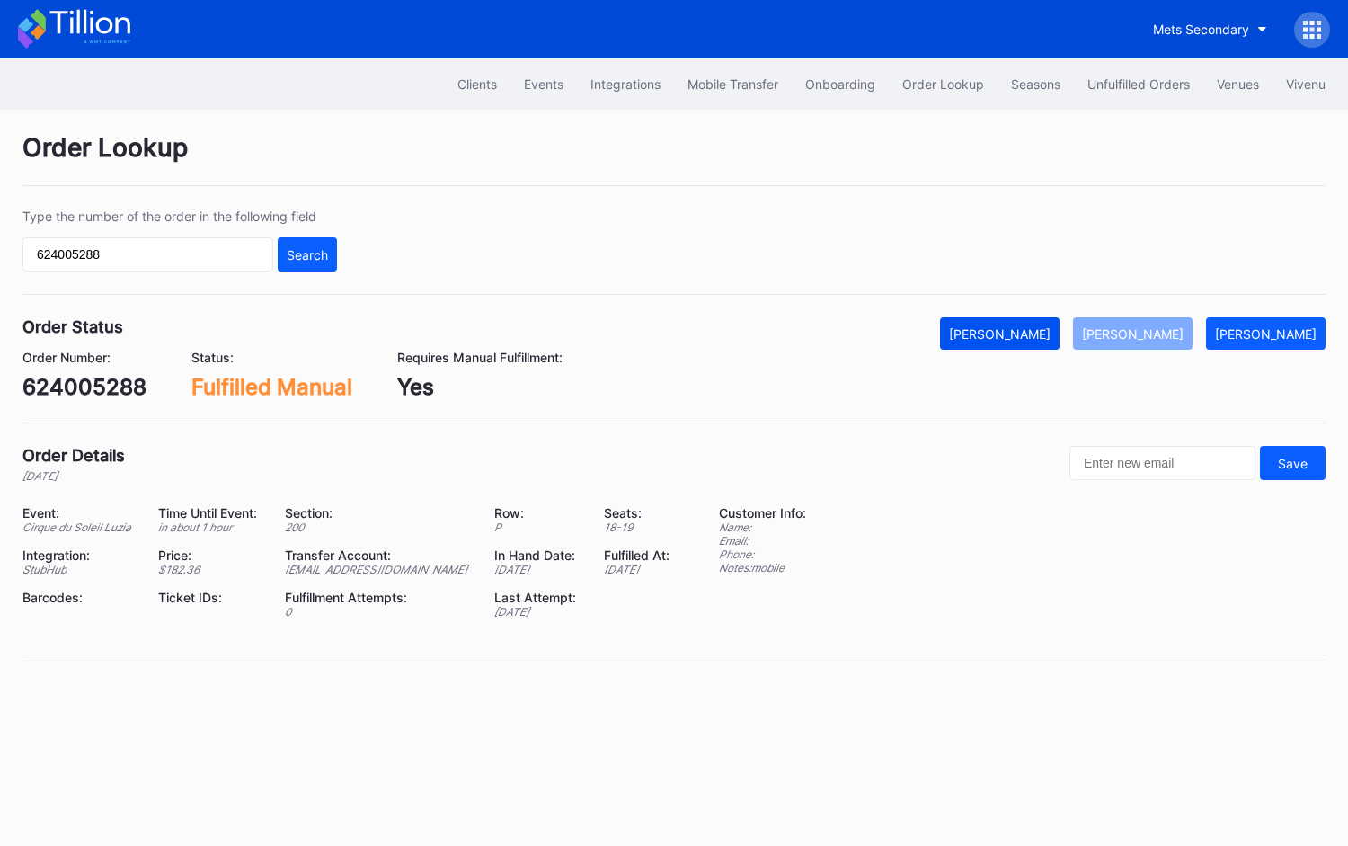
click at [1050, 329] on div "[PERSON_NAME]" at bounding box center [1000, 333] width 102 height 15
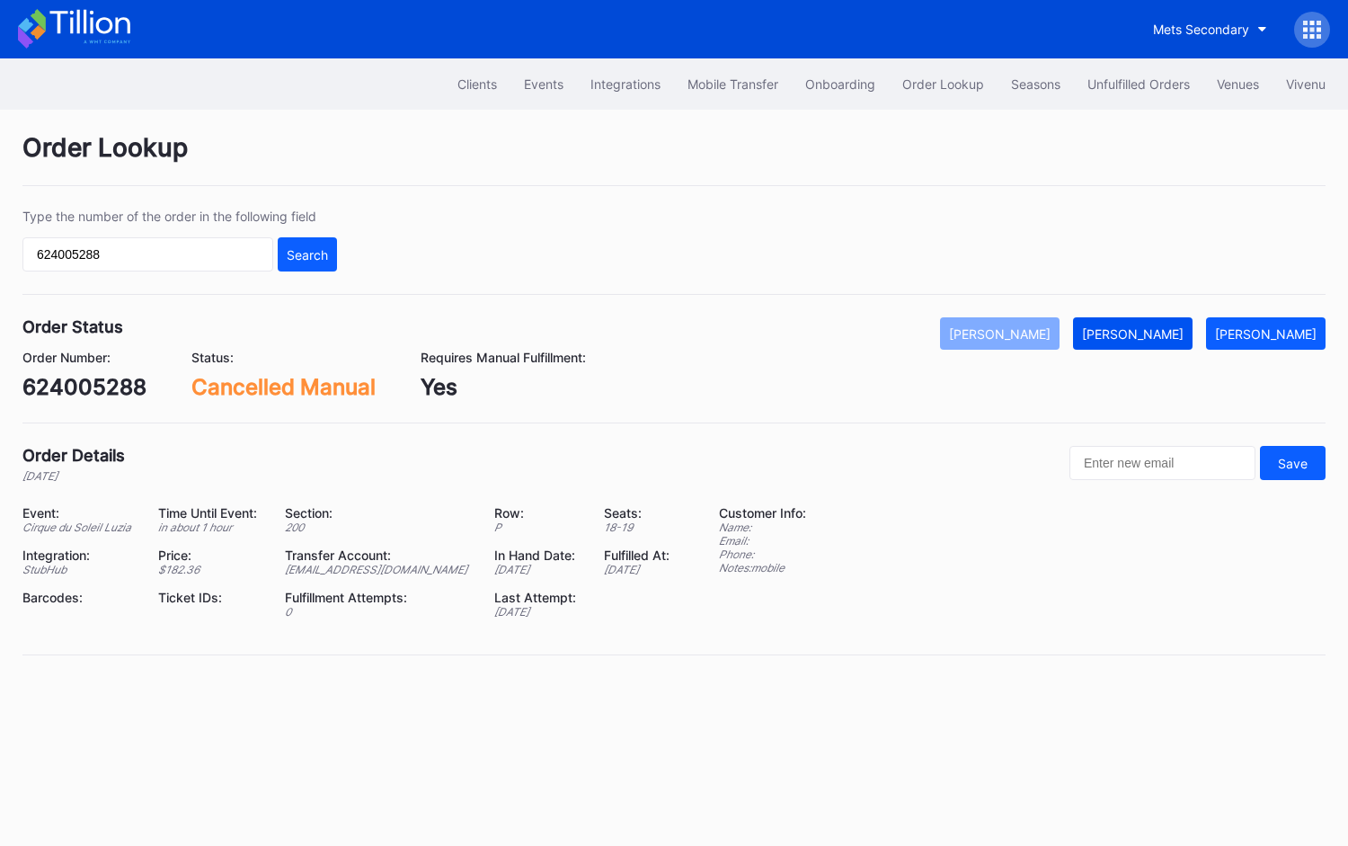
click at [1152, 336] on div "[PERSON_NAME]" at bounding box center [1133, 333] width 102 height 15
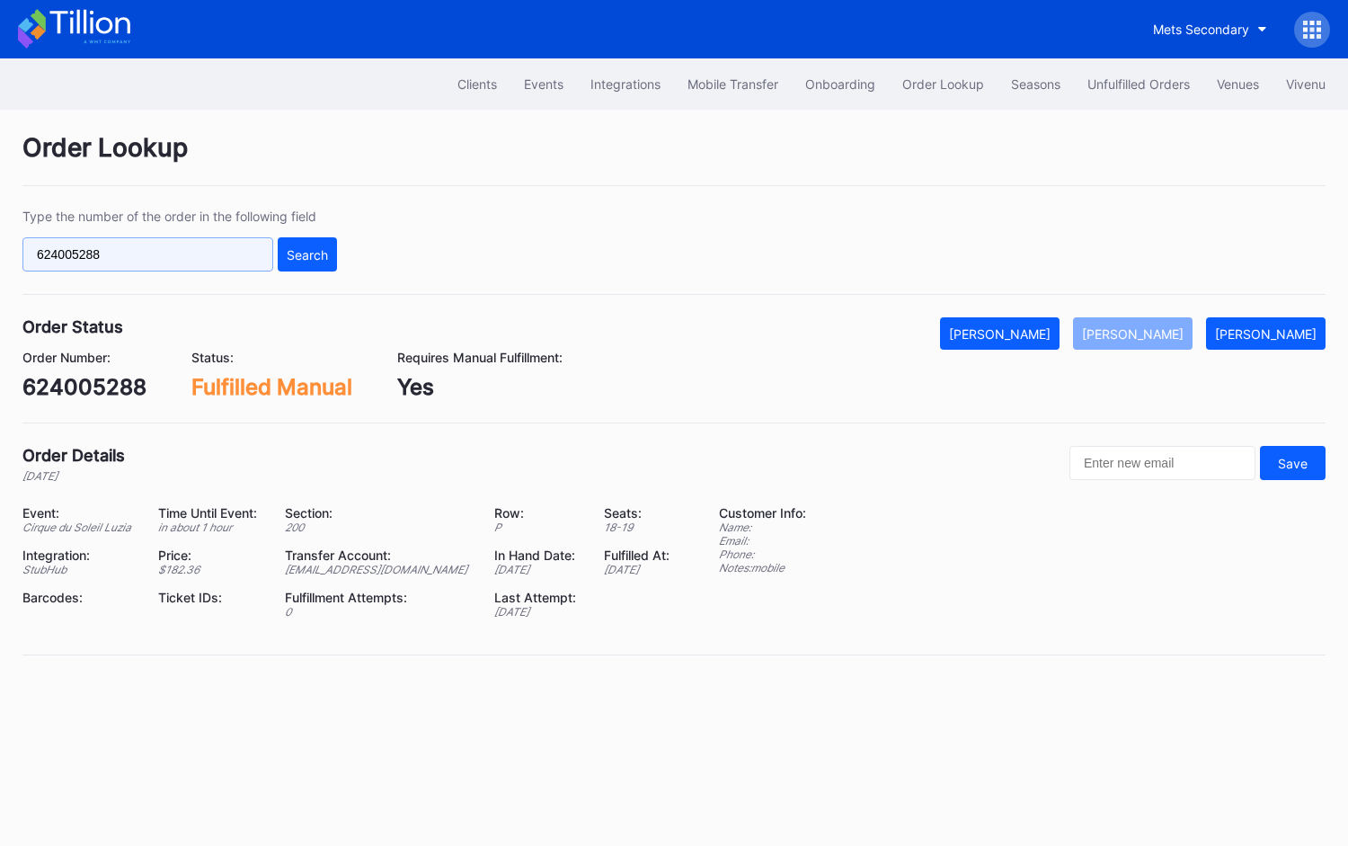
click at [166, 252] on input "624005288" at bounding box center [147, 254] width 251 height 34
click at [524, 77] on div "Events" at bounding box center [544, 83] width 40 height 15
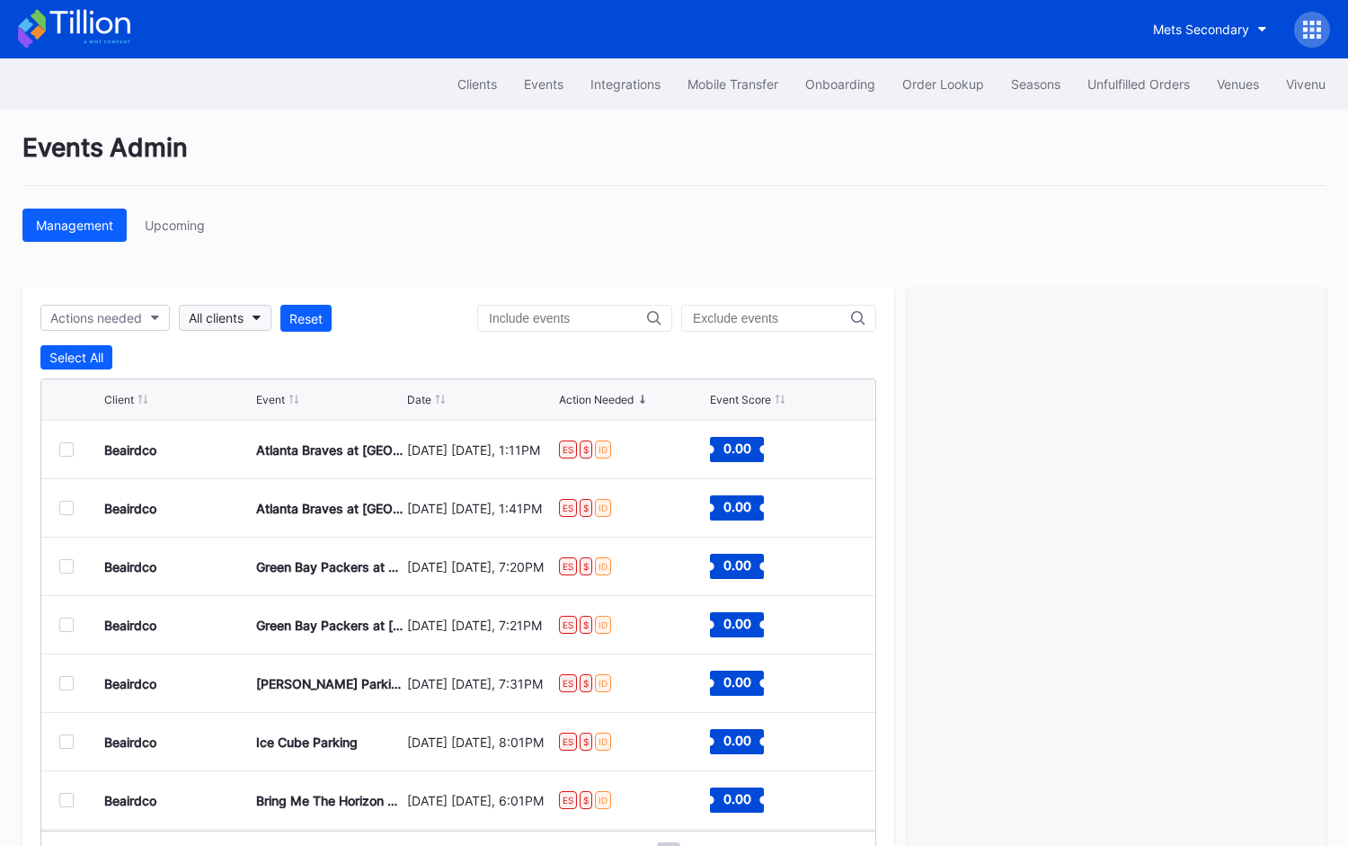
click at [234, 317] on div "All clients" at bounding box center [216, 317] width 55 height 15
type input "asp"
click at [316, 399] on div "Cirque du Soleil Aspire Secondary" at bounding box center [293, 396] width 200 height 15
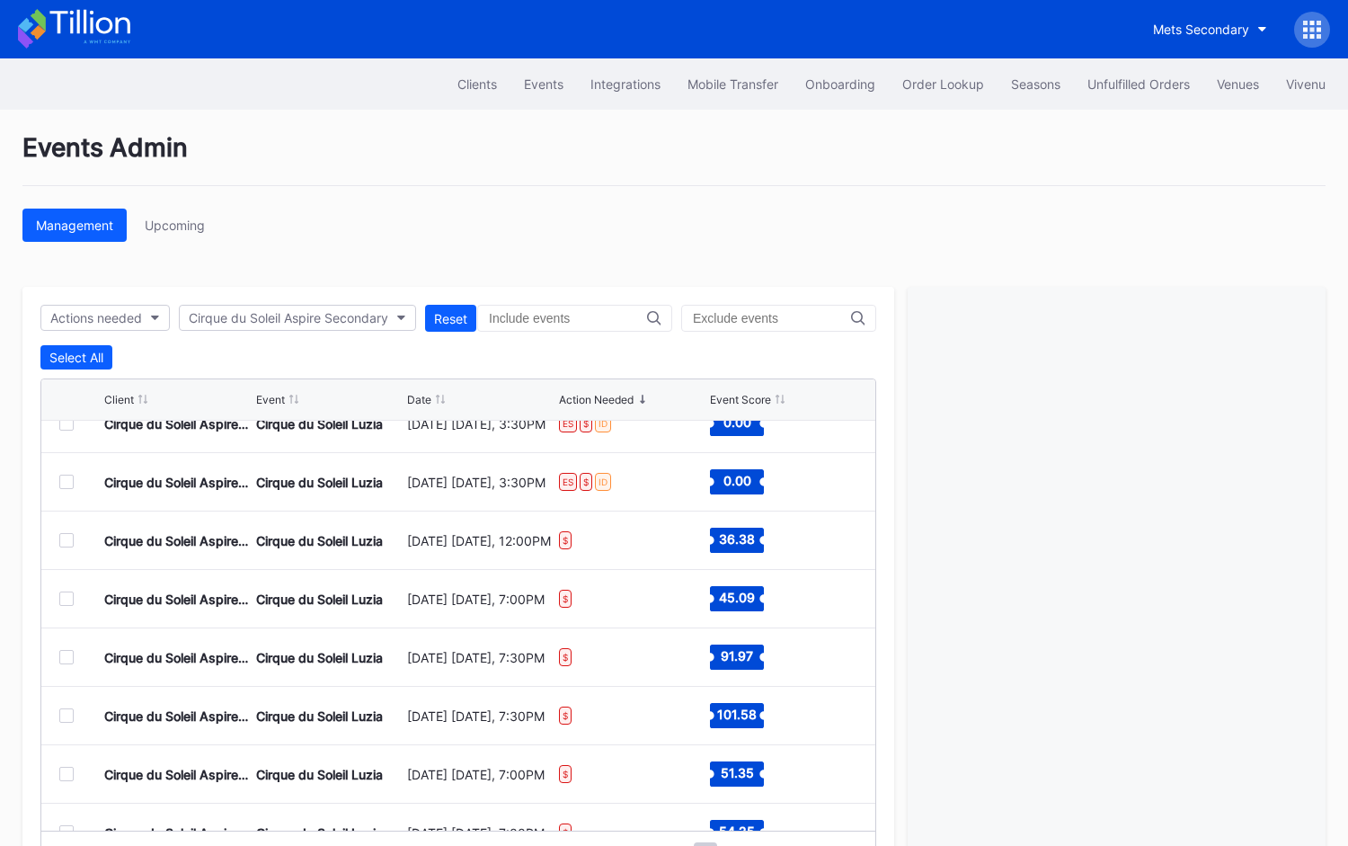
scroll to position [124, 0]
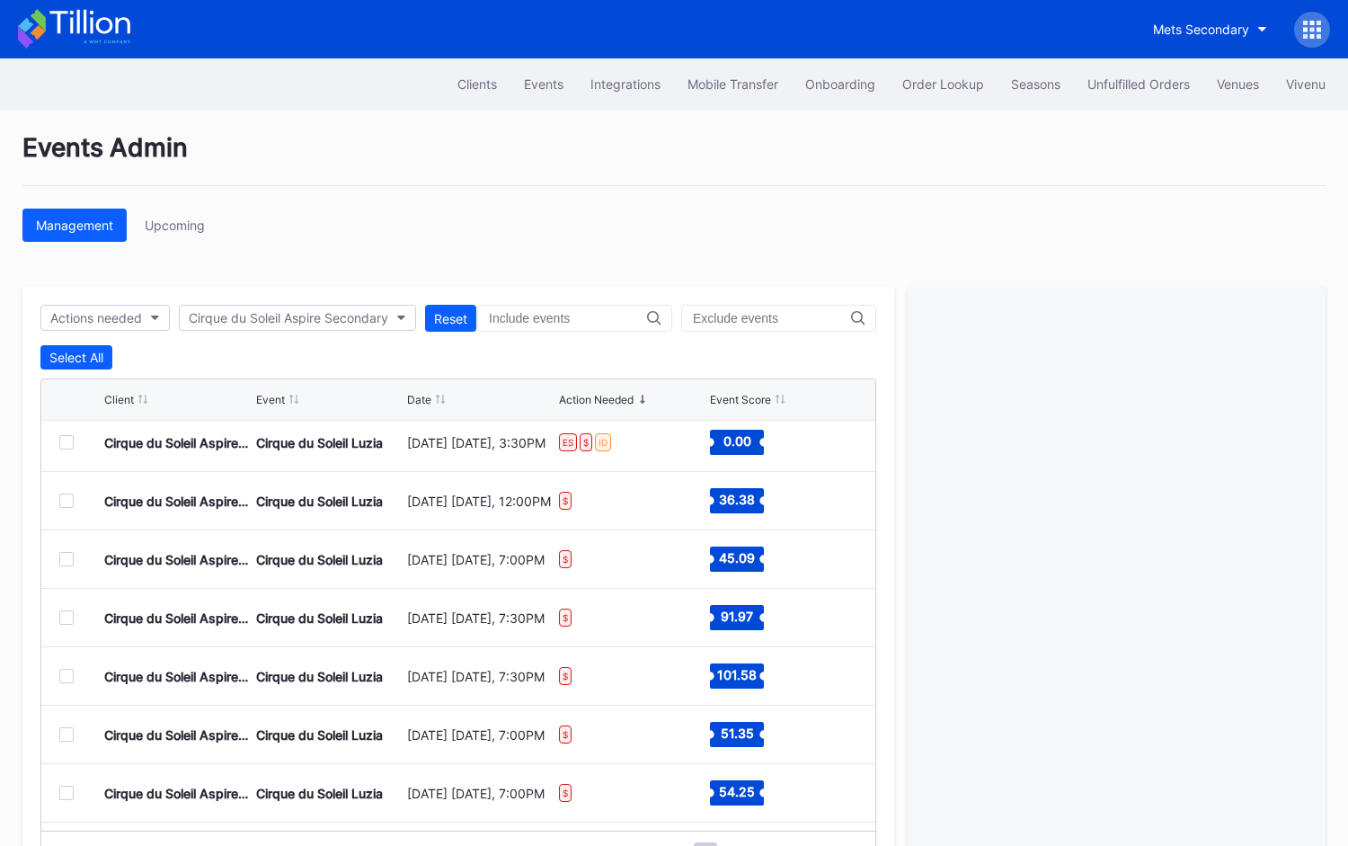
click at [67, 498] on div at bounding box center [66, 501] width 14 height 14
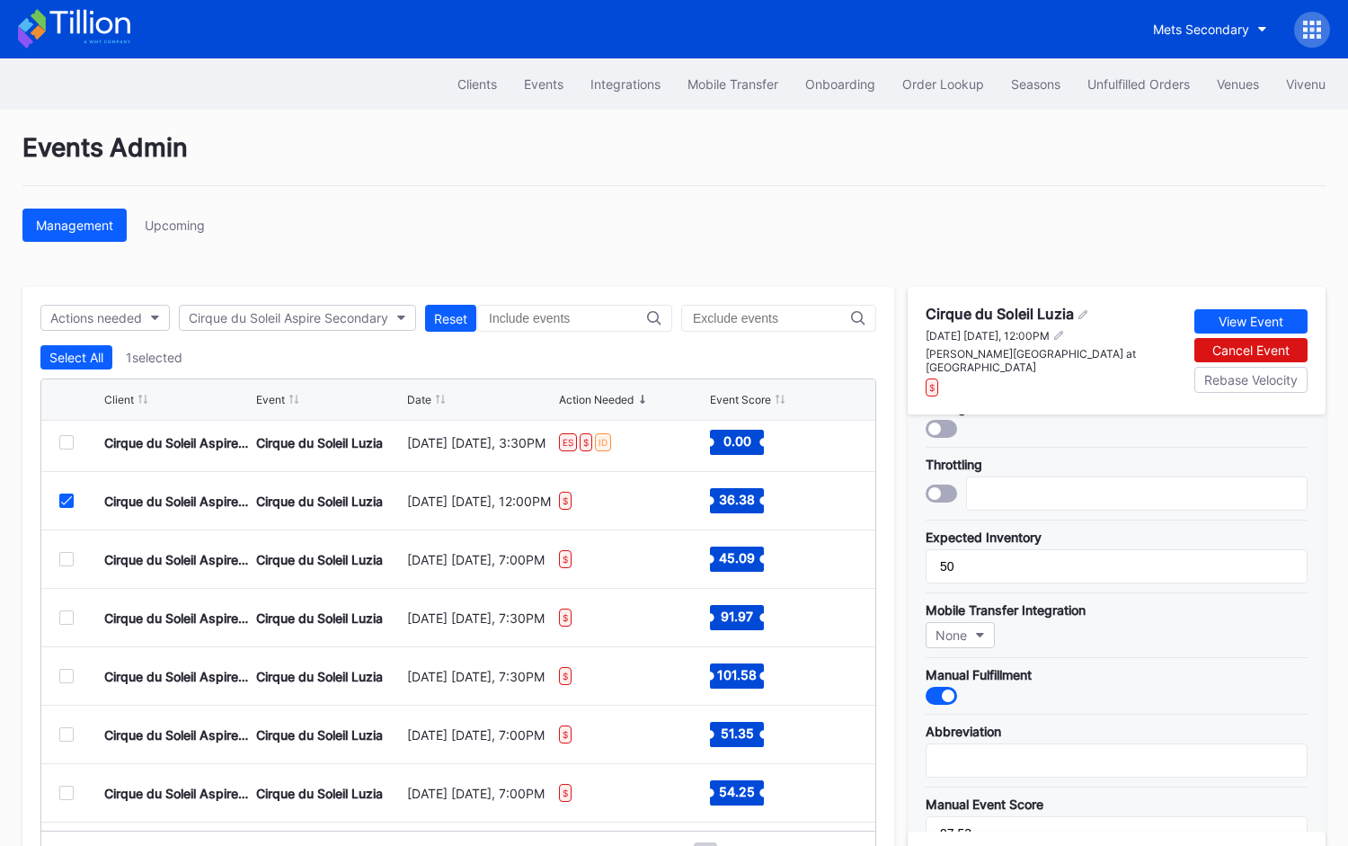
scroll to position [0, 0]
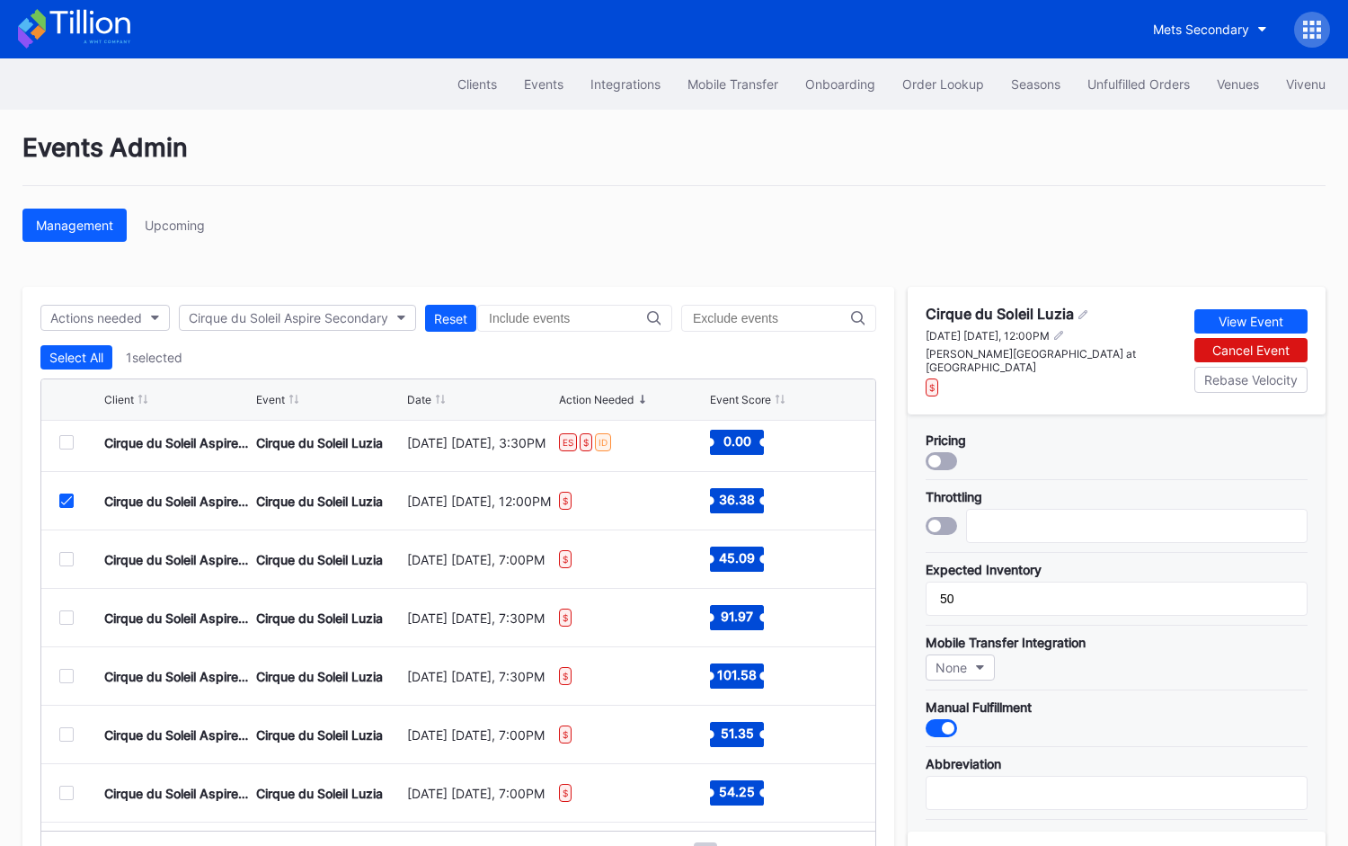
click at [944, 452] on div at bounding box center [941, 461] width 31 height 18
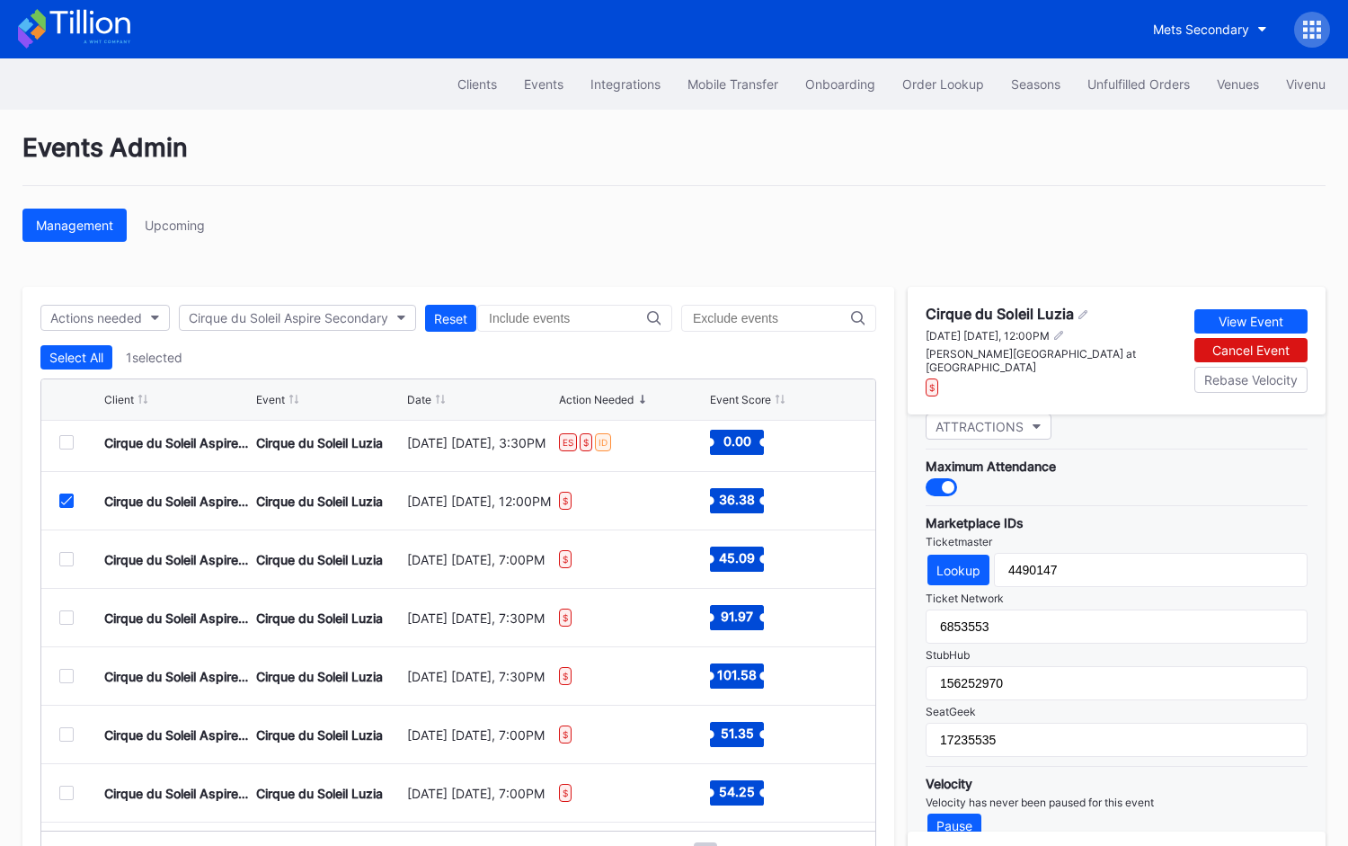
scroll to position [66, 0]
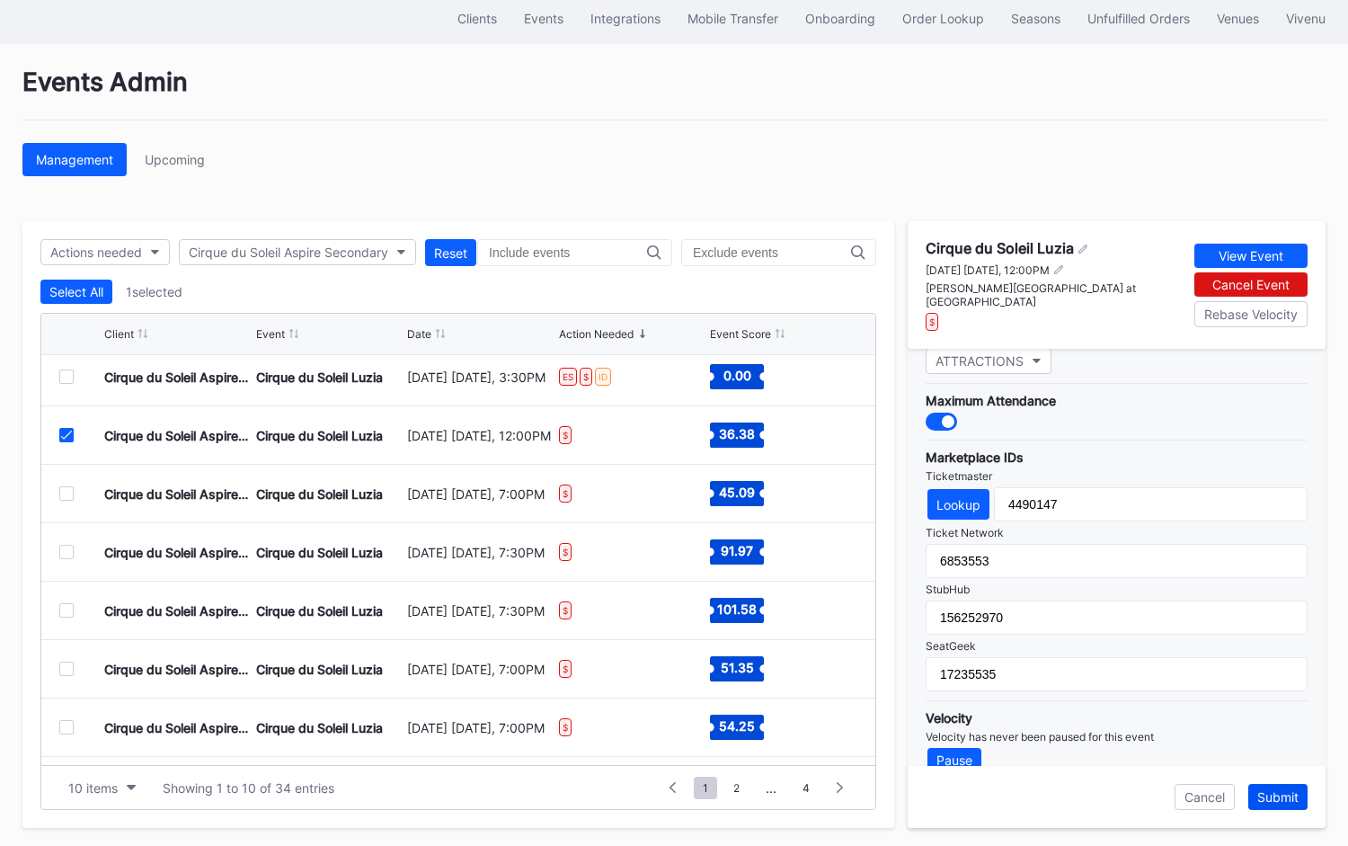
click at [1277, 800] on button "Submit" at bounding box center [1278, 797] width 59 height 26
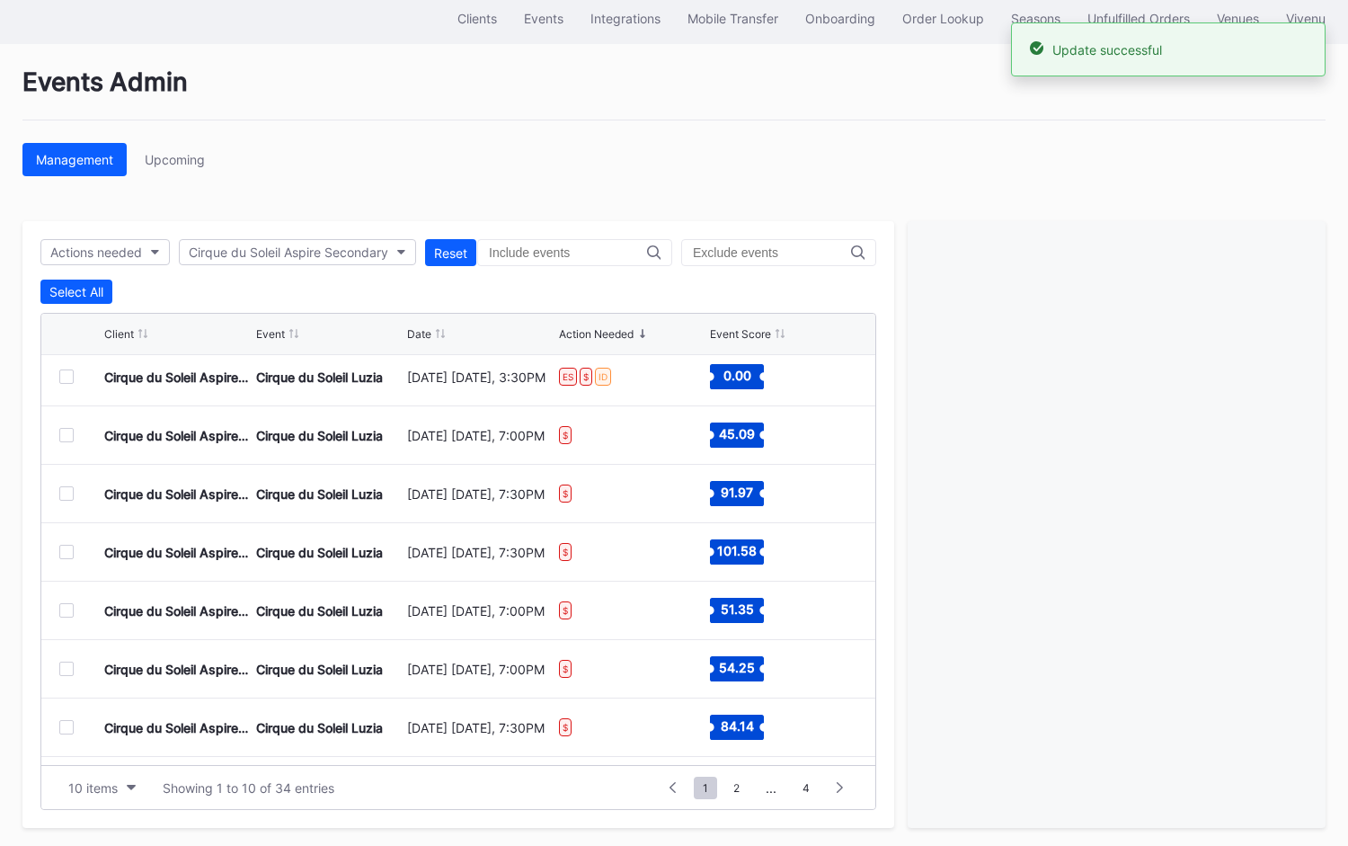
scroll to position [0, 0]
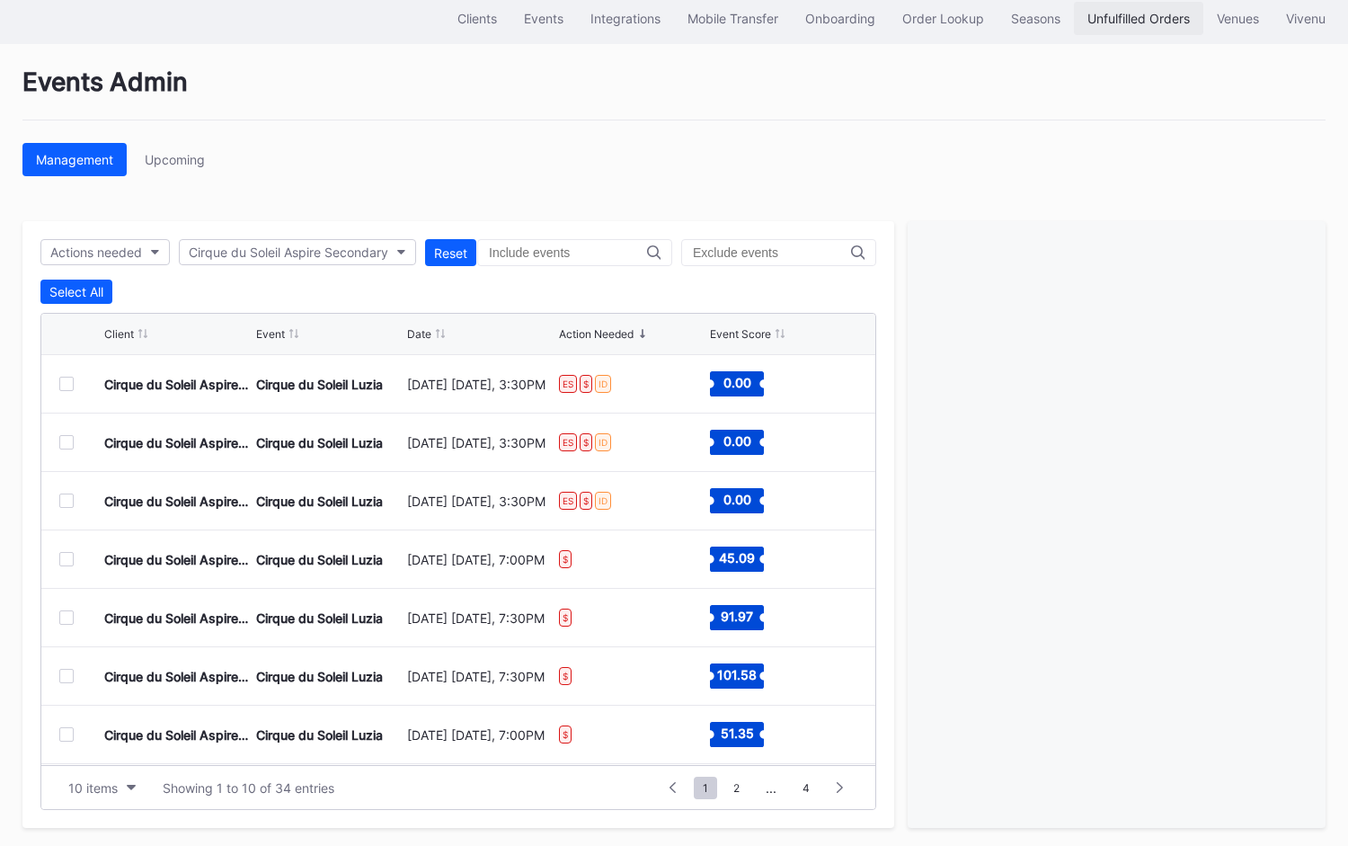
click at [1098, 22] on div "Unfulfilled Orders" at bounding box center [1139, 18] width 102 height 15
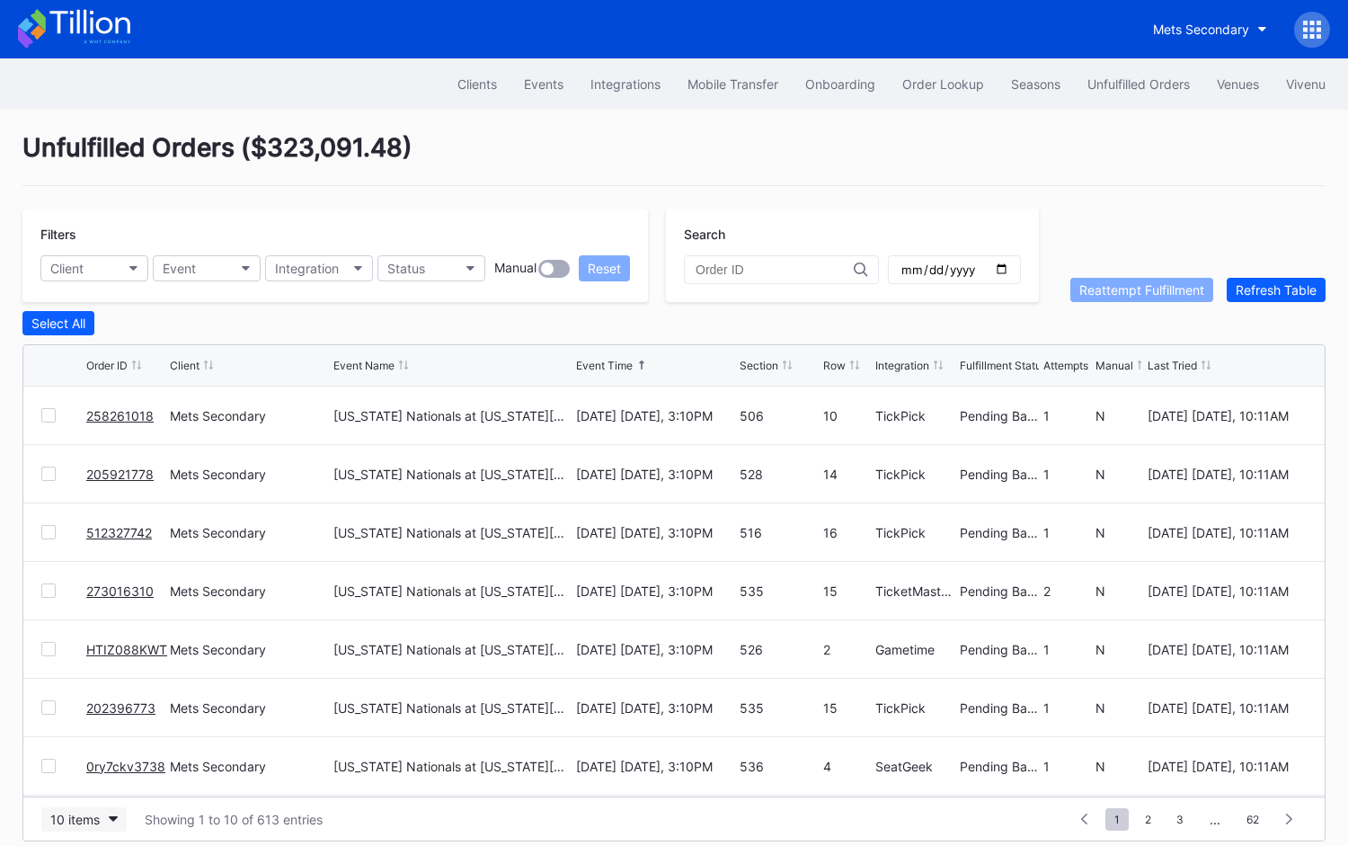
click at [81, 821] on div "10 items" at bounding box center [74, 819] width 49 height 15
click at [83, 710] on div "50 items" at bounding box center [80, 703] width 51 height 15
click at [957, 72] on button "Order Lookup" at bounding box center [943, 83] width 109 height 33
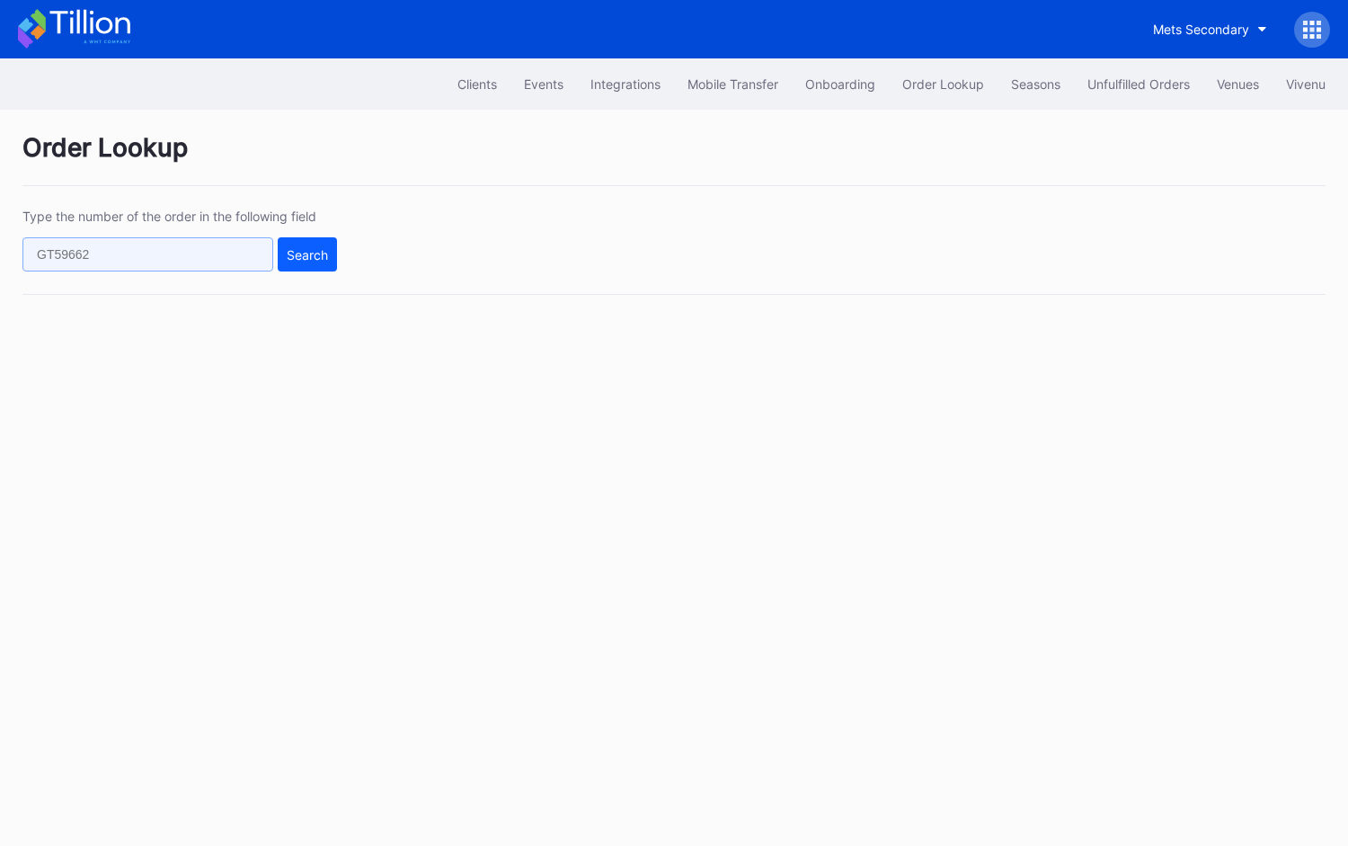
click at [191, 254] on input "text" at bounding box center [147, 254] width 251 height 34
paste input "272680414"
type input "272680414"
click at [310, 260] on div "Search" at bounding box center [307, 254] width 41 height 15
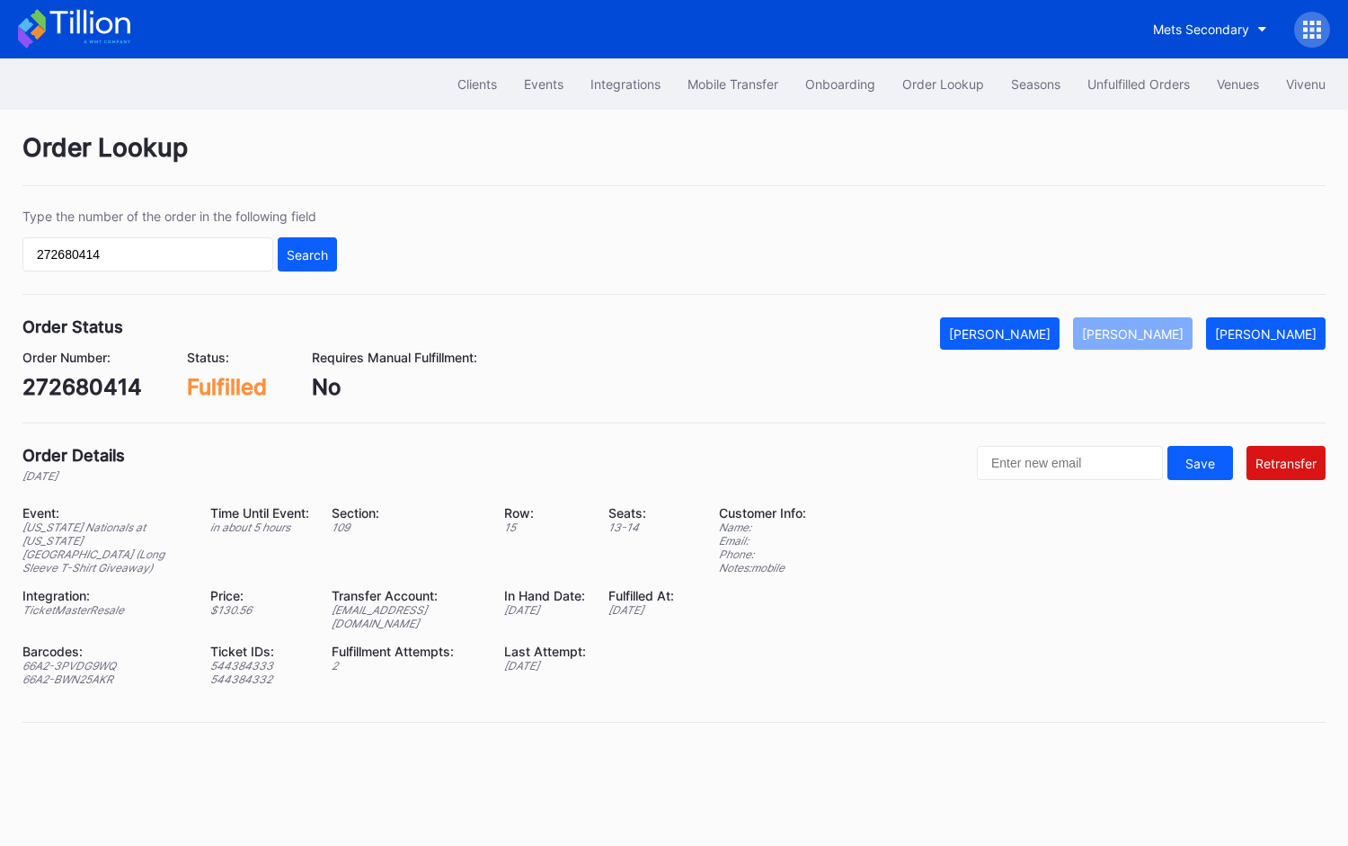
click at [456, 603] on div "[EMAIL_ADDRESS][DOMAIN_NAME]" at bounding box center [407, 616] width 150 height 27
copy div "[EMAIL_ADDRESS][DOMAIN_NAME]"
click at [97, 393] on div "272680414" at bounding box center [82, 387] width 120 height 26
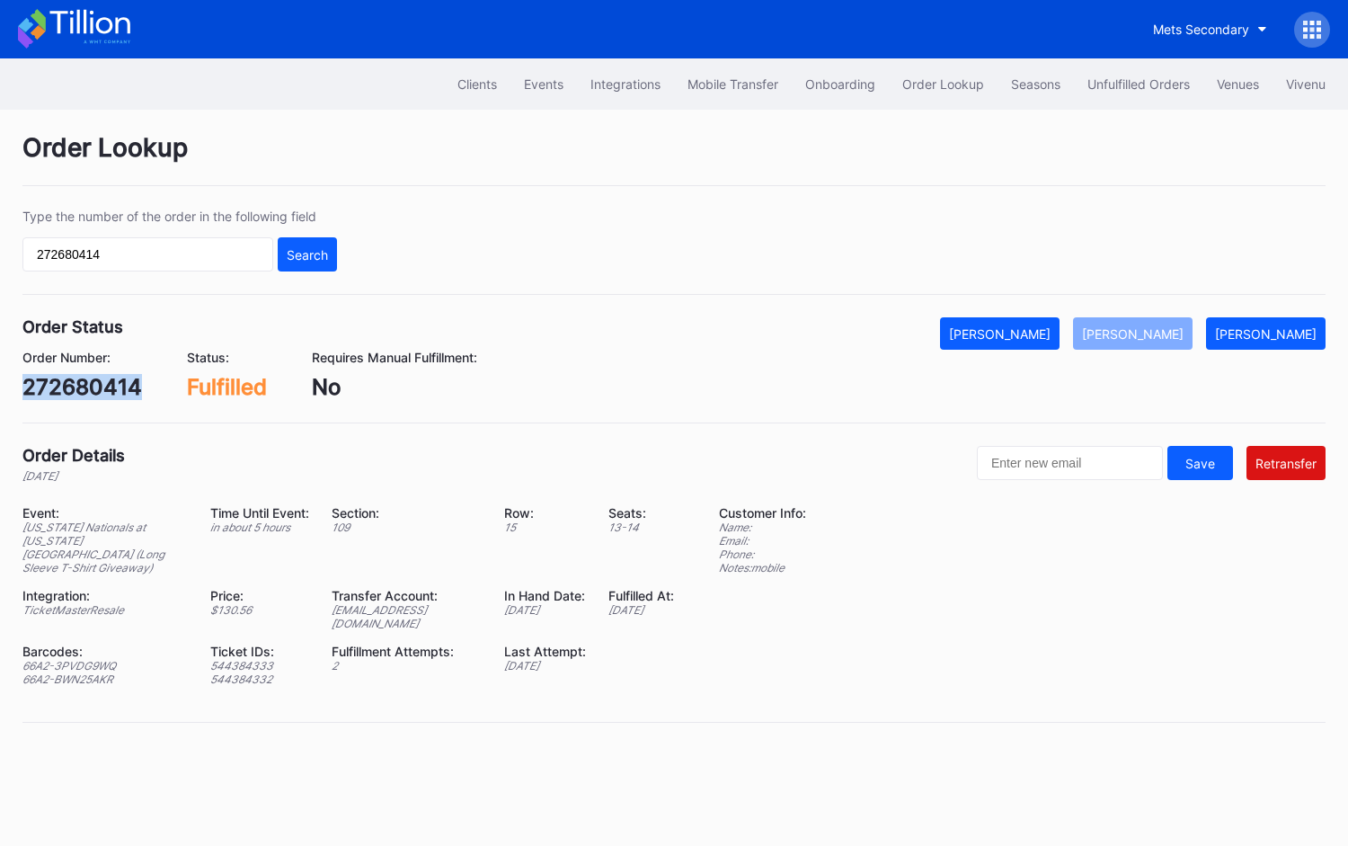
click at [97, 393] on div "272680414" at bounding box center [82, 387] width 120 height 26
copy div "272680414"
click at [1133, 77] on div "Unfulfilled Orders" at bounding box center [1139, 83] width 102 height 15
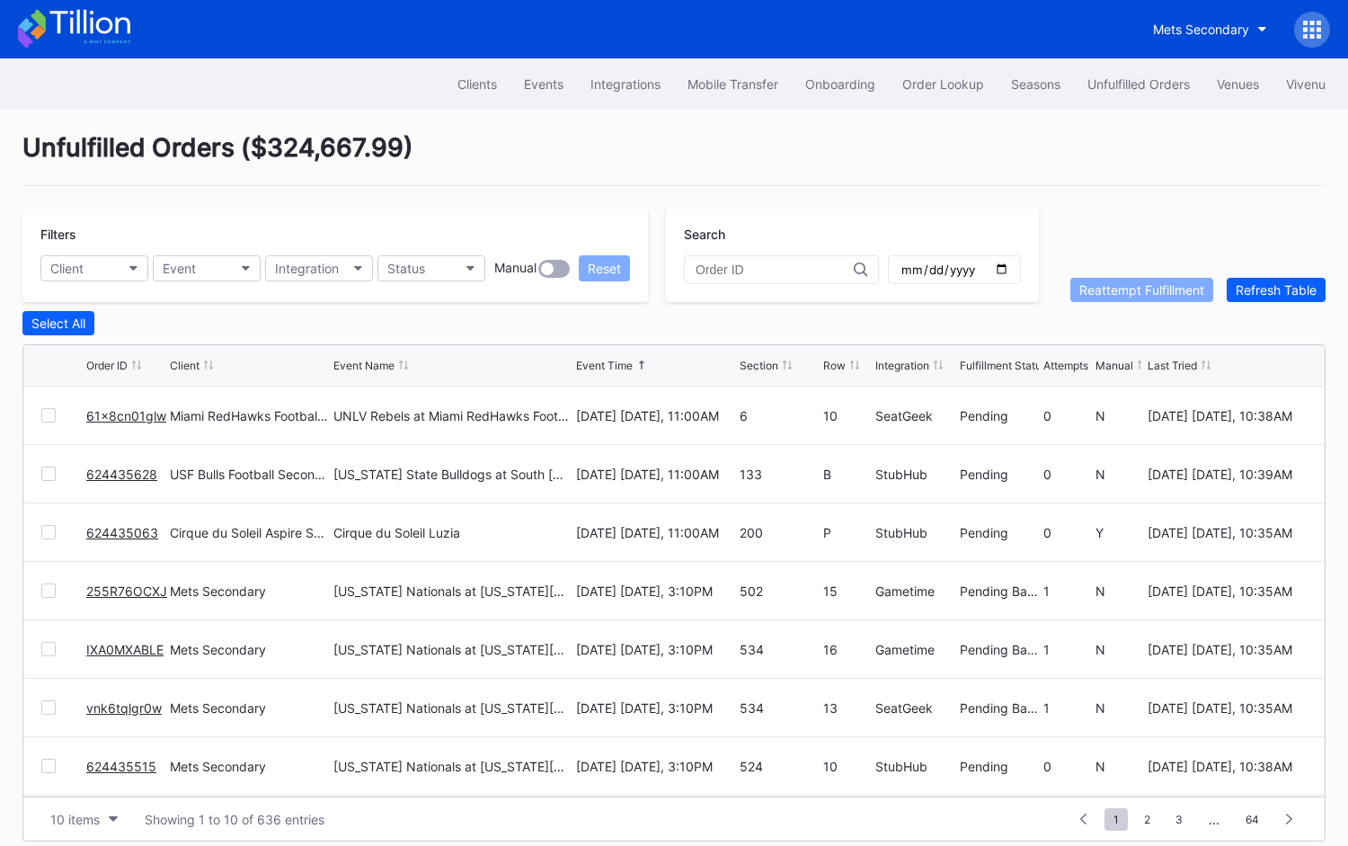
scroll to position [13, 0]
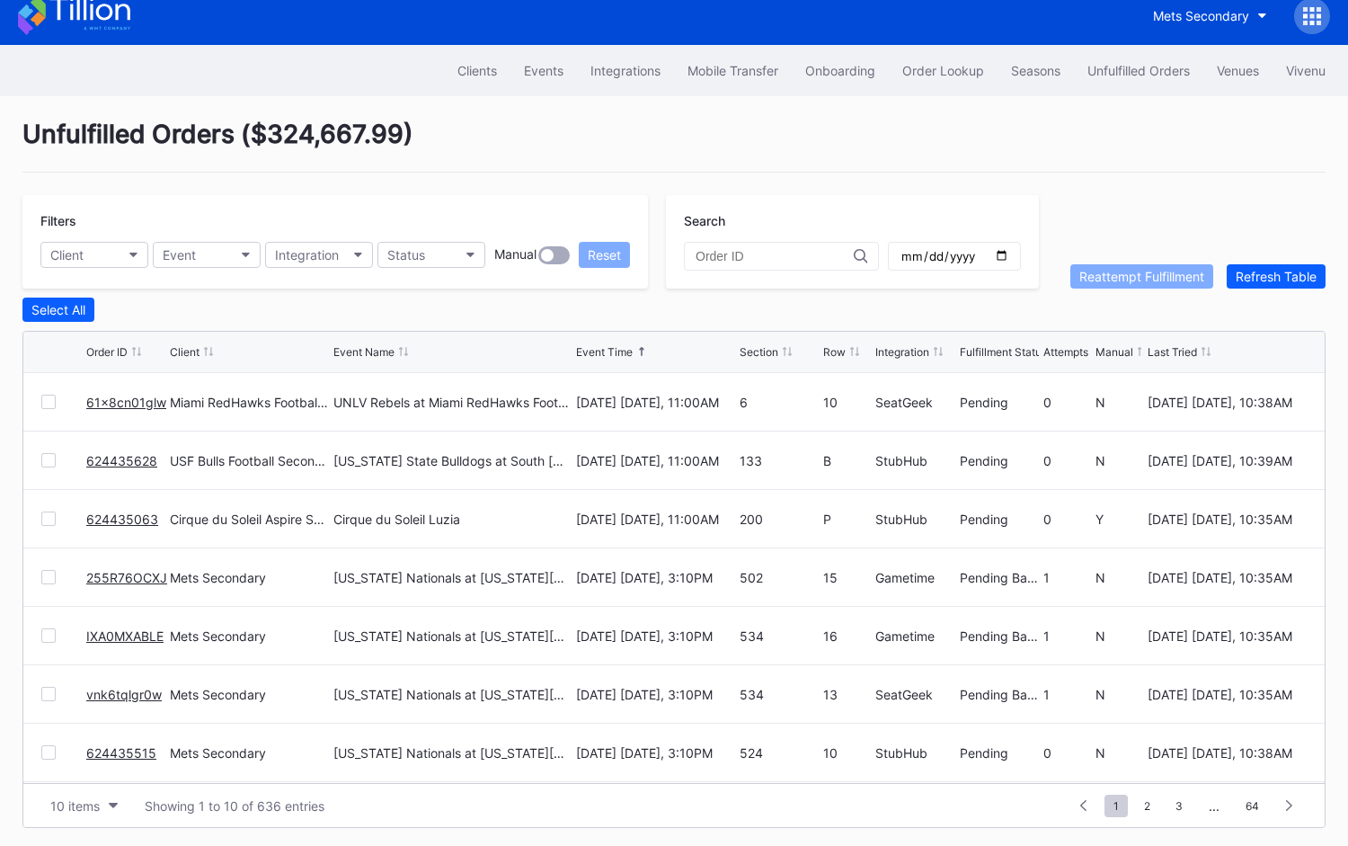
click at [128, 518] on link "624435063" at bounding box center [122, 519] width 72 height 15
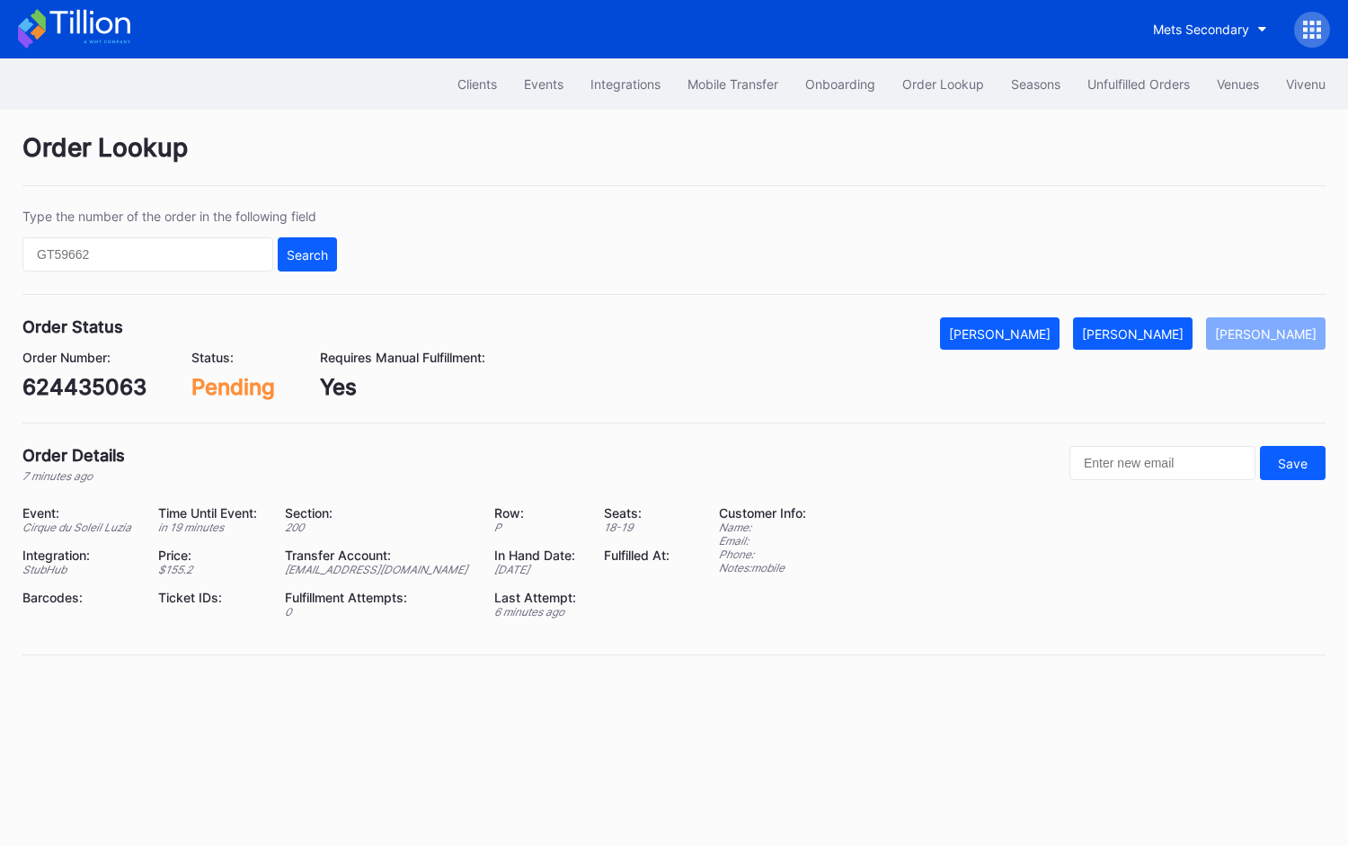
click at [107, 385] on div "624435063" at bounding box center [84, 387] width 124 height 26
copy div "624435063"
click at [1173, 334] on div "[PERSON_NAME]" at bounding box center [1133, 333] width 102 height 15
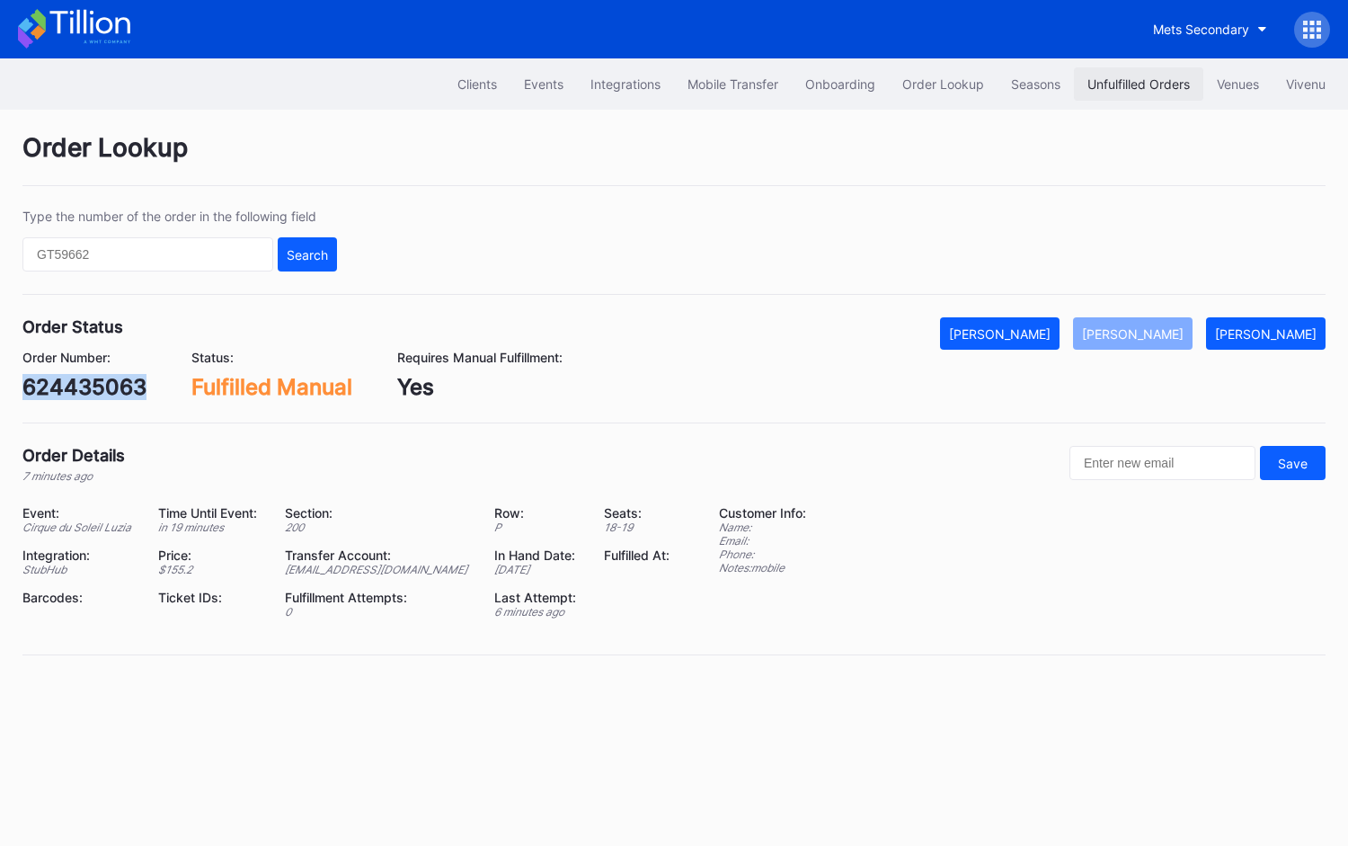
click at [1123, 85] on div "Unfulfilled Orders" at bounding box center [1139, 83] width 102 height 15
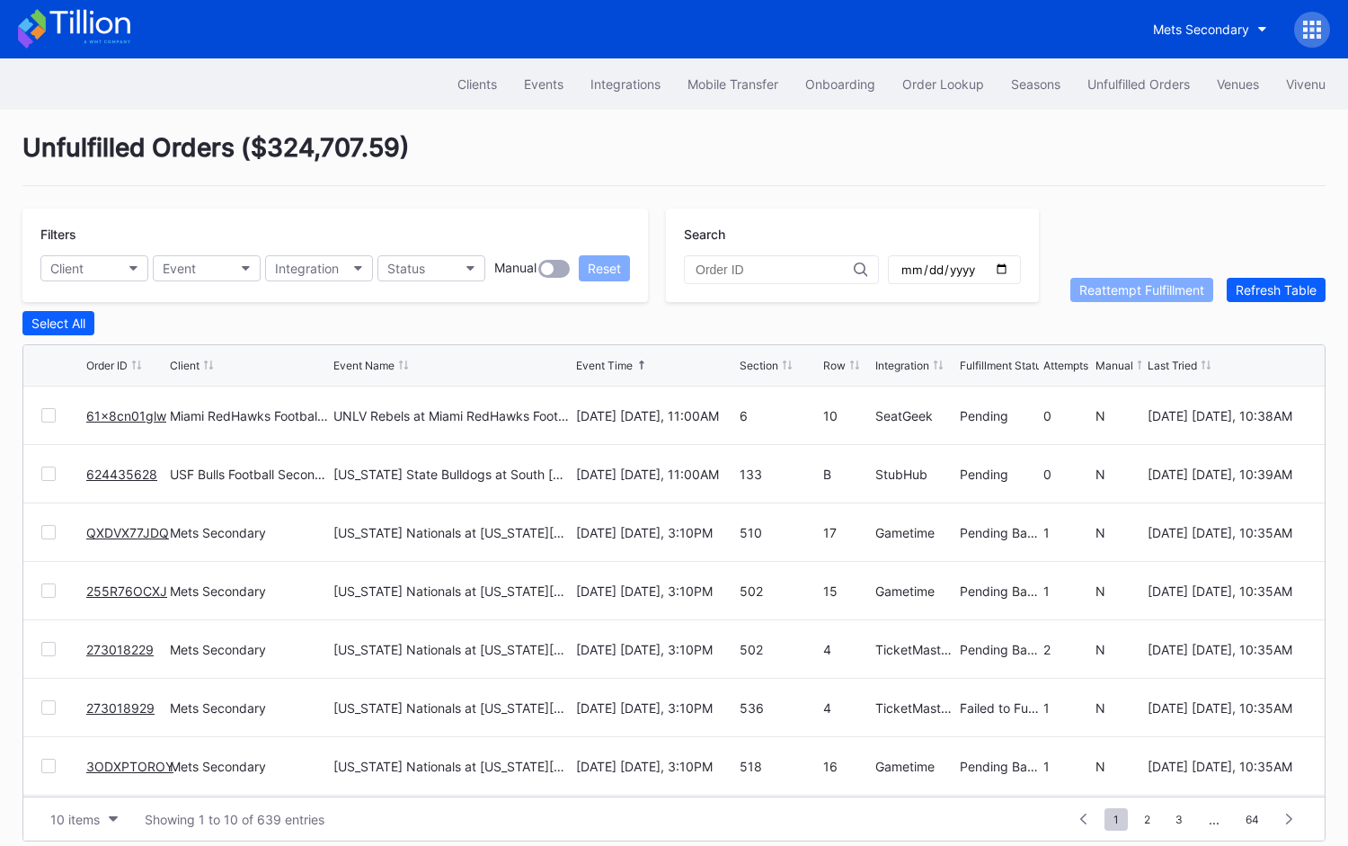
scroll to position [13, 0]
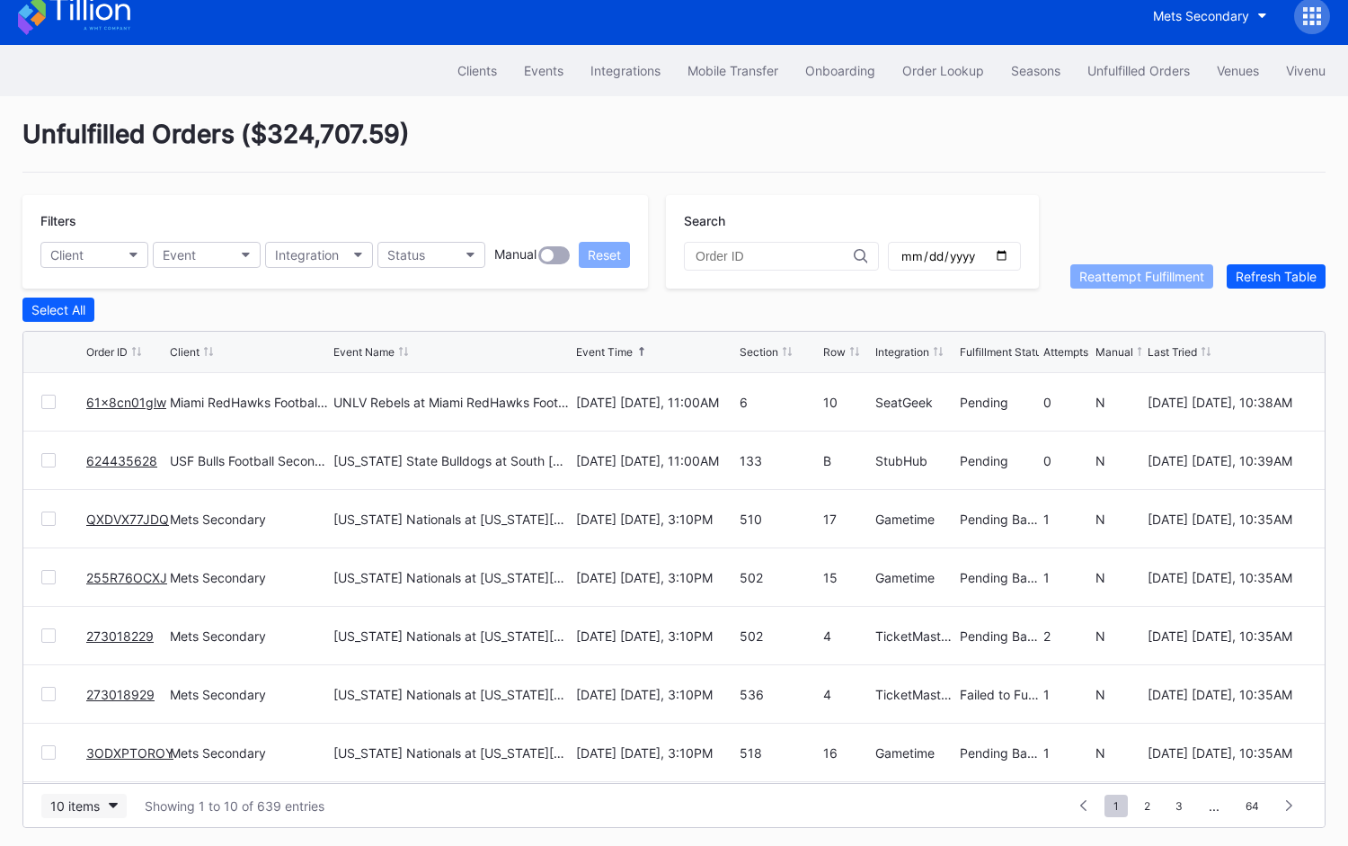
click at [94, 799] on div "10 items" at bounding box center [74, 805] width 49 height 15
click at [94, 703] on div "50 items" at bounding box center [83, 689] width 85 height 33
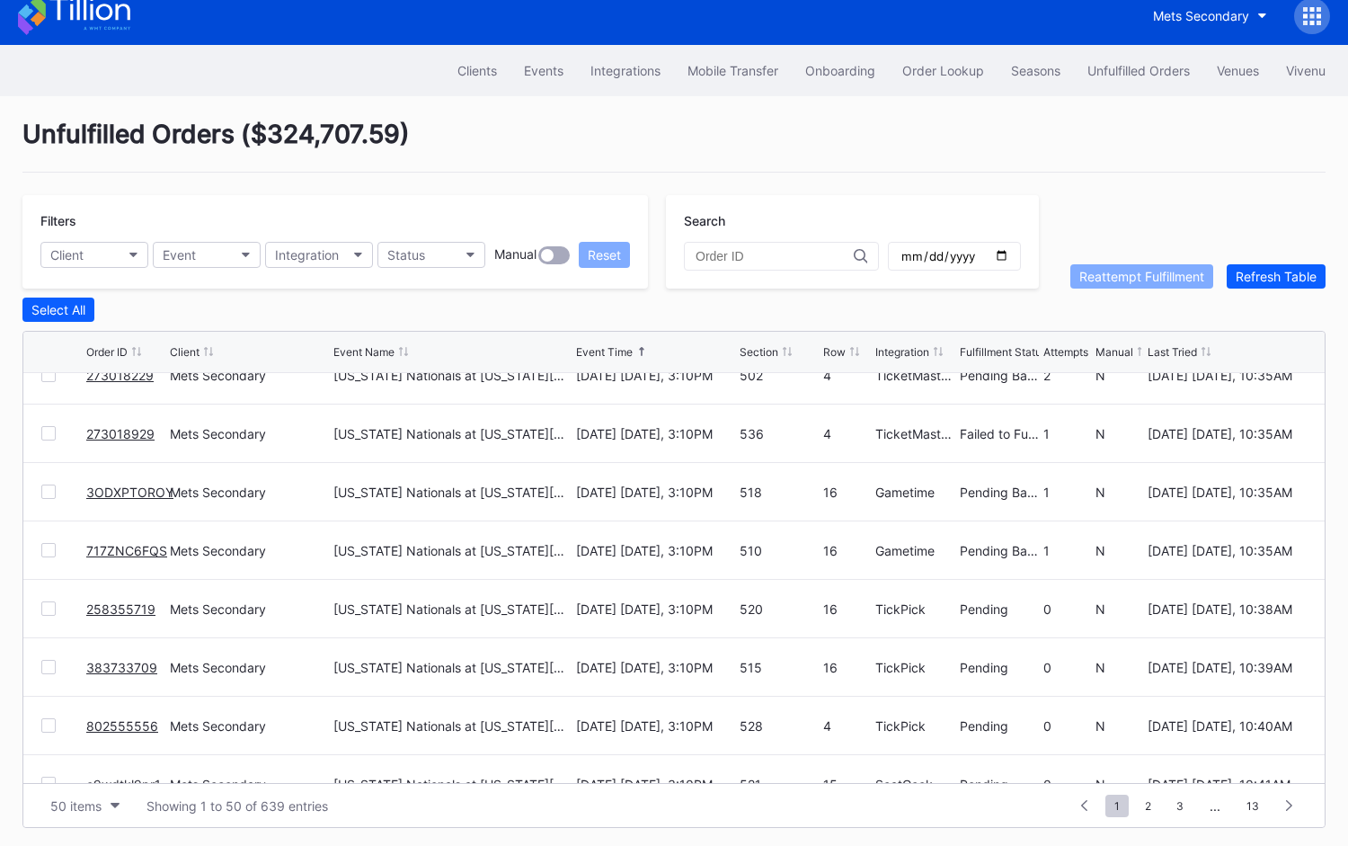
scroll to position [0, 0]
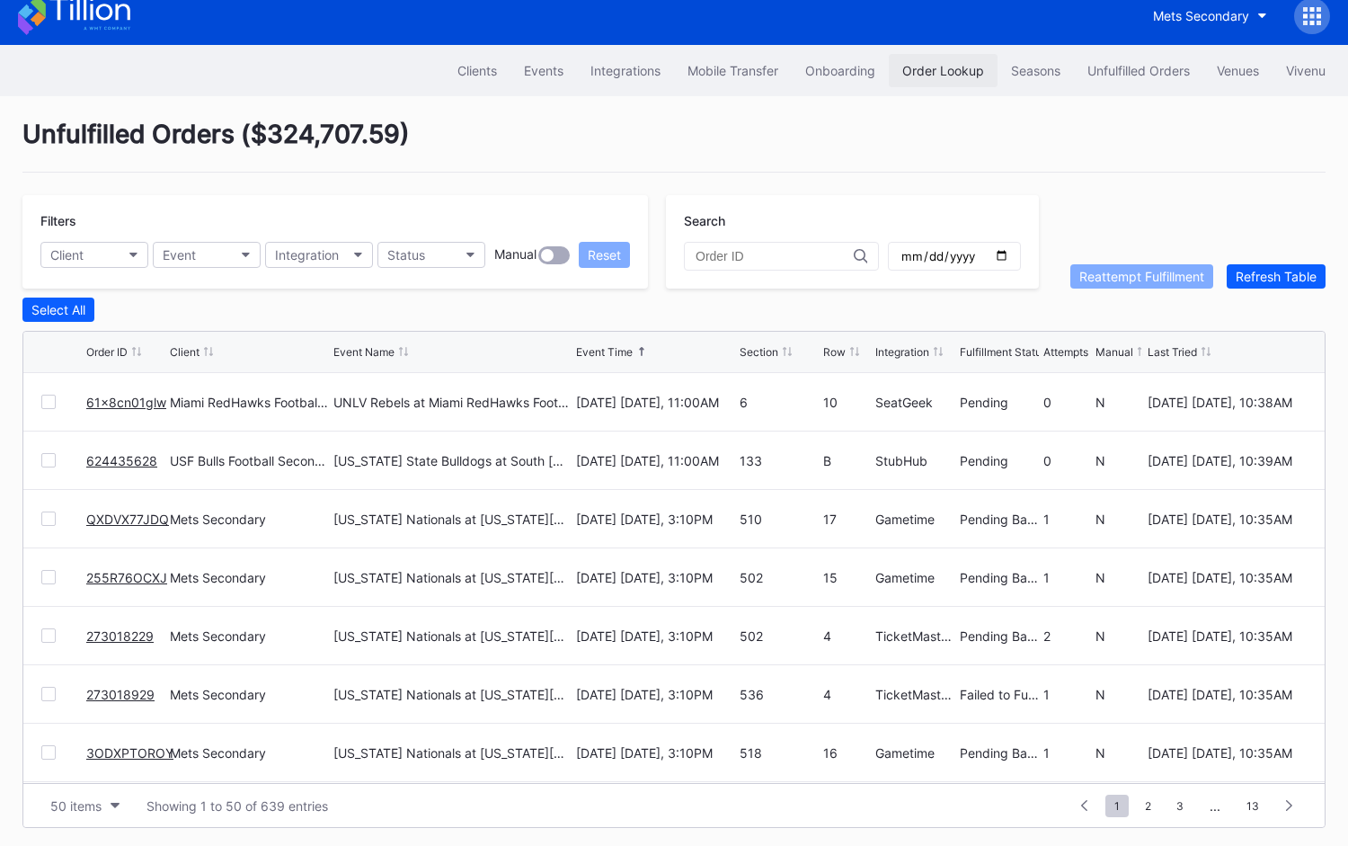
click at [985, 65] on button "Order Lookup" at bounding box center [943, 70] width 109 height 33
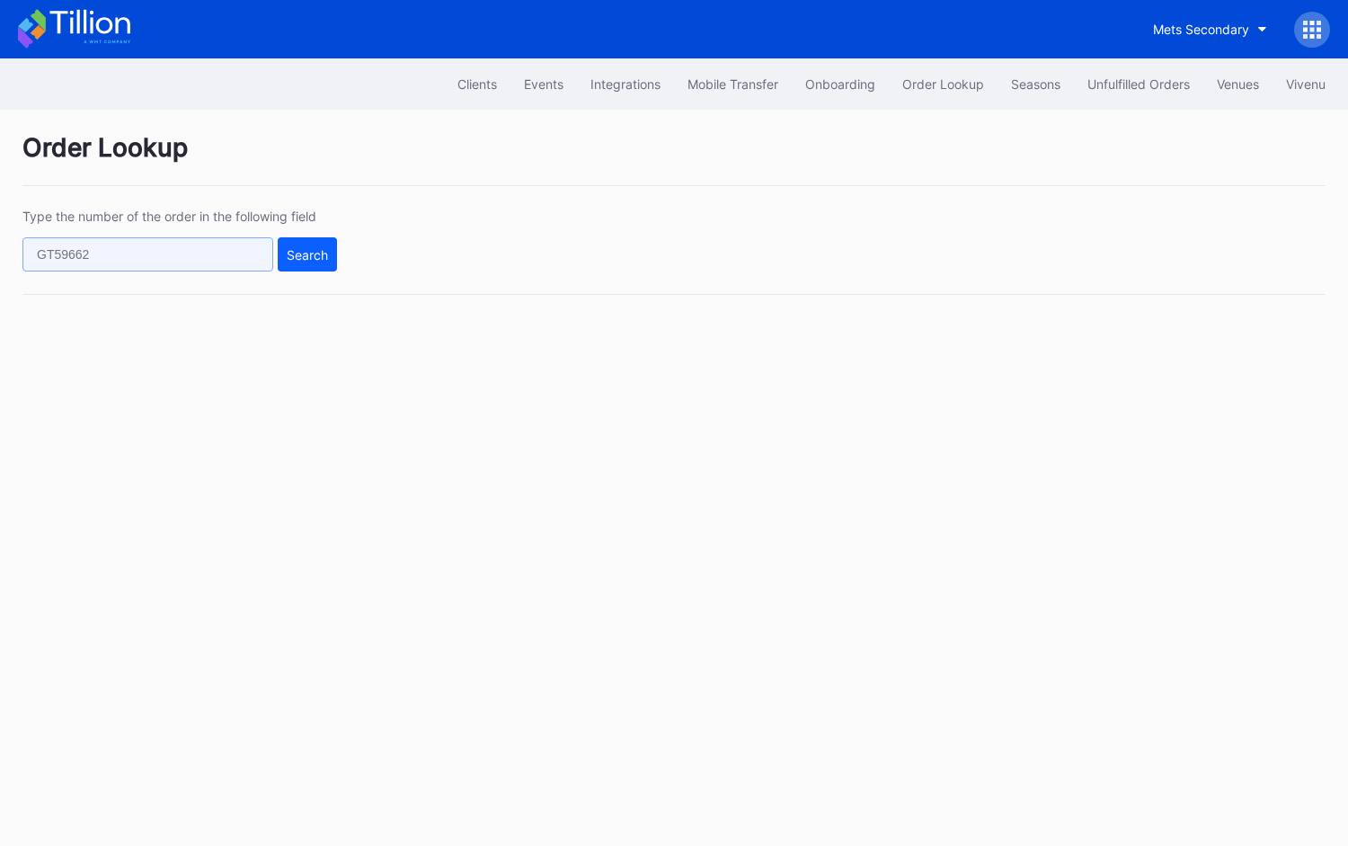
click at [260, 244] on input "text" at bounding box center [147, 254] width 251 height 34
paste input "624436150"
type input "624436150"
click at [328, 262] on button "Search" at bounding box center [307, 254] width 59 height 34
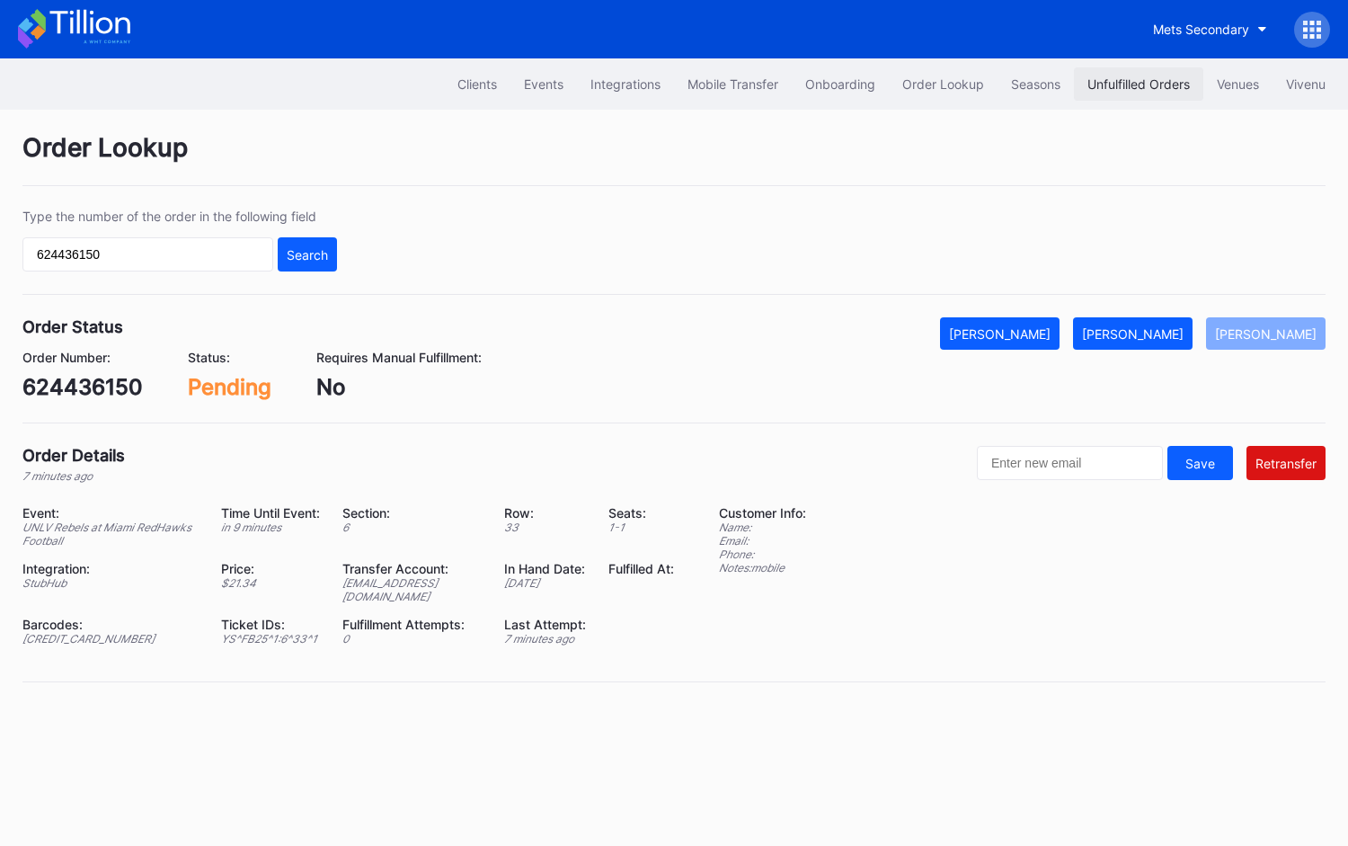
click at [1127, 88] on div "Unfulfilled Orders" at bounding box center [1139, 83] width 102 height 15
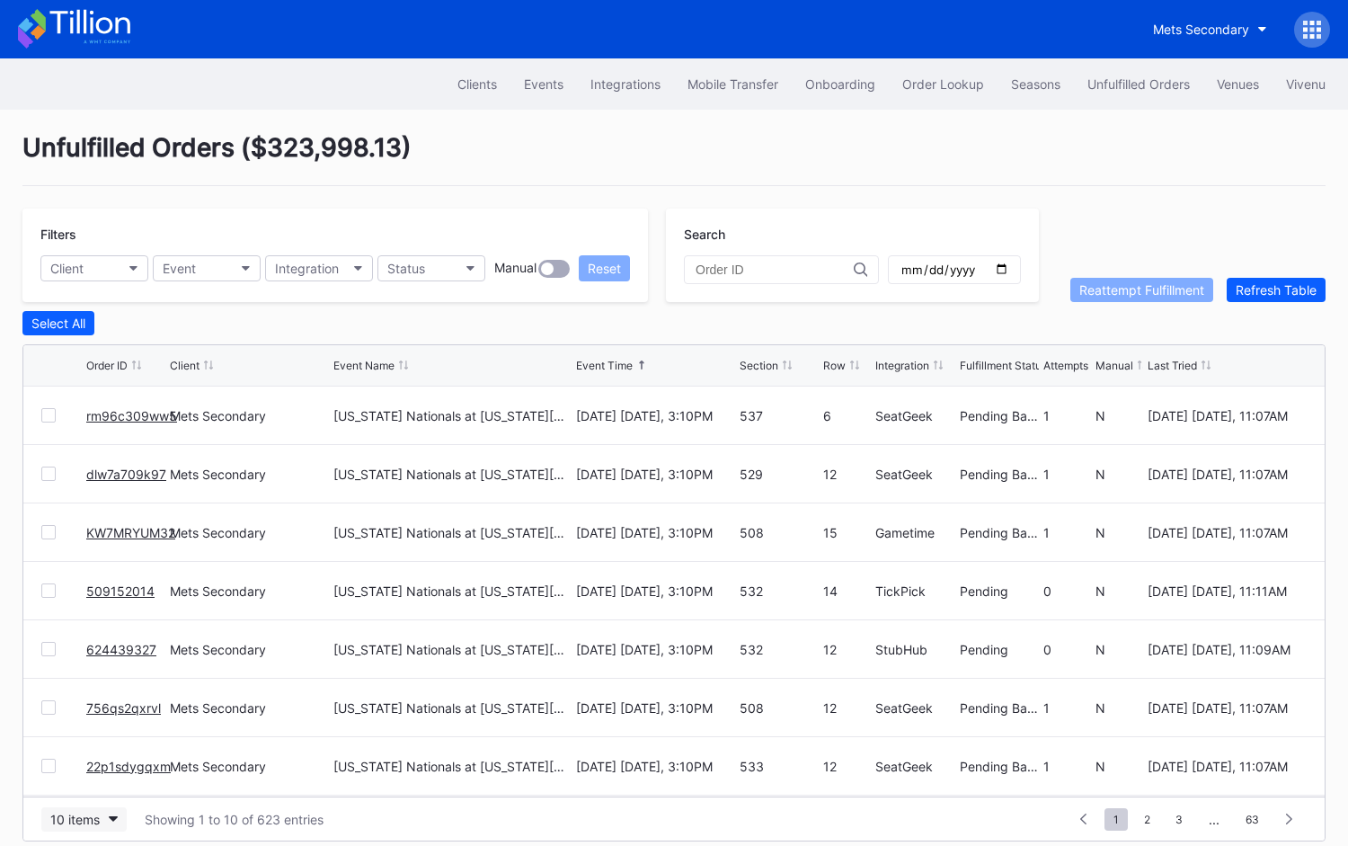
click at [97, 817] on div "10 items" at bounding box center [74, 819] width 49 height 15
click at [90, 709] on div "50 items" at bounding box center [80, 703] width 51 height 15
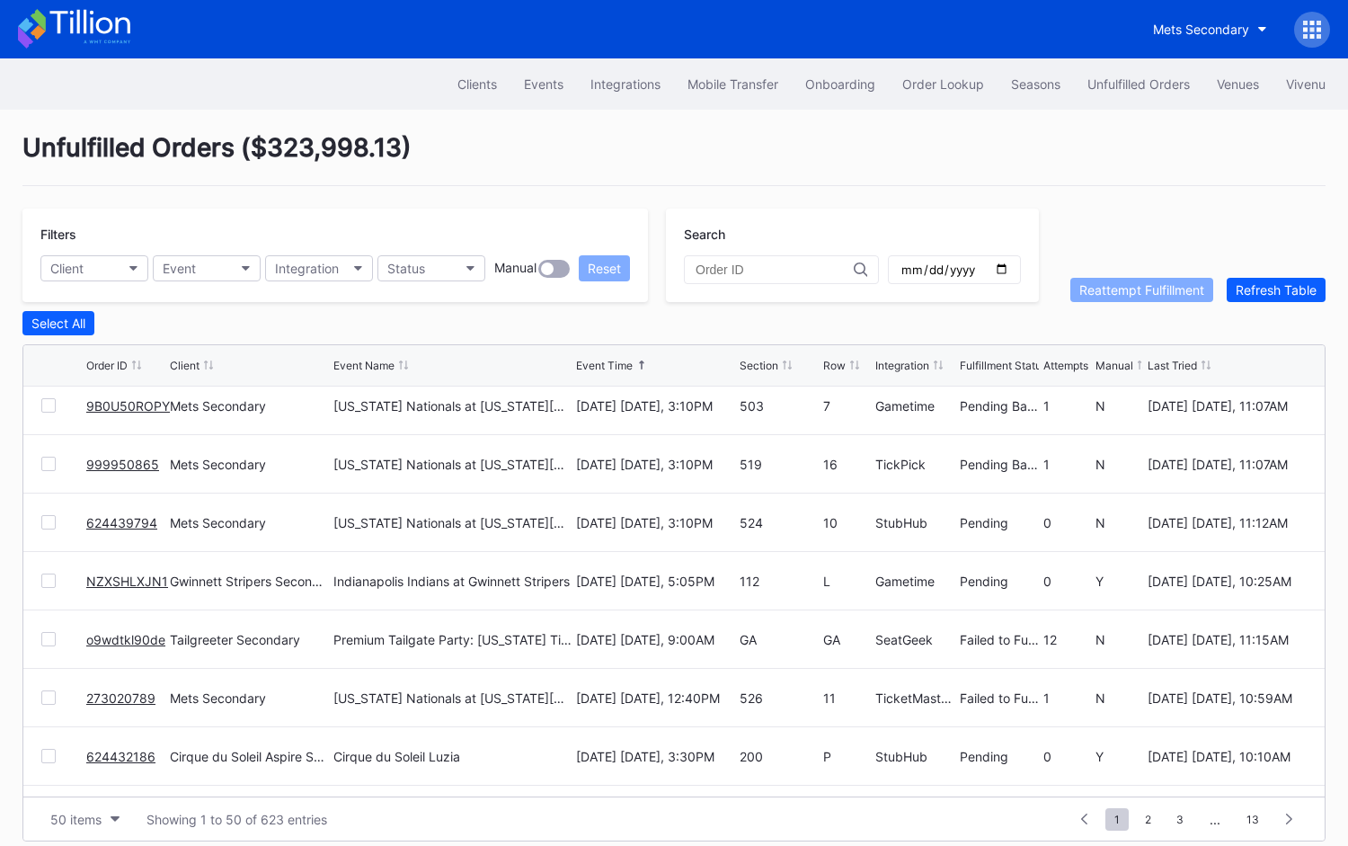
scroll to position [1072, 0]
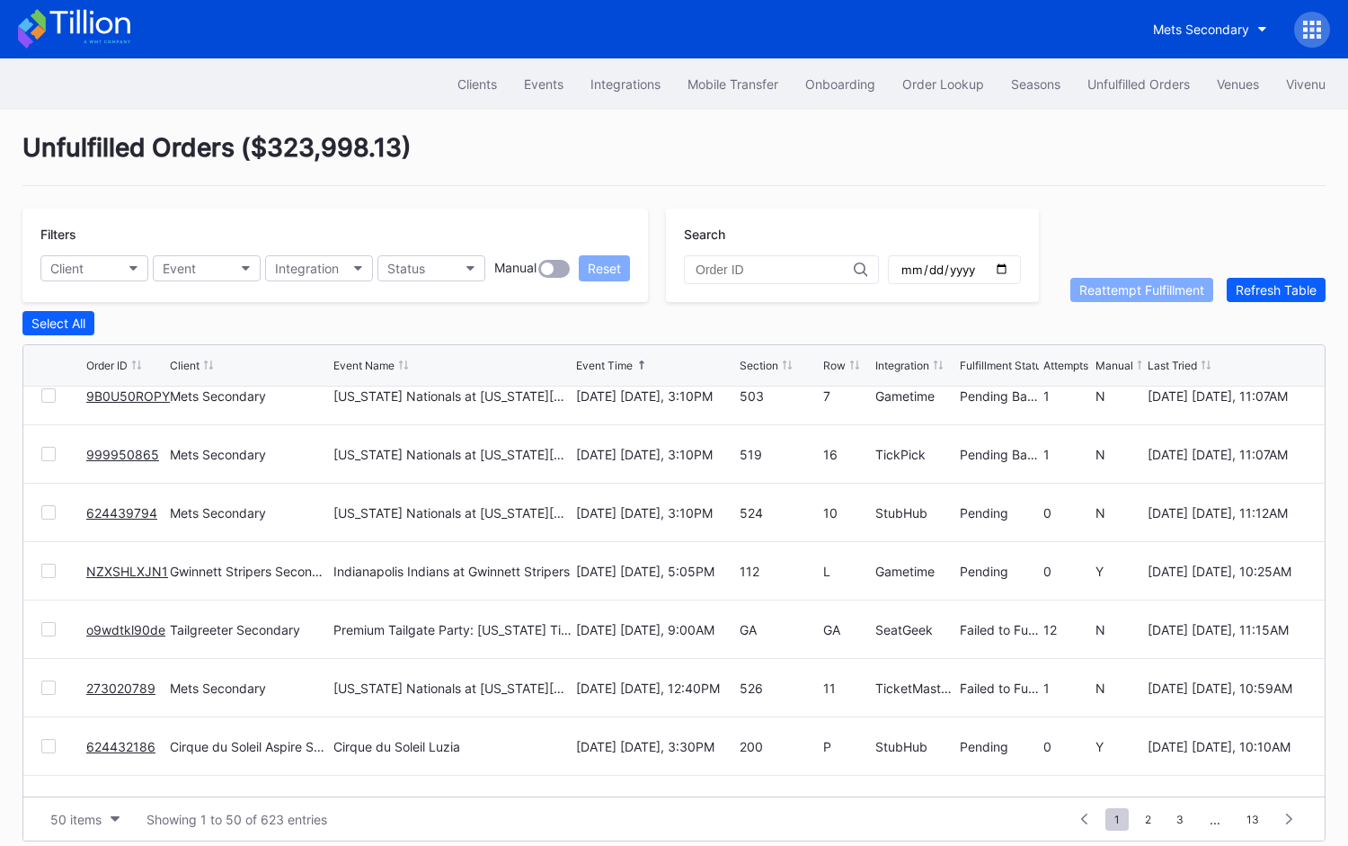
click at [135, 568] on link "NZXSHLXJN1" at bounding box center [127, 571] width 82 height 15
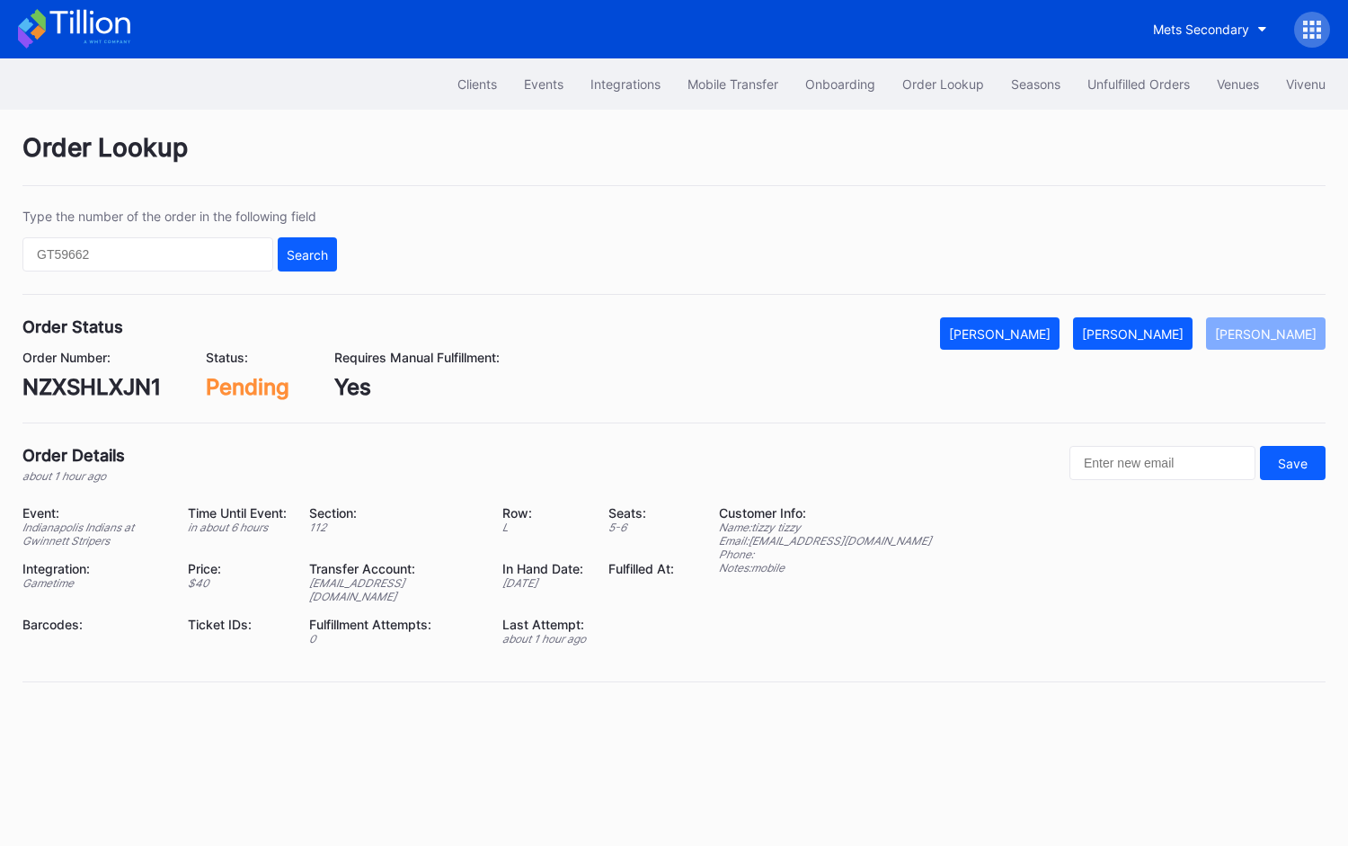
click at [113, 374] on div "NZXSHLXJN1" at bounding box center [91, 387] width 138 height 26
copy div "NZXSHLXJN1"
click at [1175, 336] on div "[PERSON_NAME]" at bounding box center [1133, 333] width 102 height 15
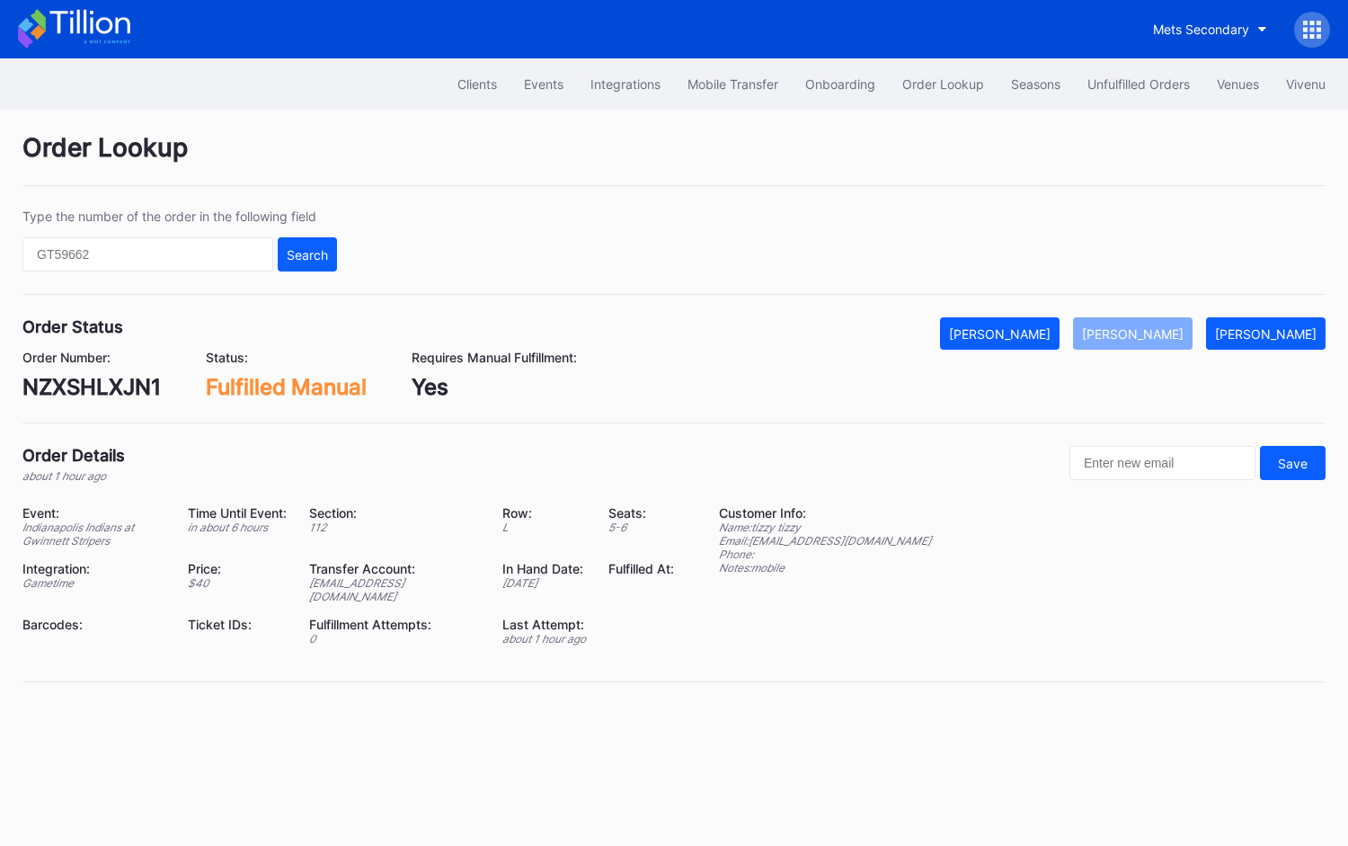
click at [1140, 64] on div "Clients Events Integrations Mobile Transfer Onboarding Order Lookup Seasons Unf…" at bounding box center [674, 83] width 1348 height 51
click at [1139, 102] on div "Clients Events Integrations Mobile Transfer Onboarding Order Lookup Seasons Unf…" at bounding box center [674, 83] width 1348 height 51
click at [1134, 88] on div "Unfulfilled Orders" at bounding box center [1139, 83] width 102 height 15
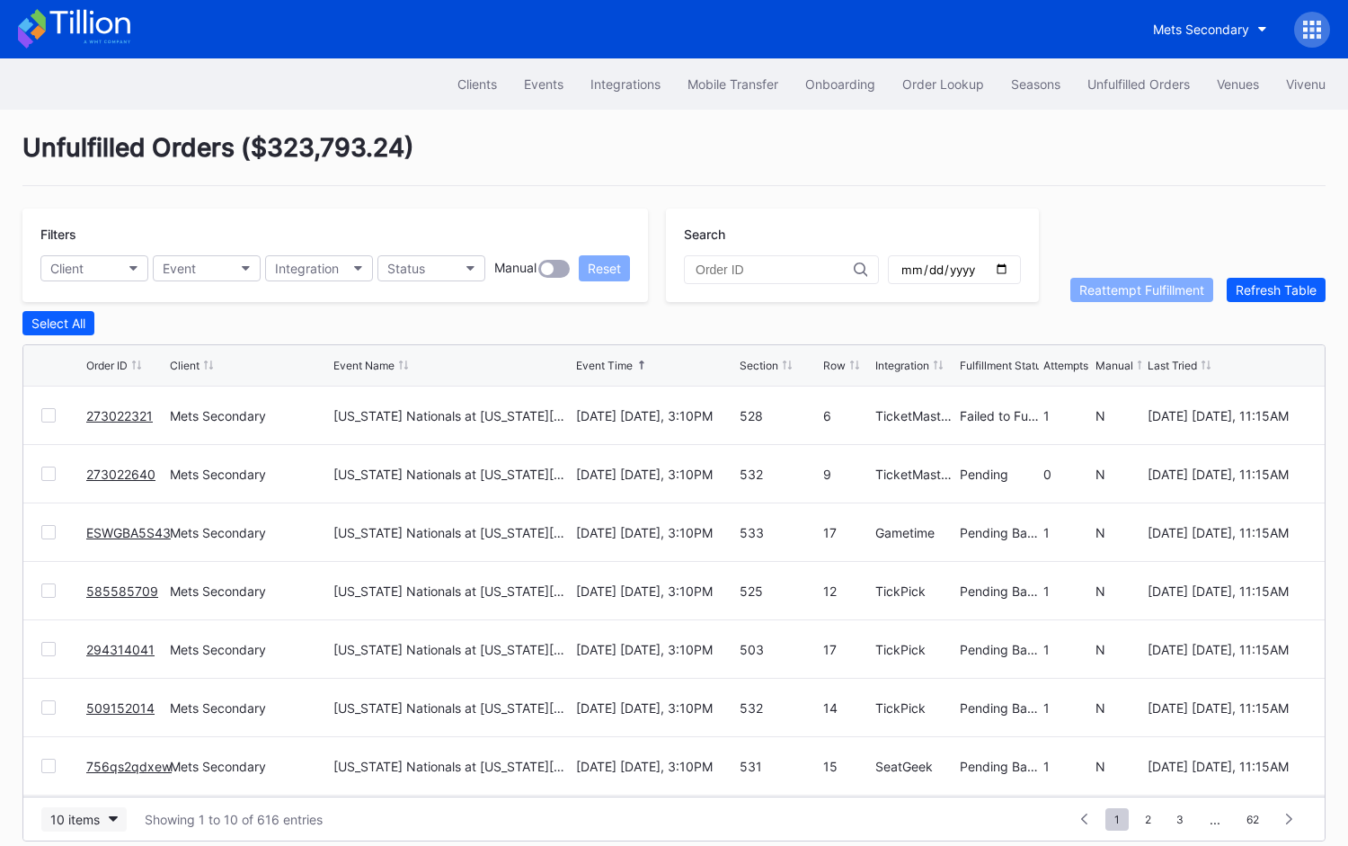
click at [105, 808] on button "10 items" at bounding box center [83, 819] width 85 height 24
click at [105, 710] on div "50 items" at bounding box center [83, 703] width 85 height 33
click at [955, 96] on button "Order Lookup" at bounding box center [943, 83] width 109 height 33
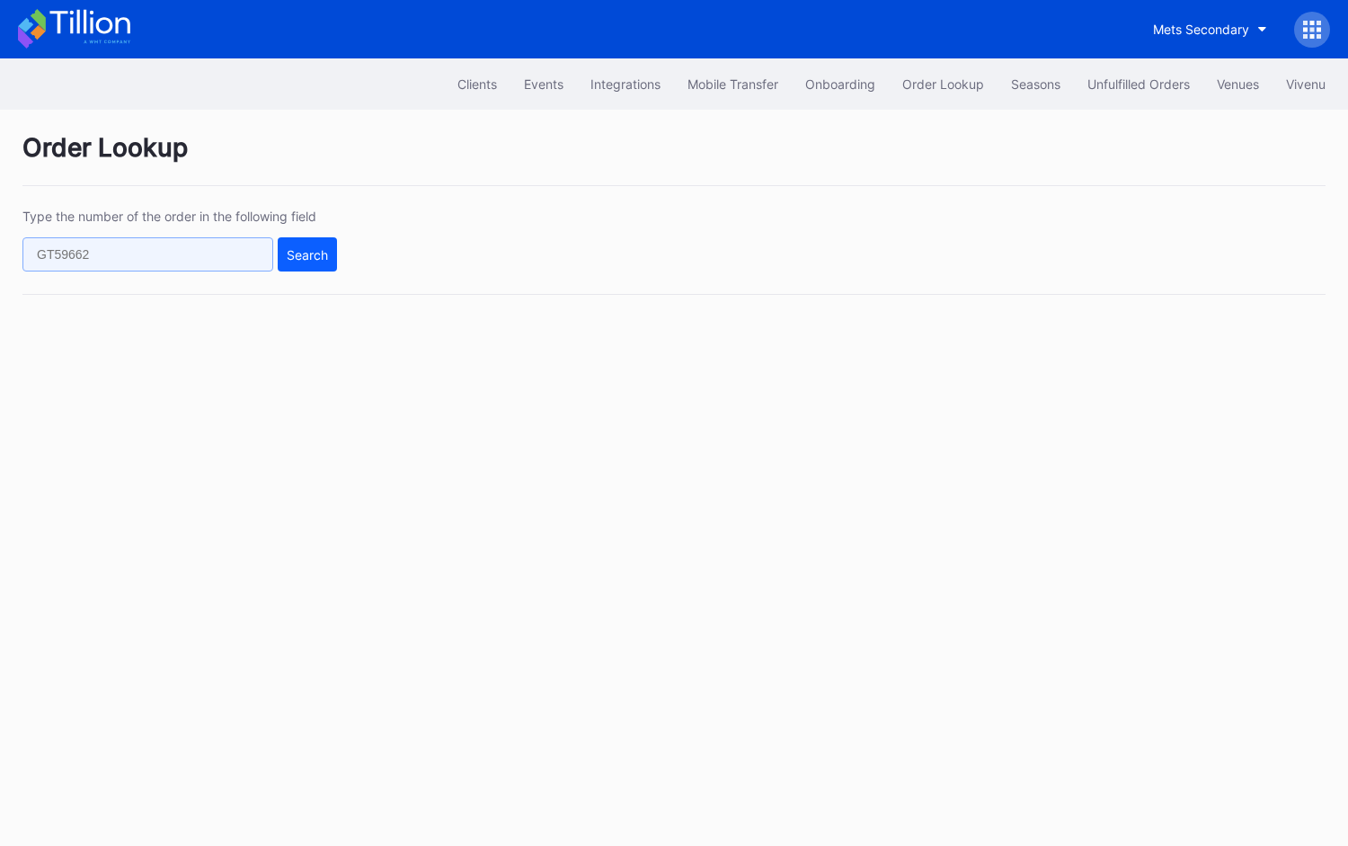
click at [217, 254] on input "text" at bounding box center [147, 254] width 251 height 34
paste input "622626852"
click at [307, 259] on div "Search" at bounding box center [307, 254] width 41 height 15
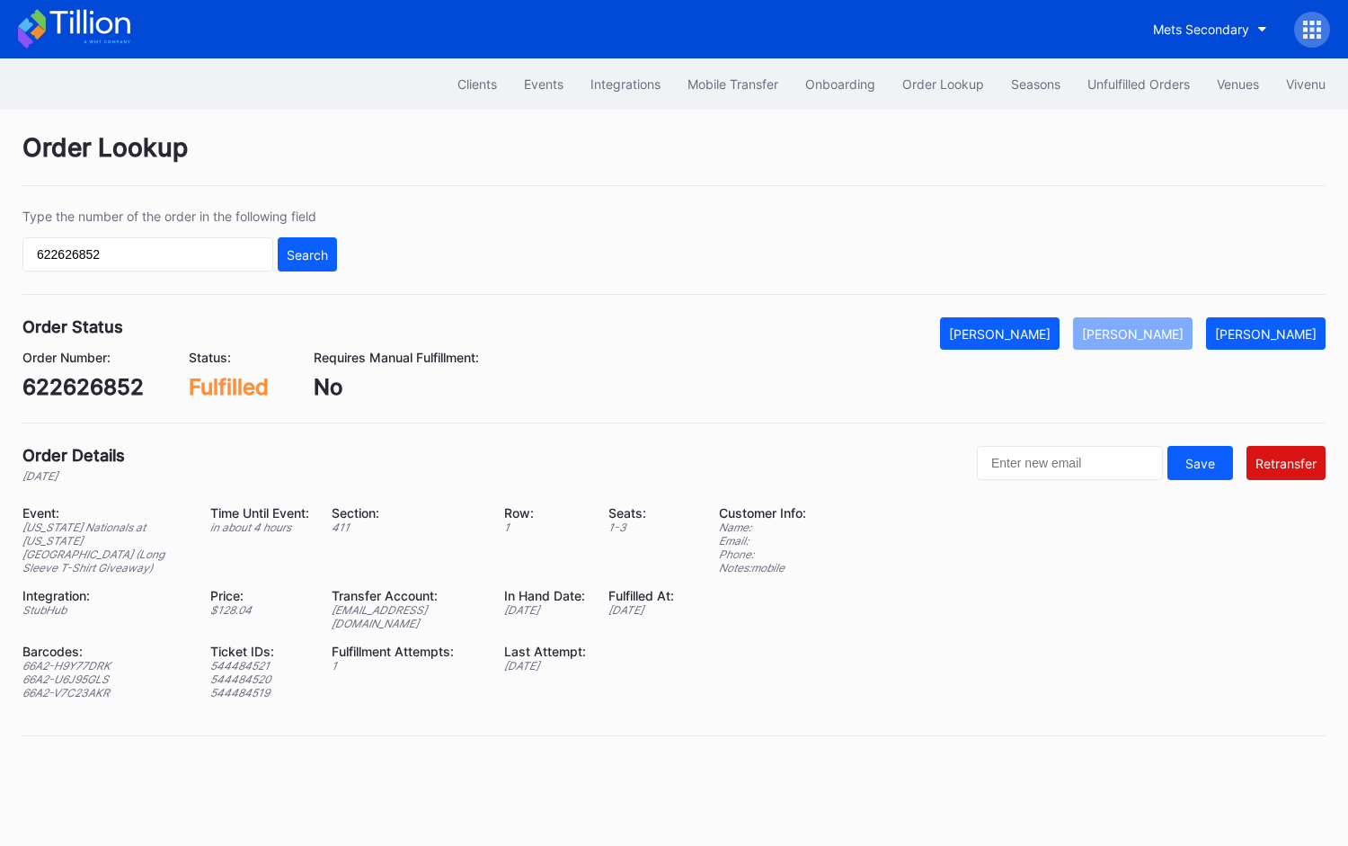
click at [424, 603] on div "[EMAIL_ADDRESS][DOMAIN_NAME]" at bounding box center [407, 616] width 150 height 27
copy div "[EMAIL_ADDRESS][DOMAIN_NAME]"
click at [954, 43] on div "Mets Secondary" at bounding box center [674, 29] width 1348 height 58
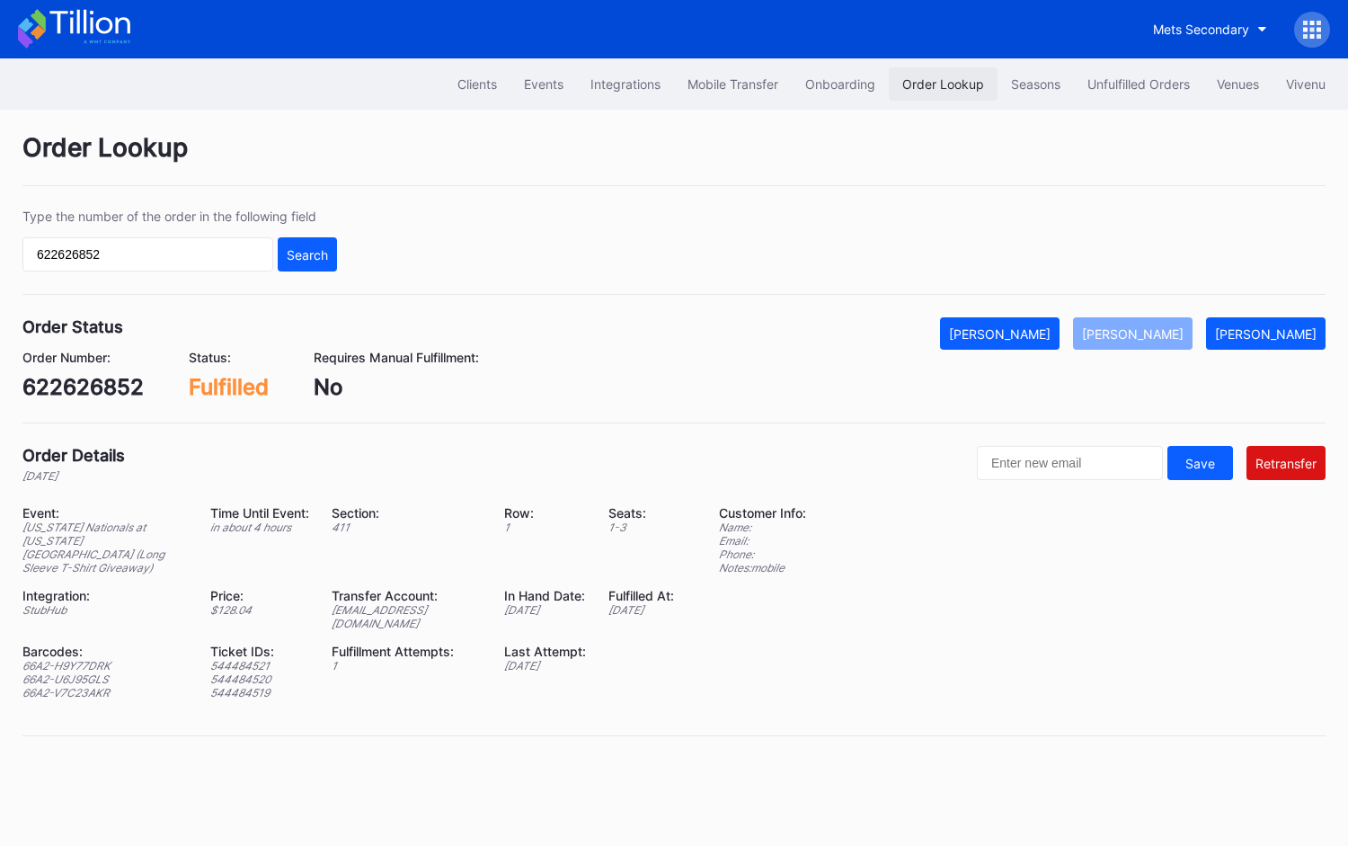
click at [951, 74] on button "Order Lookup" at bounding box center [943, 83] width 109 height 33
click at [170, 254] on input "622626852" at bounding box center [147, 254] width 251 height 34
paste input "o9wdtkl90de"
click at [300, 254] on div "Search" at bounding box center [307, 254] width 41 height 15
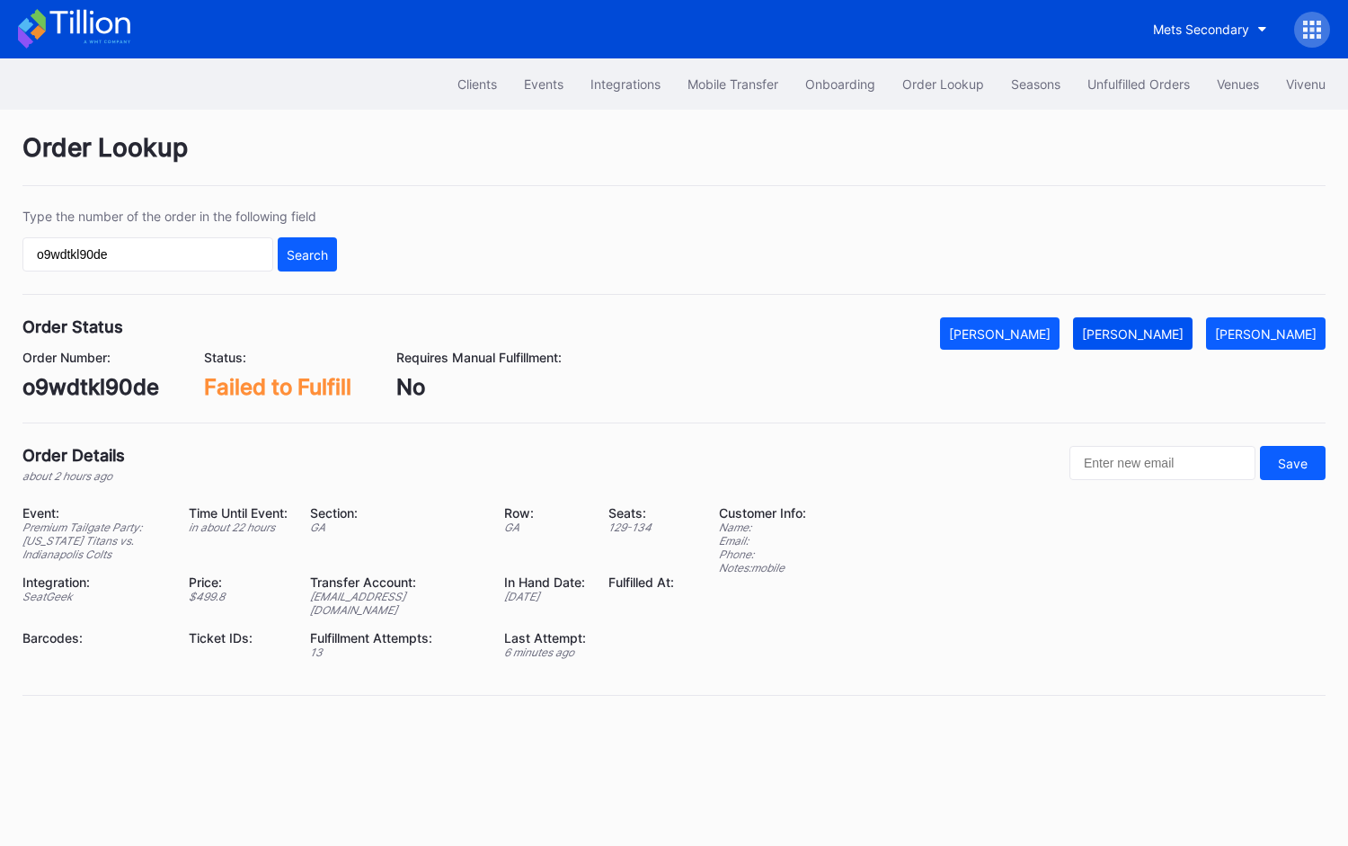
click at [1179, 329] on div "[PERSON_NAME]" at bounding box center [1133, 333] width 102 height 15
click at [113, 379] on div "o9wdtkl90de" at bounding box center [90, 387] width 137 height 26
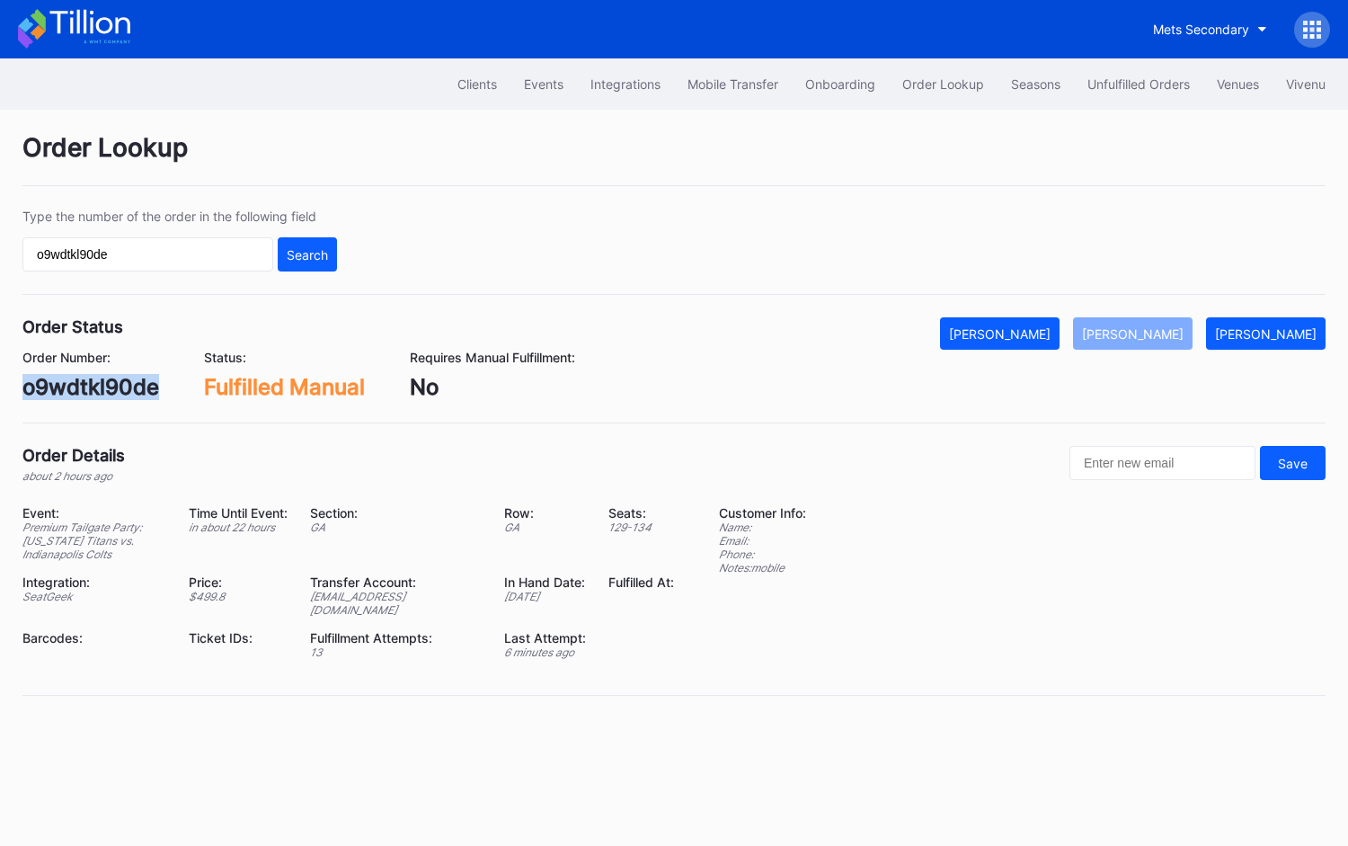
click at [113, 379] on div "o9wdtkl90de" at bounding box center [90, 387] width 137 height 26
copy div "o9wdtkl90de"
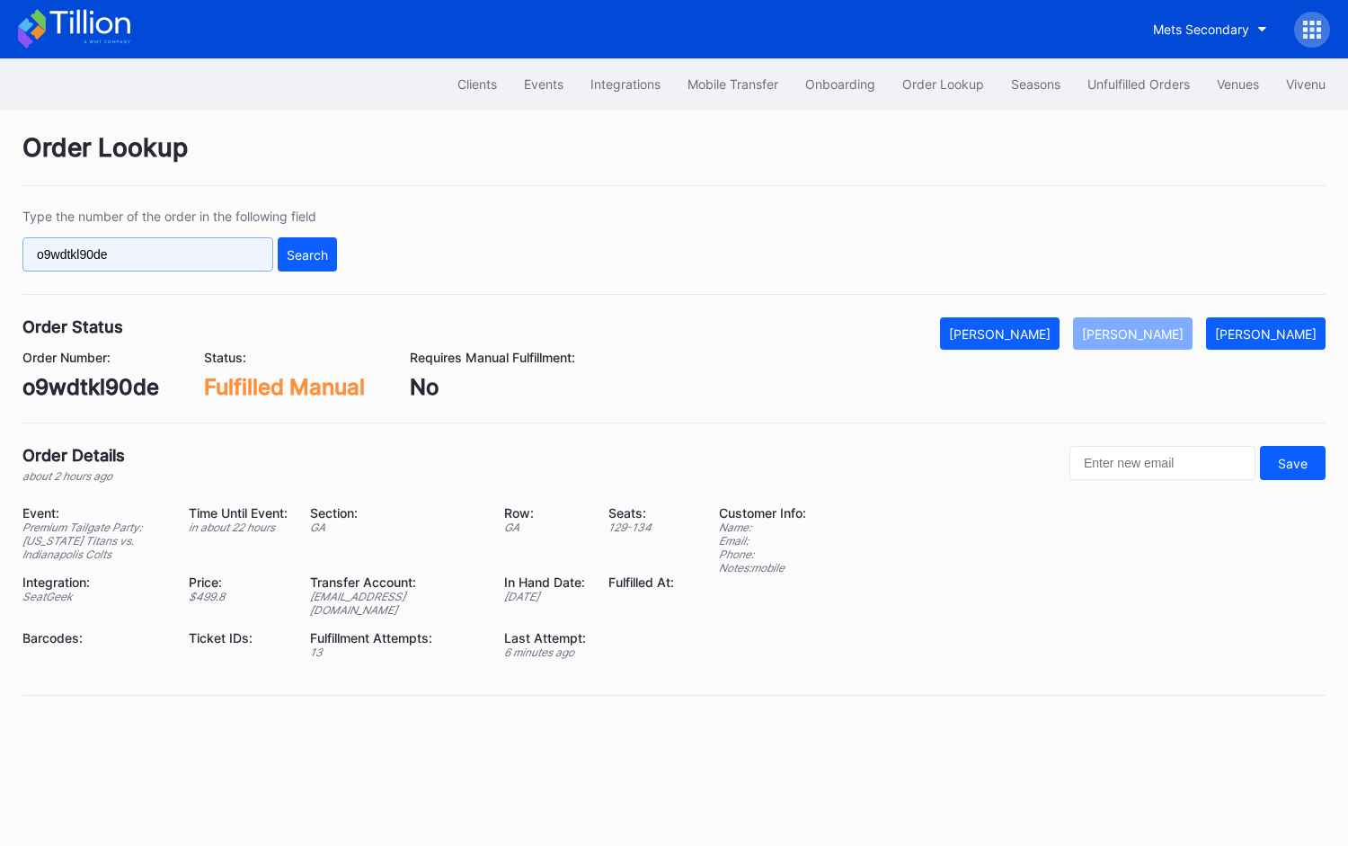
click at [259, 252] on input "o9wdtkl90de" at bounding box center [147, 254] width 251 height 34
paste input "75638173"
type input "75638173"
click at [298, 253] on div "Search" at bounding box center [307, 254] width 41 height 15
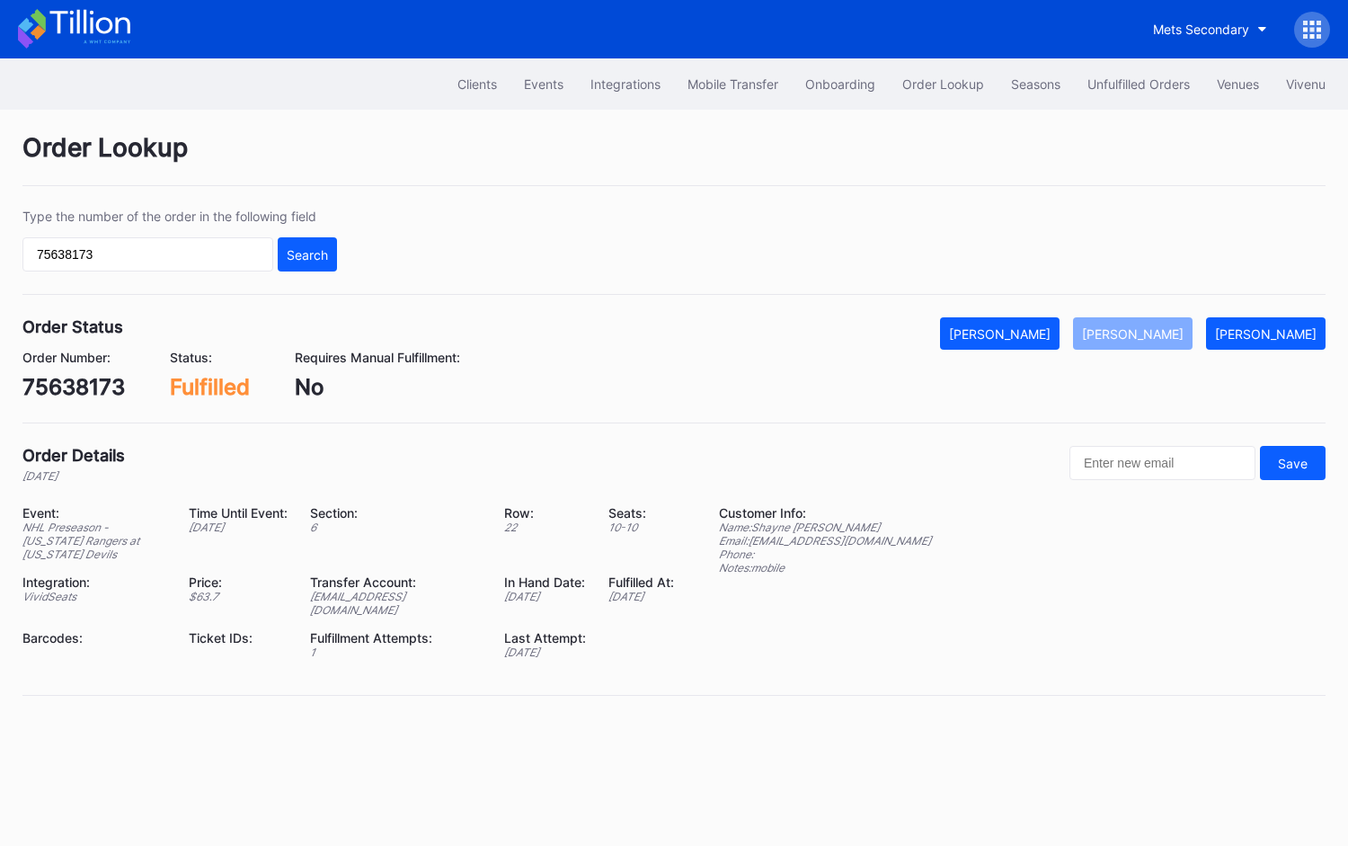
click at [76, 379] on div "75638173" at bounding box center [73, 387] width 102 height 26
copy div "75638173"
click at [1133, 75] on button "Unfulfilled Orders" at bounding box center [1138, 83] width 129 height 33
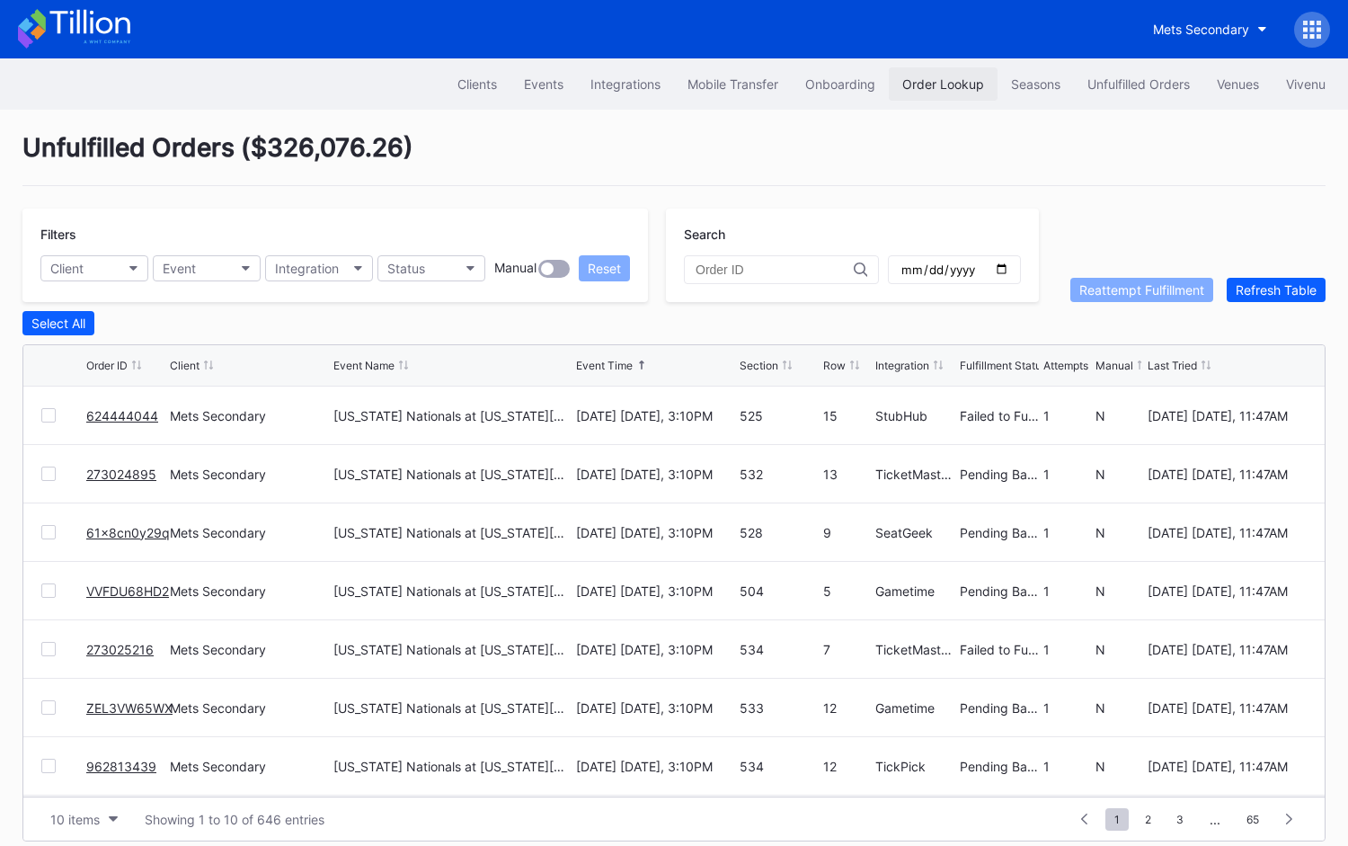
click at [950, 93] on button "Order Lookup" at bounding box center [943, 83] width 109 height 33
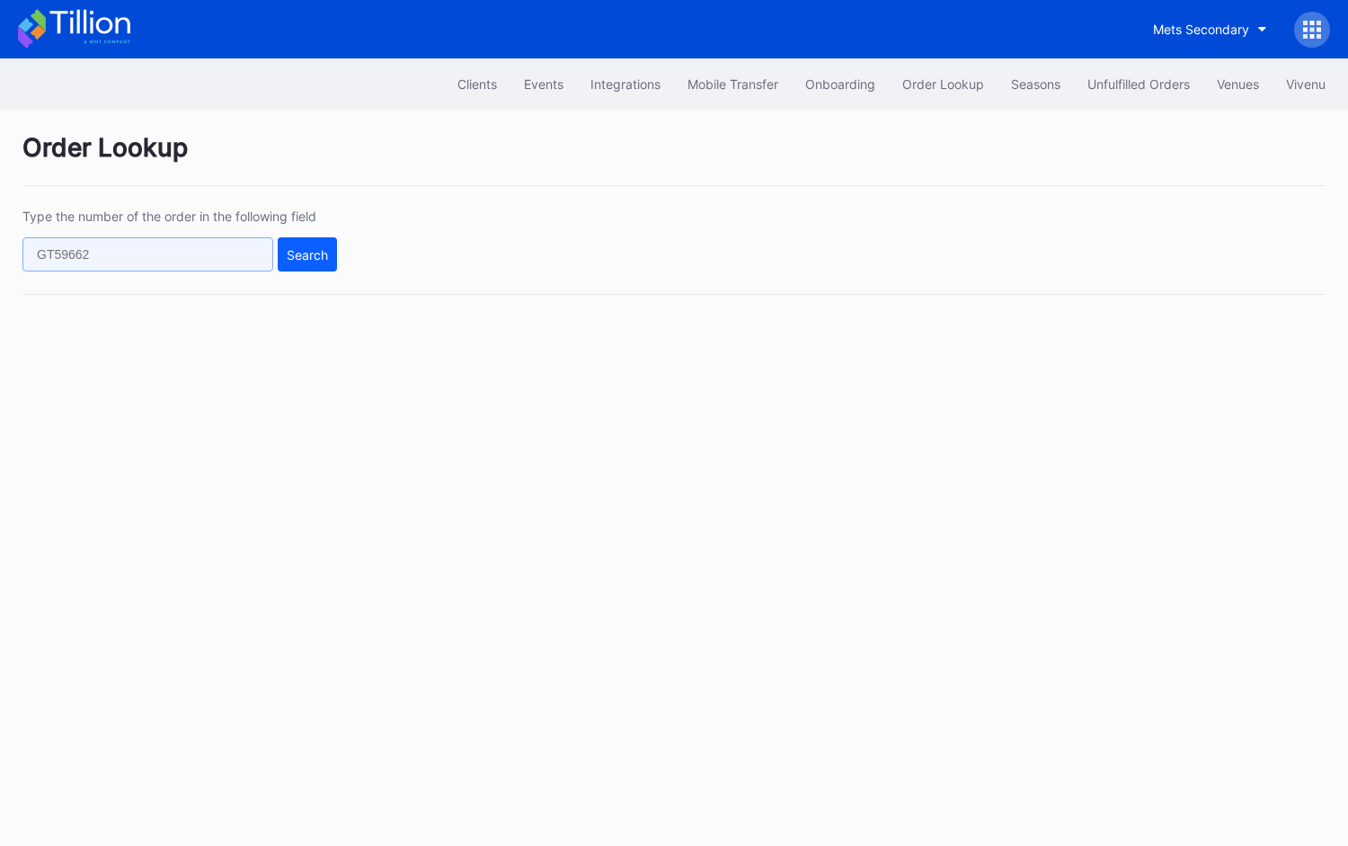
click at [258, 246] on input "text" at bounding box center [147, 254] width 251 height 34
paste input "624443279"
type input "624443279"
click at [297, 251] on div "Search" at bounding box center [307, 254] width 41 height 15
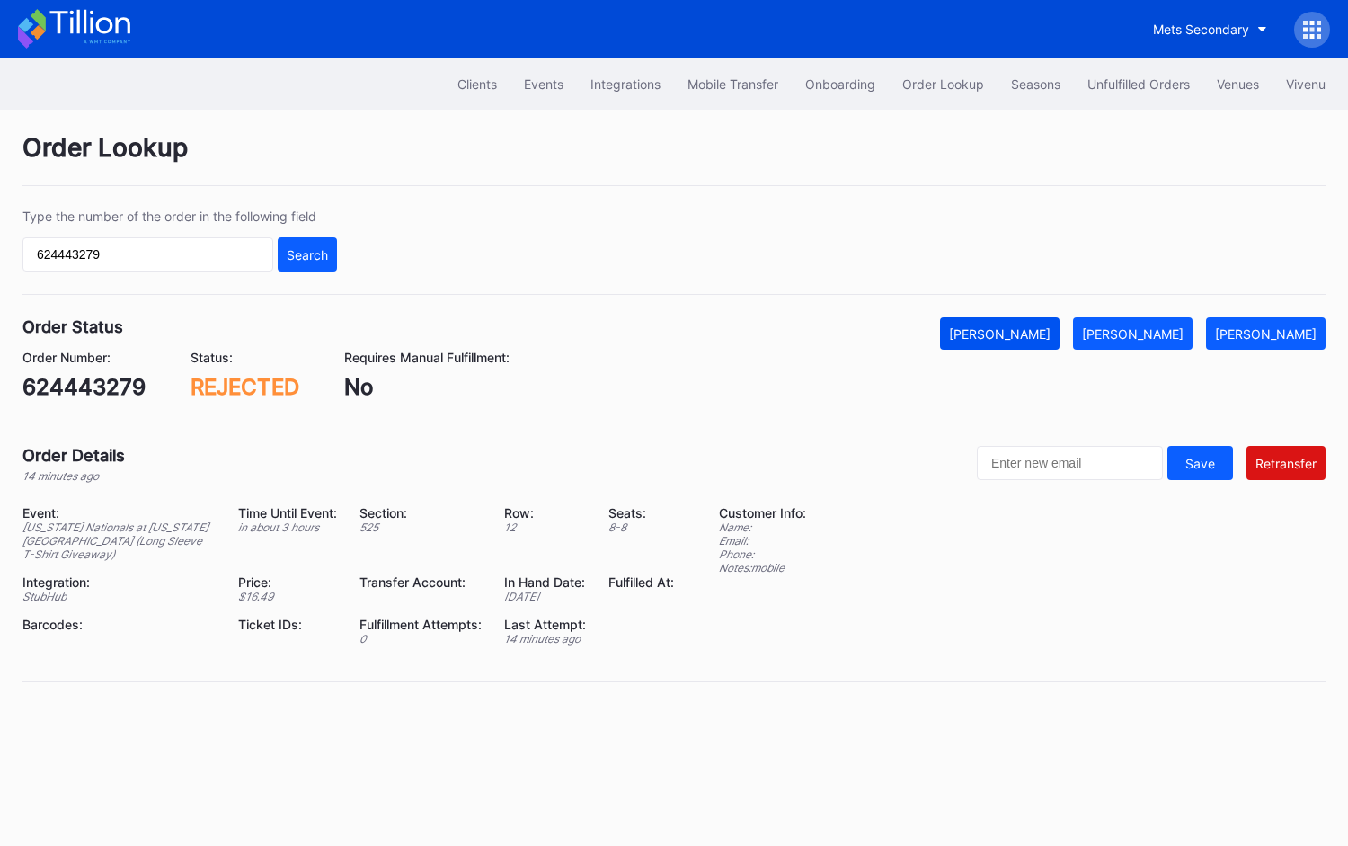
click at [1051, 326] on div "[PERSON_NAME]" at bounding box center [1000, 333] width 102 height 15
click at [1130, 101] on div "Clients Events Integrations Mobile Transfer Onboarding Order Lookup Seasons Unf…" at bounding box center [674, 83] width 1348 height 51
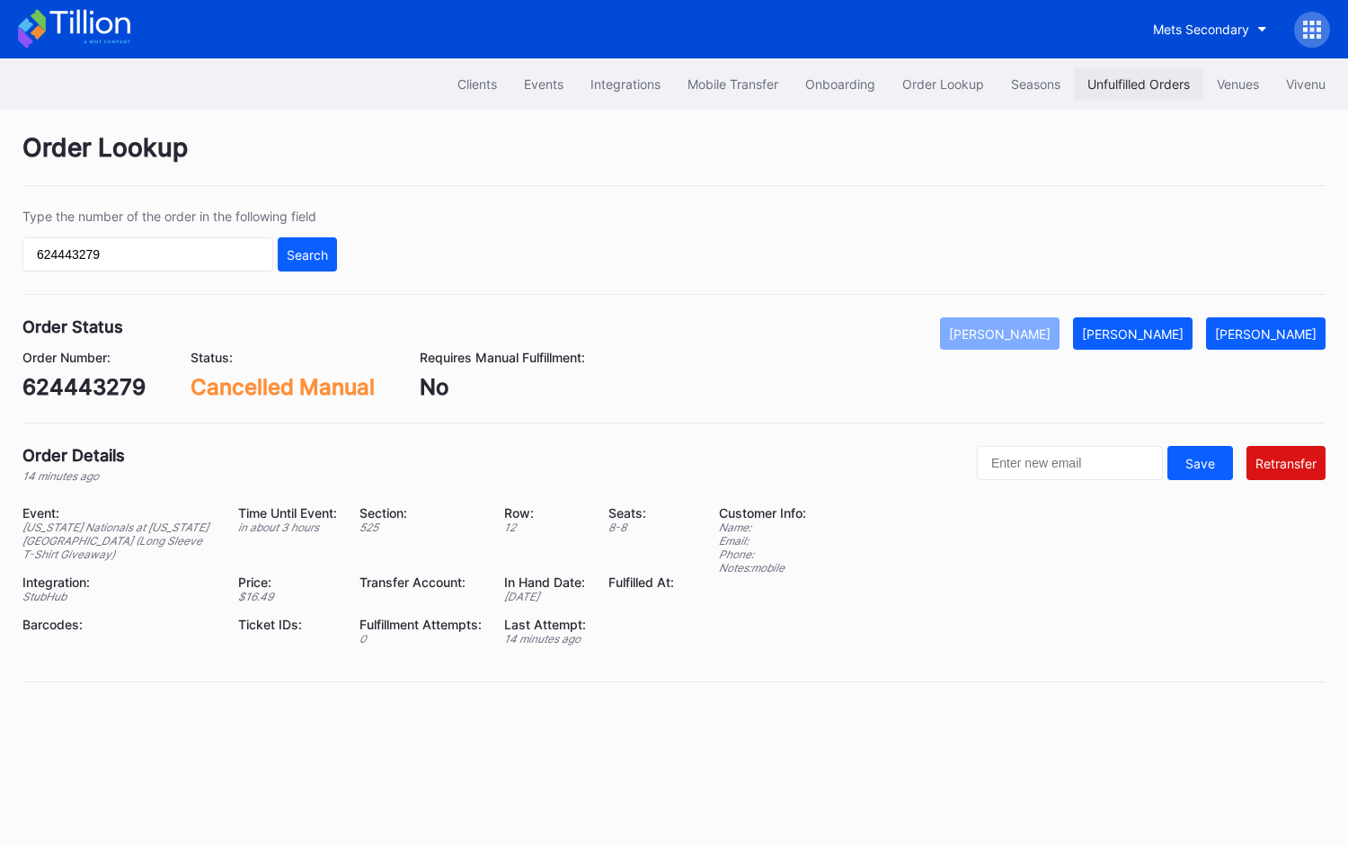
click at [1123, 71] on button "Unfulfilled Orders" at bounding box center [1138, 83] width 129 height 33
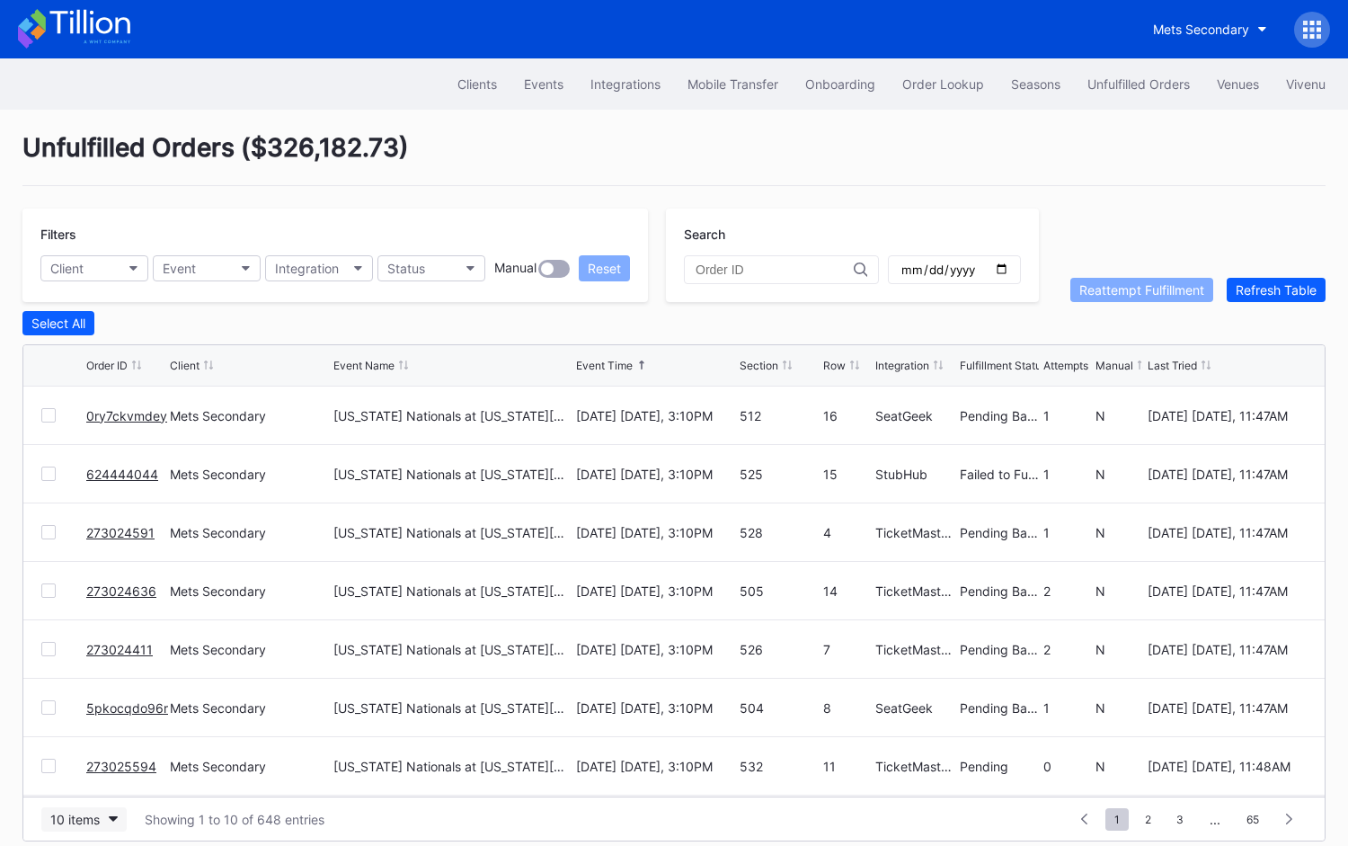
click at [100, 814] on button "10 items" at bounding box center [83, 819] width 85 height 24
click at [100, 704] on div "50 items" at bounding box center [80, 703] width 51 height 15
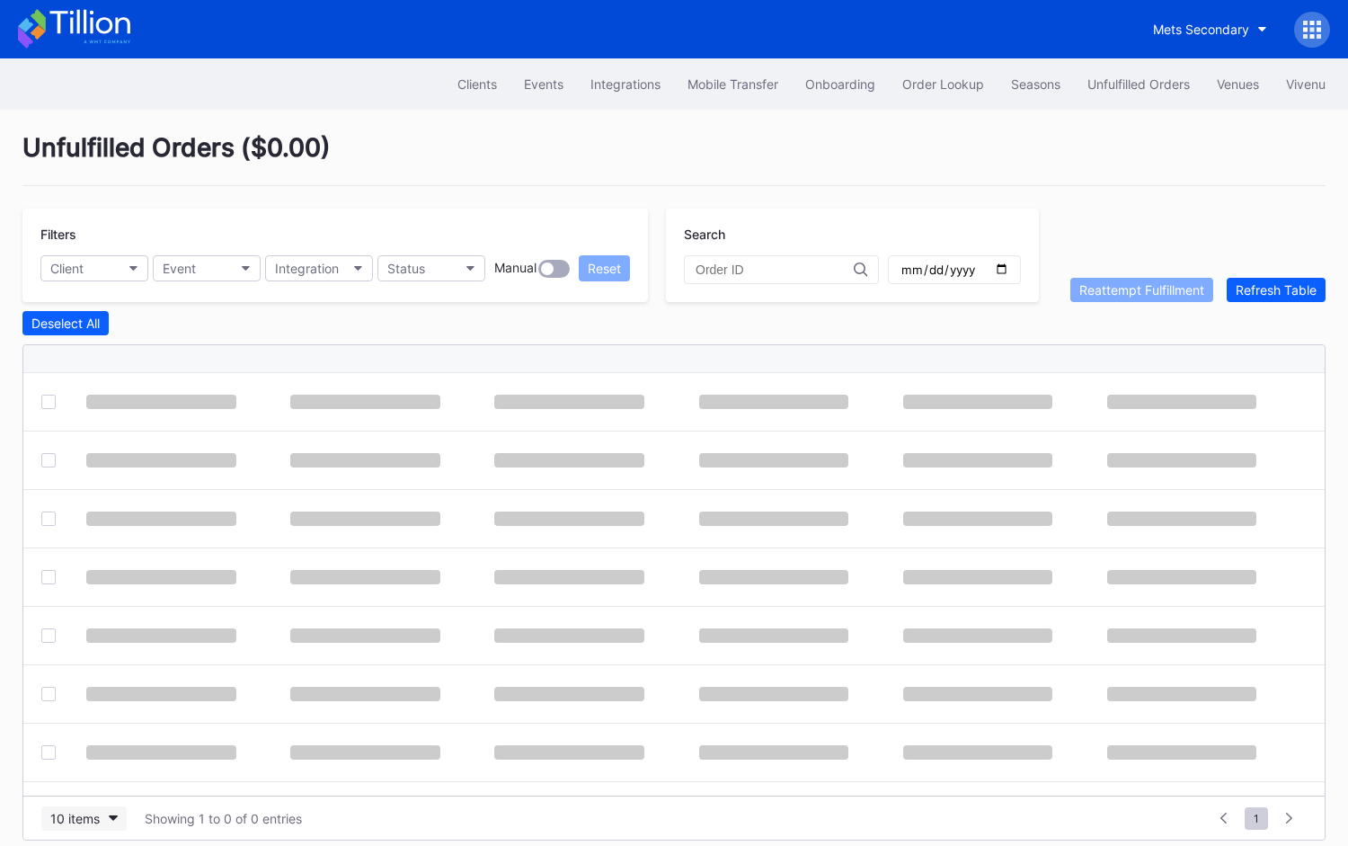
click at [84, 813] on div "10 items" at bounding box center [74, 818] width 49 height 15
click at [106, 703] on div "50 items" at bounding box center [83, 703] width 85 height 33
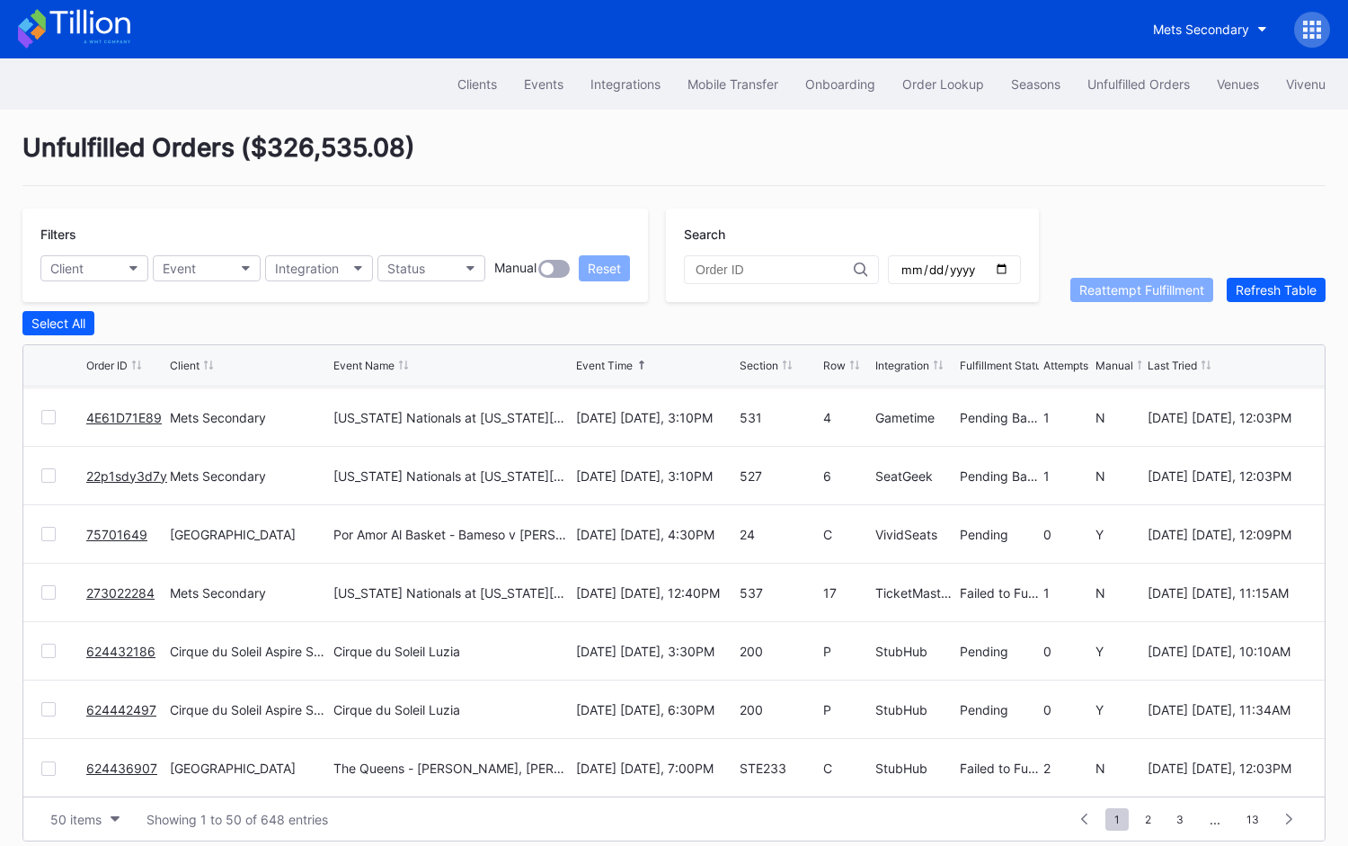
scroll to position [2510, 0]
click at [106, 528] on link "75701649" at bounding box center [116, 535] width 61 height 15
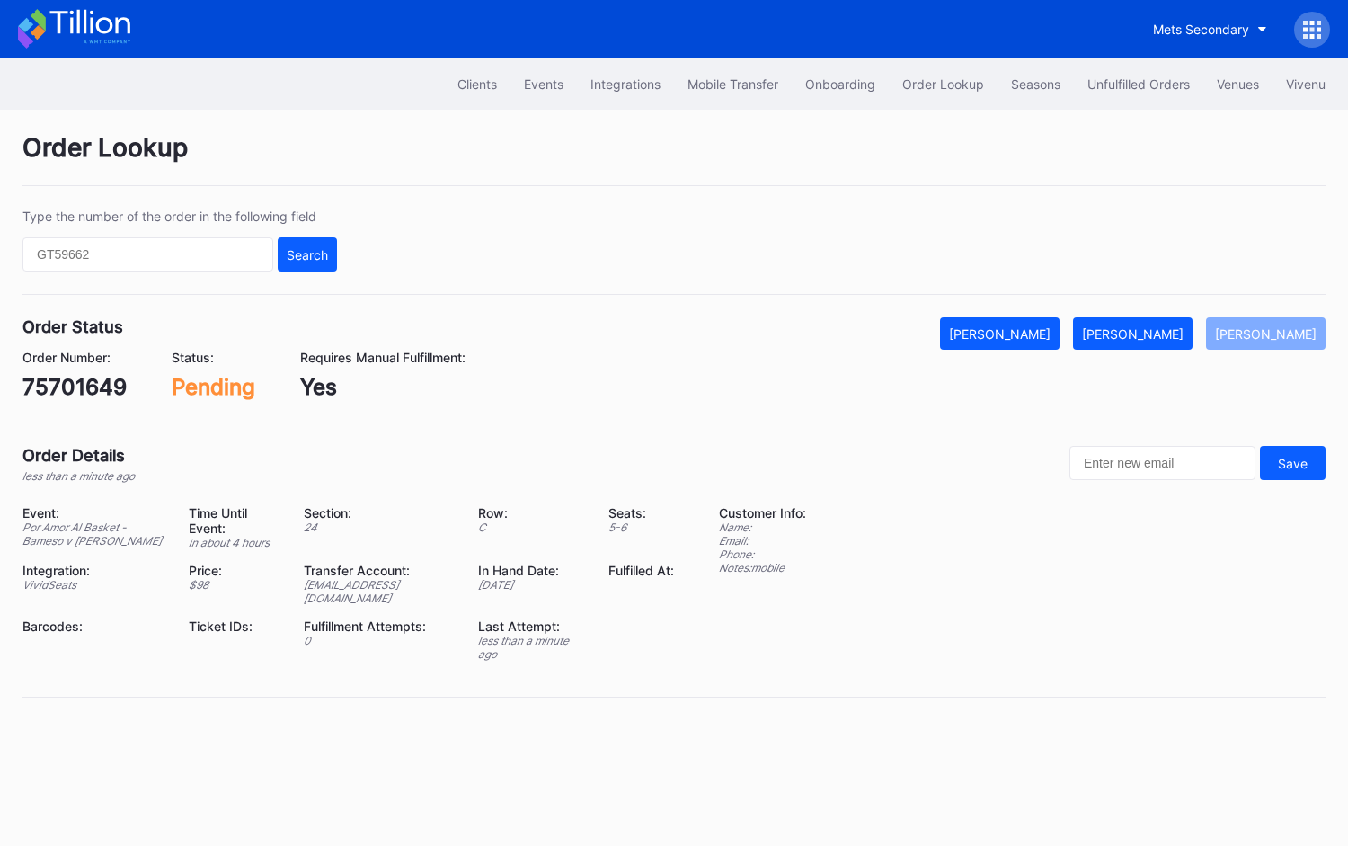
click at [98, 379] on div "75701649" at bounding box center [74, 387] width 104 height 26
copy div "75701649"
click at [1184, 326] on div "Mark Fulfilled" at bounding box center [1133, 333] width 102 height 15
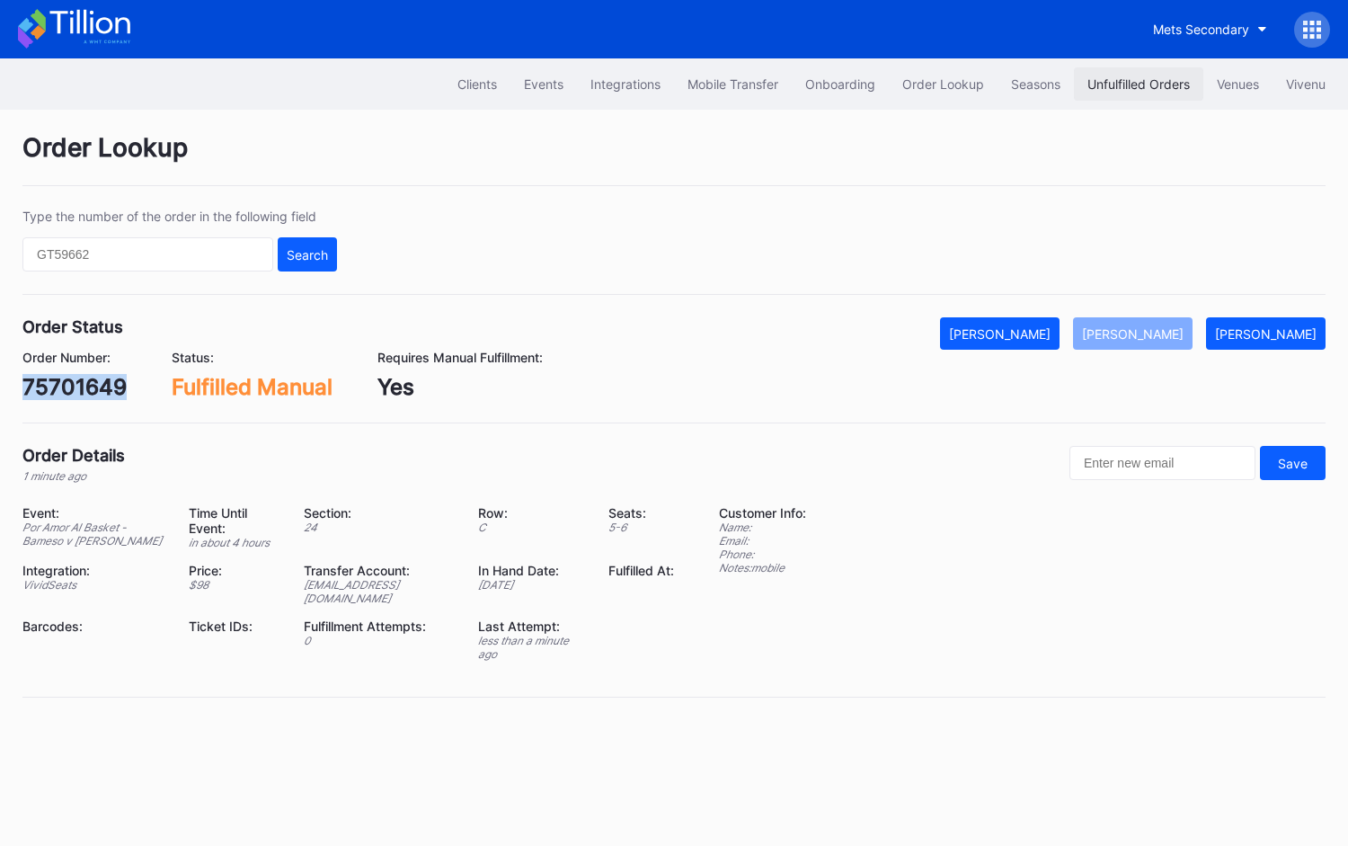
click at [1134, 84] on div "Unfulfilled Orders" at bounding box center [1139, 83] width 102 height 15
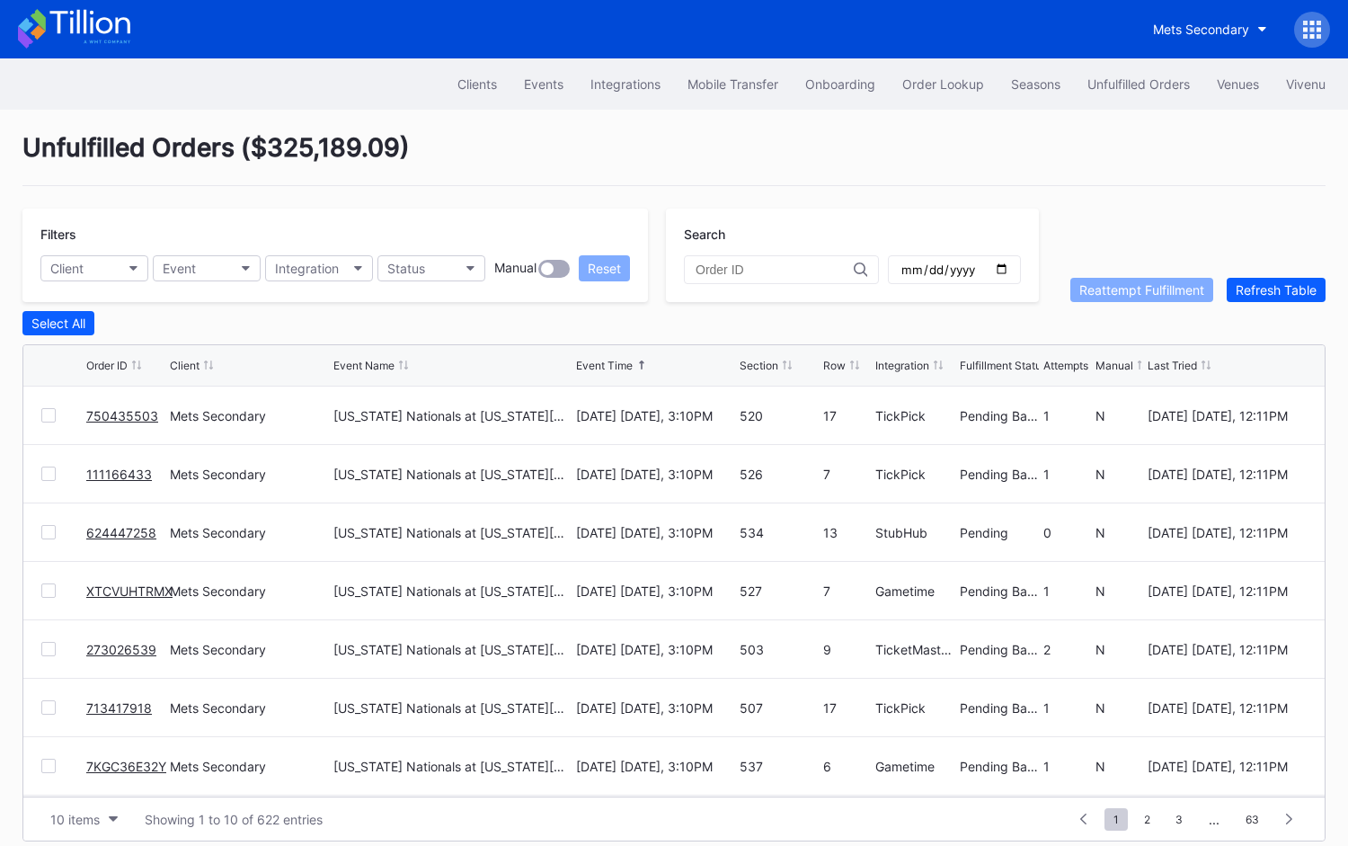
scroll to position [13, 0]
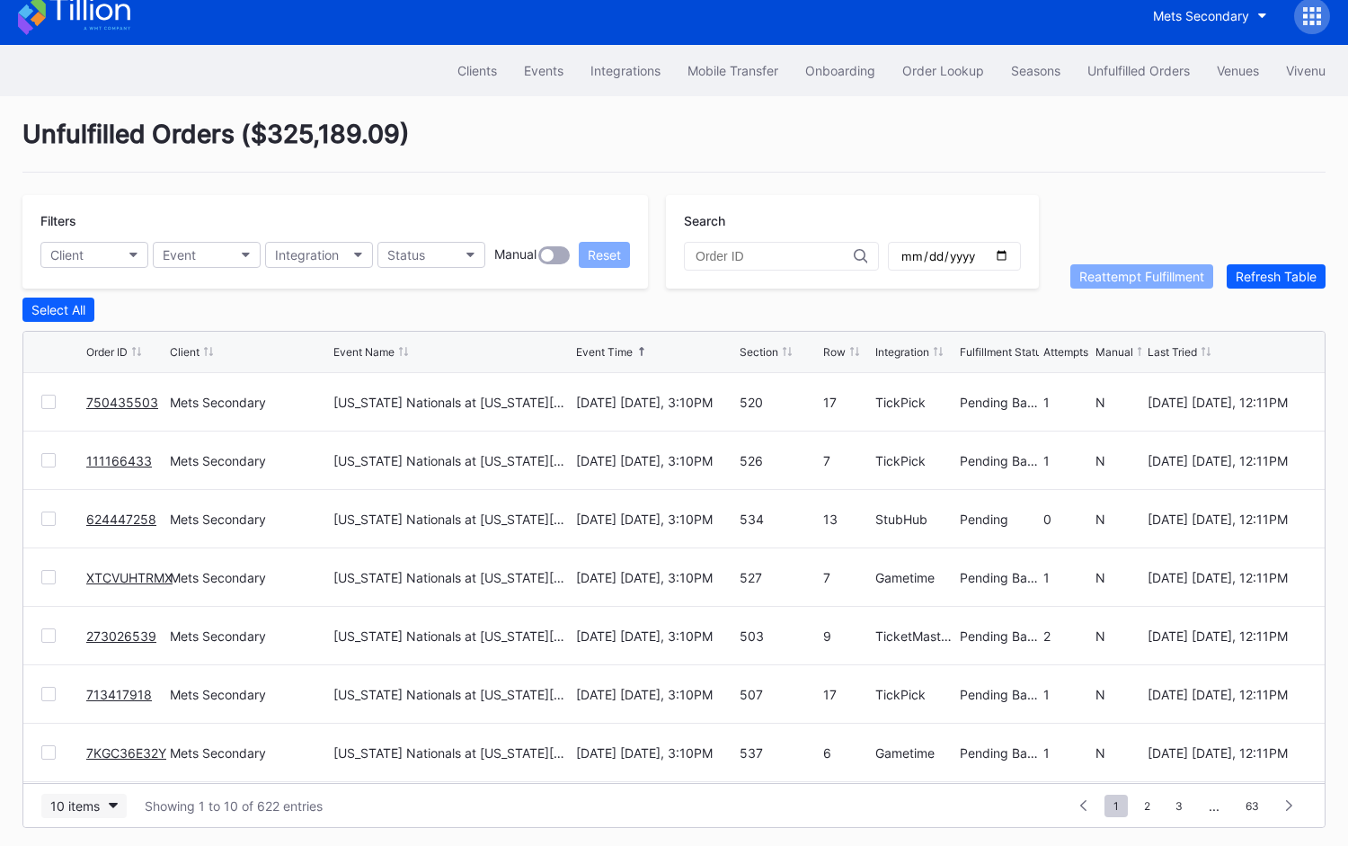
click at [94, 798] on div "10 items" at bounding box center [74, 805] width 49 height 15
click at [90, 705] on div "50 items" at bounding box center [83, 689] width 85 height 33
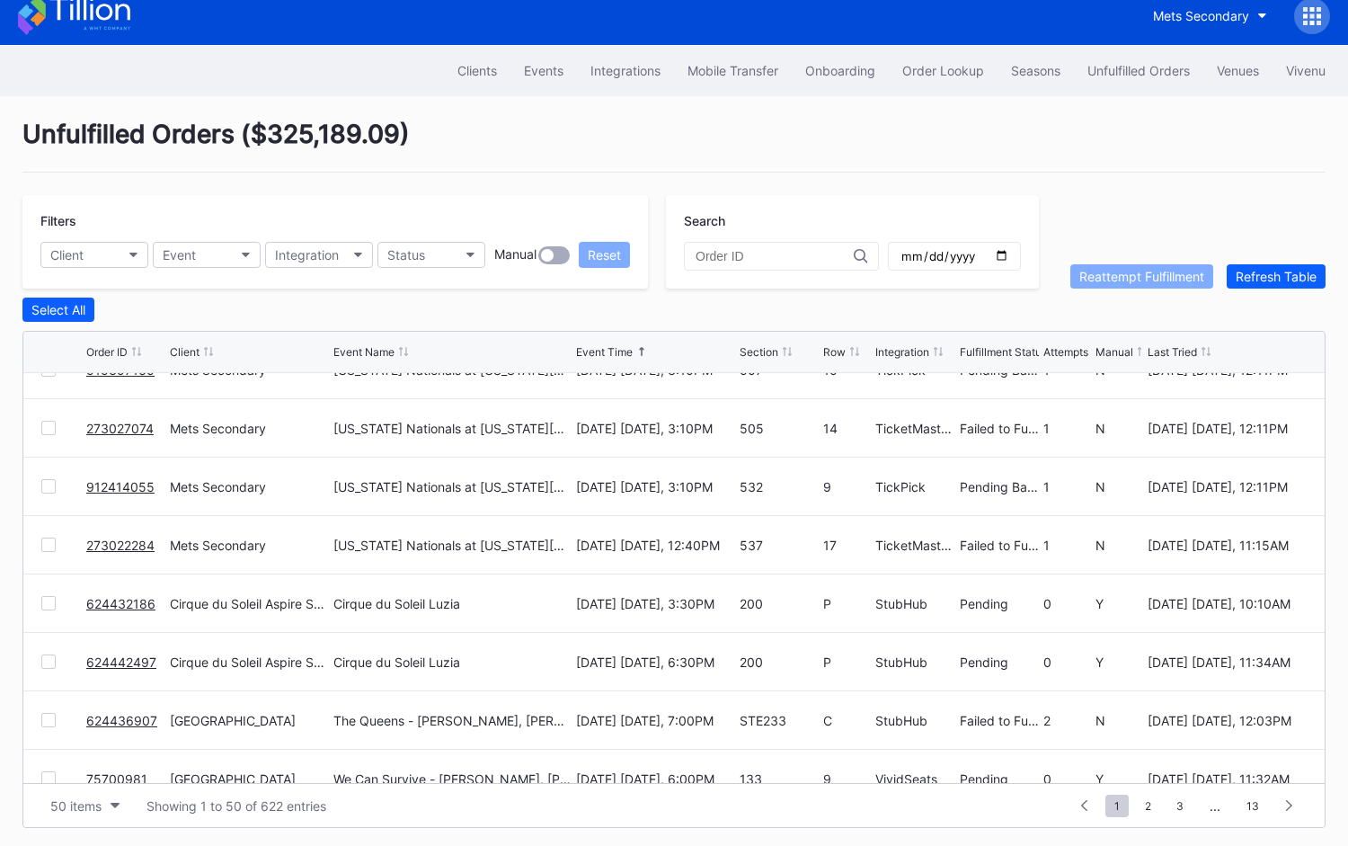
scroll to position [0, 0]
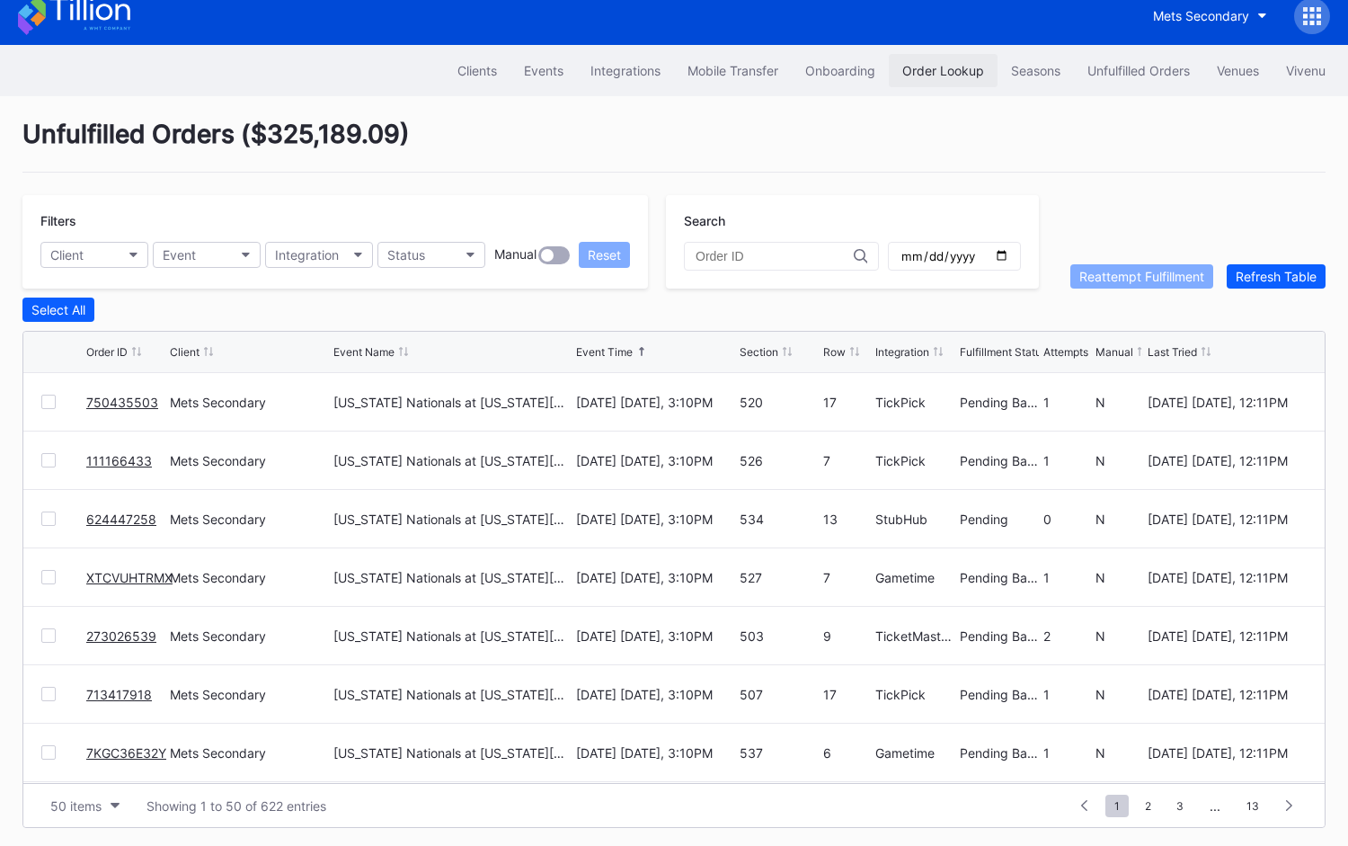
click at [930, 71] on div "Order Lookup" at bounding box center [944, 70] width 82 height 15
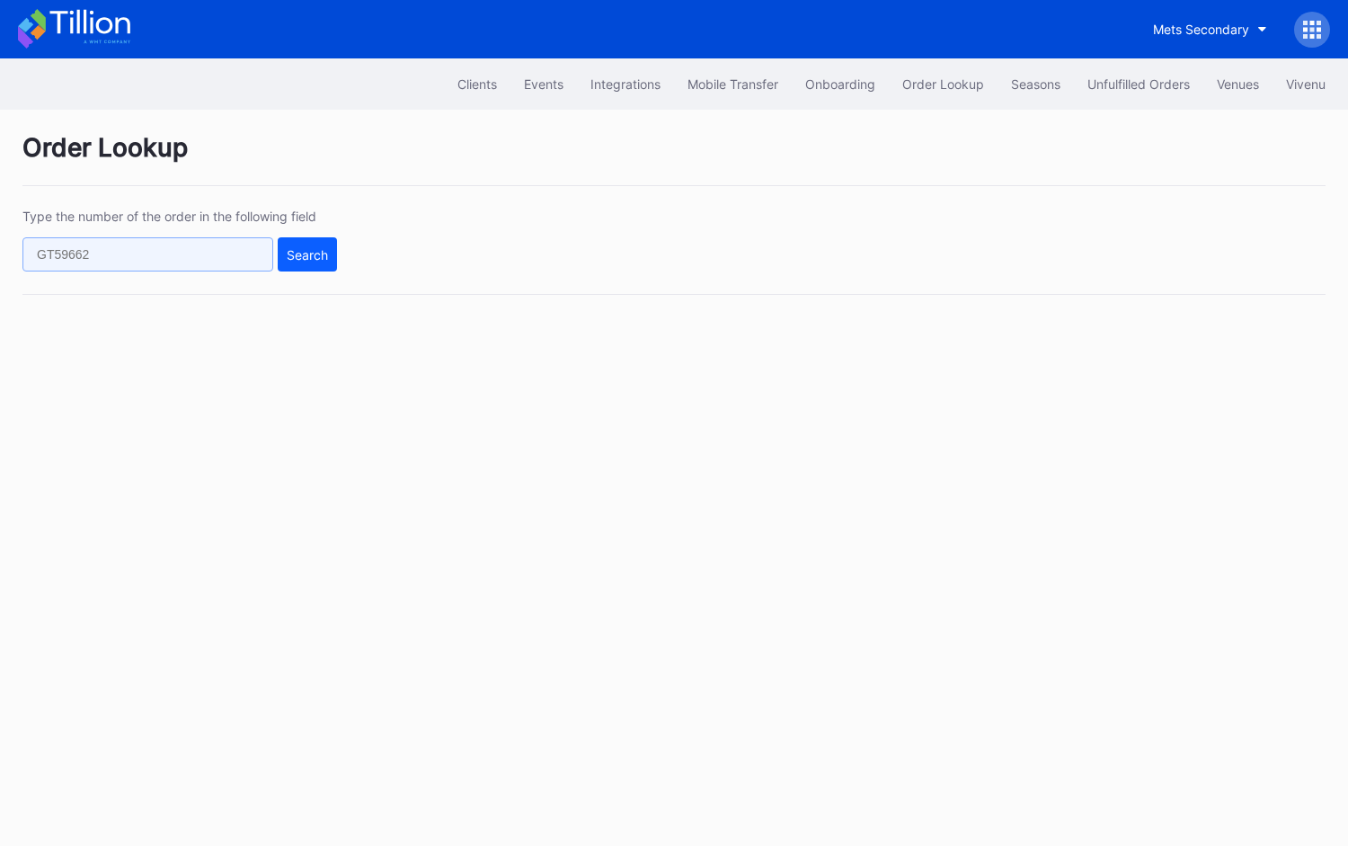
click at [251, 253] on input "text" at bounding box center [147, 254] width 251 height 34
paste input "624447620"
type input "624447620"
click at [319, 249] on div "Search" at bounding box center [307, 254] width 41 height 15
